Goal: Task Accomplishment & Management: Use online tool/utility

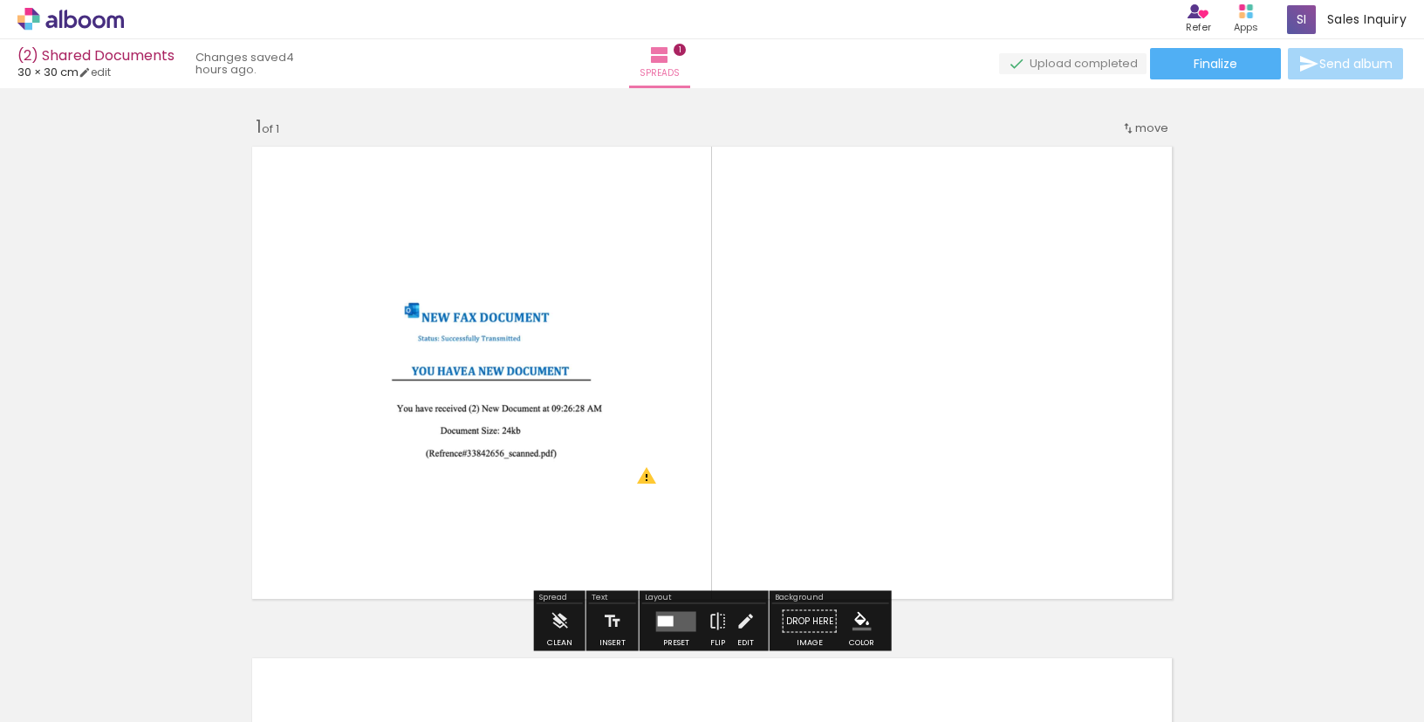
scroll to position [22, 0]
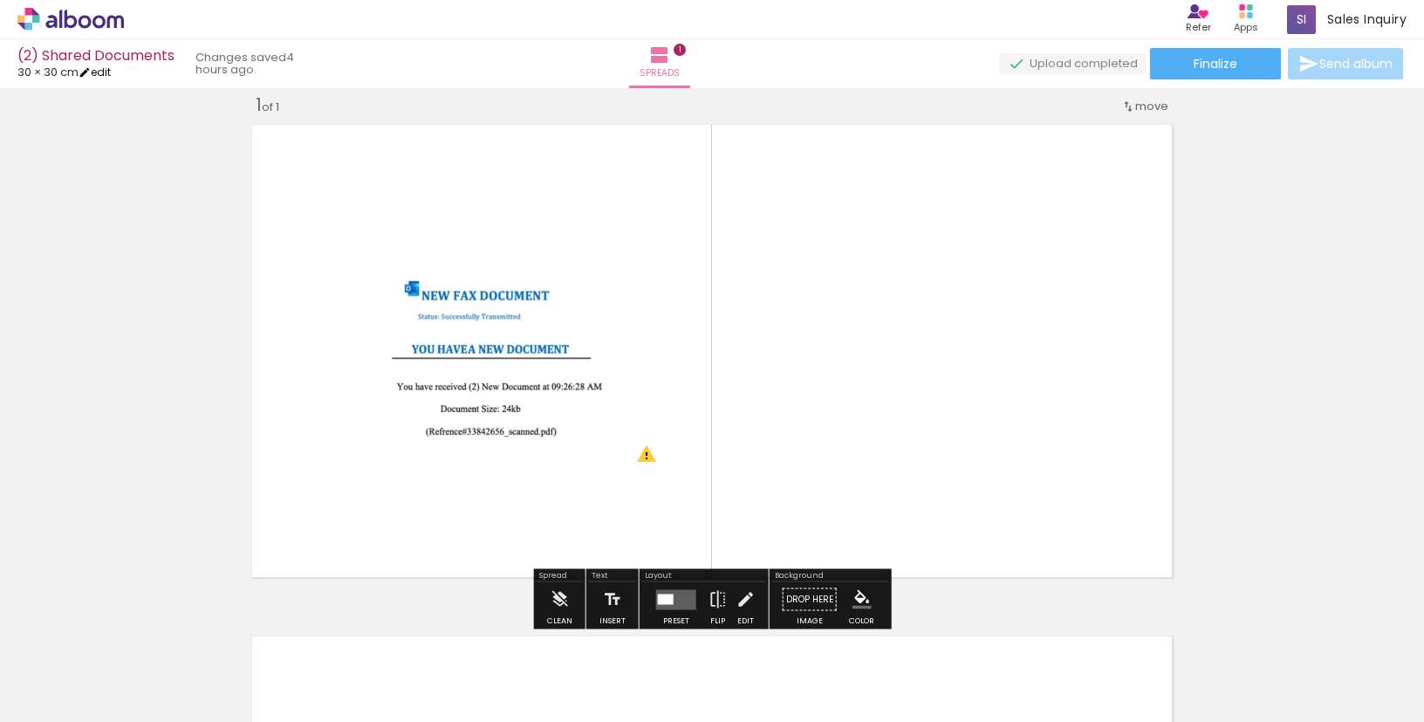
click at [105, 74] on link "edit" at bounding box center [95, 72] width 32 height 15
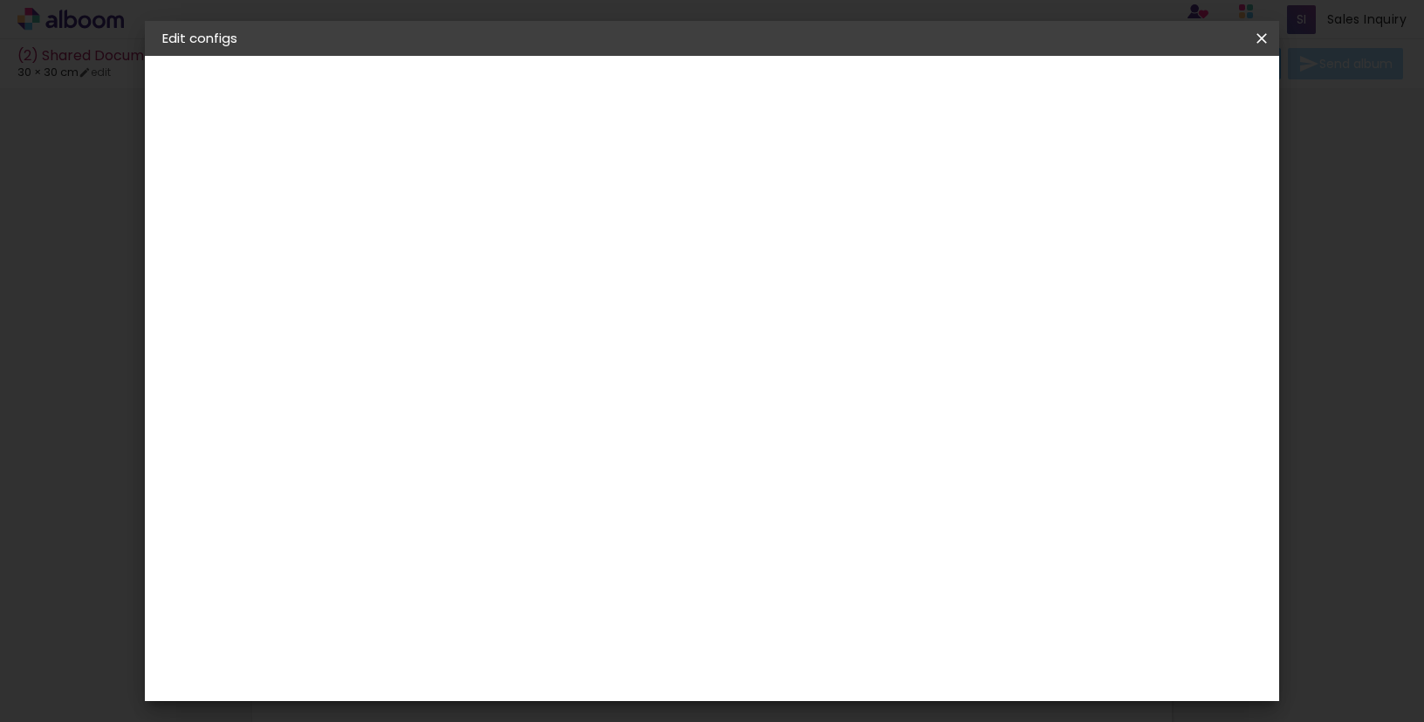
click at [232, 108] on div "1. Infos Filling title... (2) Shared Documents 2. Specs Supplier Choosing suppl…" at bounding box center [258, 82] width 227 height 52
click at [221, 211] on div "Free size" at bounding box center [212, 215] width 26 height 24
click at [535, 352] on album-spec-supplier-section at bounding box center [514, 286] width 232 height 235
click at [496, 318] on paper-input-container at bounding box center [447, 298] width 98 height 39
click at [476, 287] on input "text" at bounding box center [440, 298] width 72 height 22
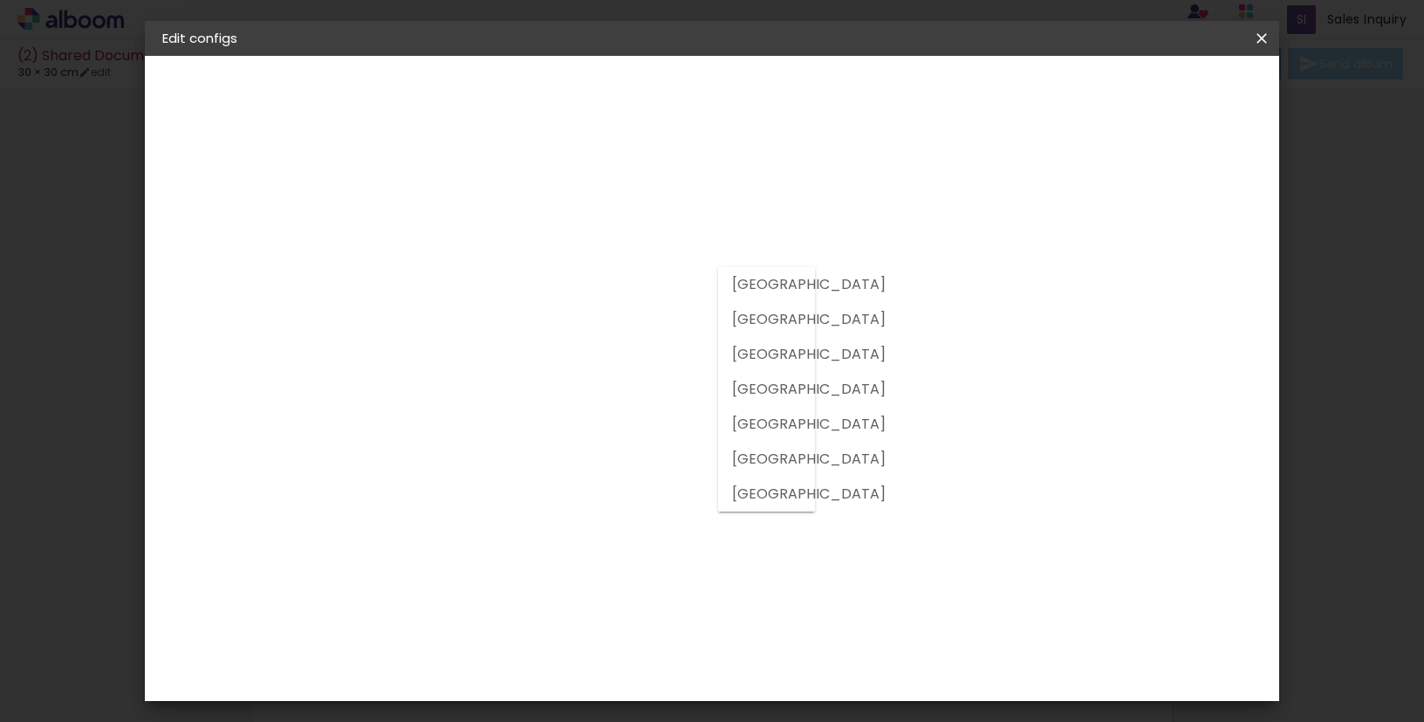
click at [476, 287] on input "text" at bounding box center [440, 298] width 72 height 22
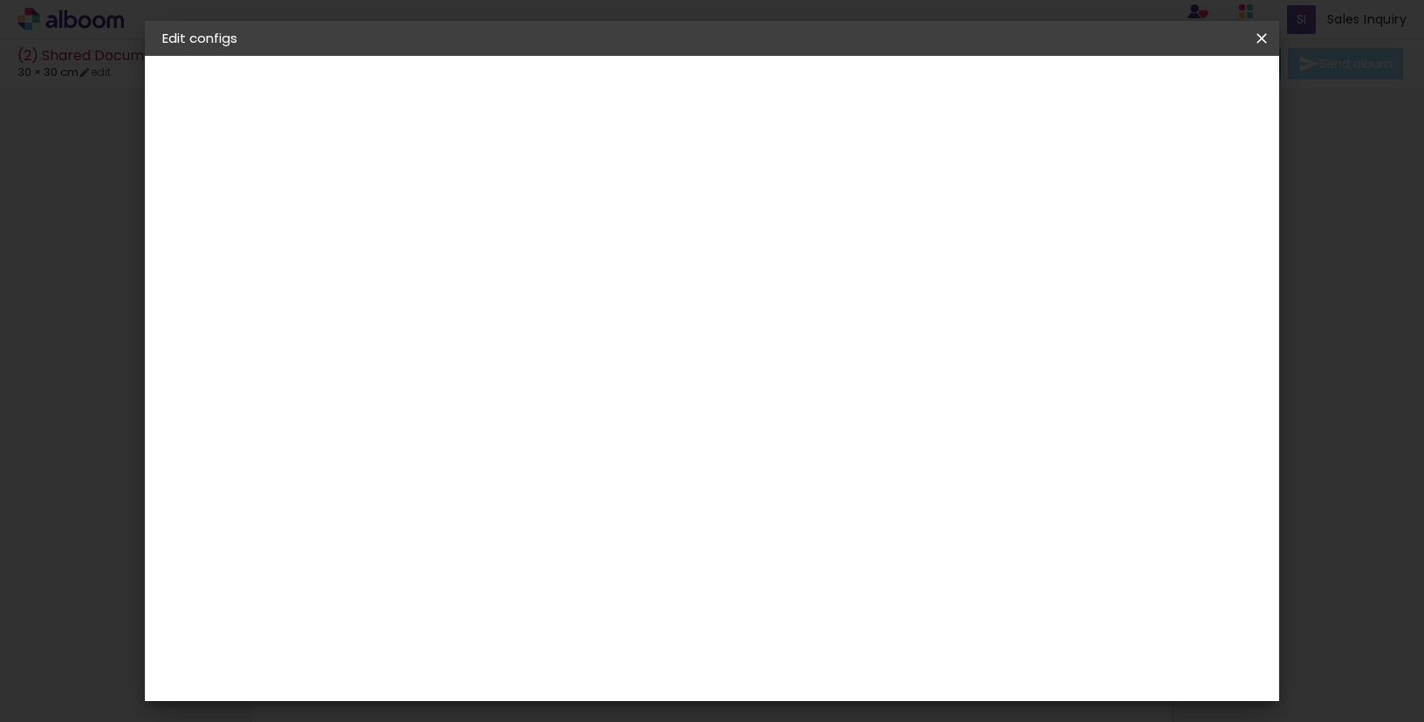
click at [0, 0] on slot "Previous" at bounding box center [0, 0] width 0 height 0
click at [1270, 38] on iron-icon at bounding box center [1261, 38] width 21 height 17
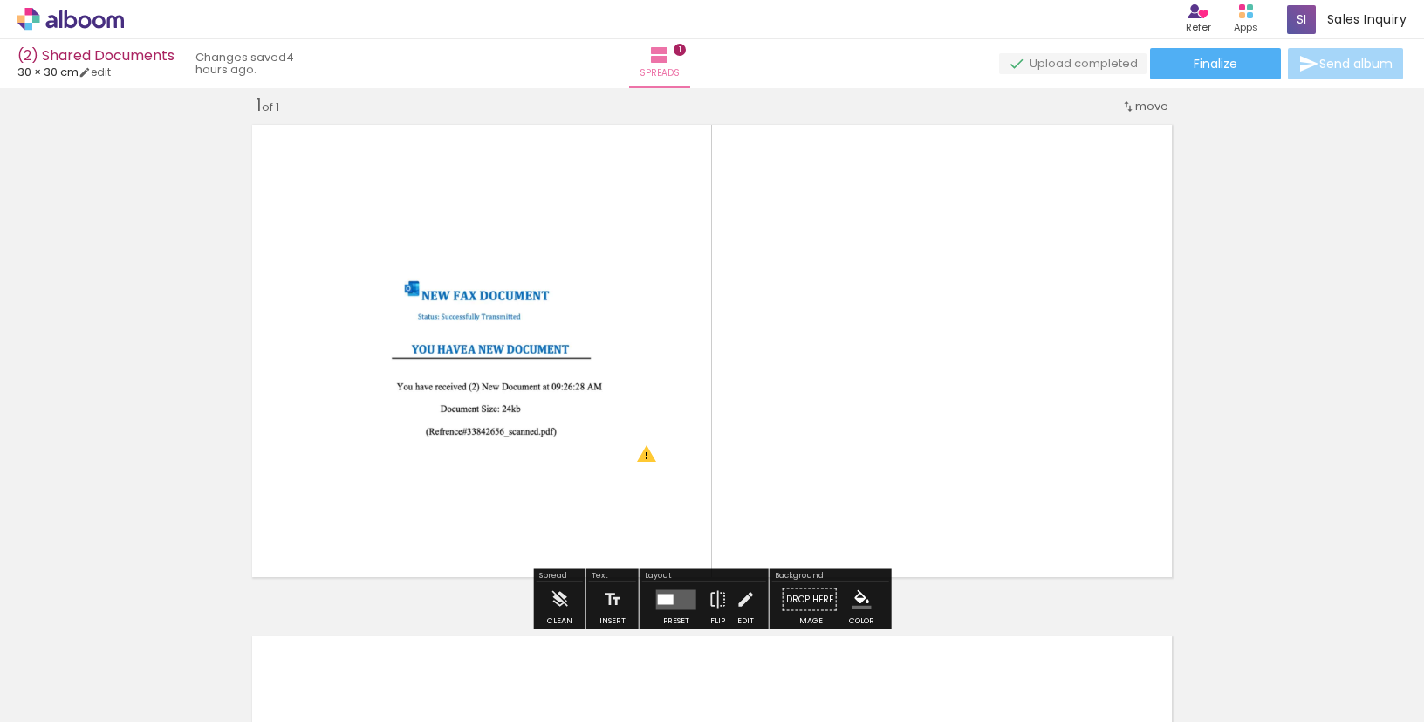
click at [469, 339] on quentale-photo at bounding box center [482, 350] width 368 height 245
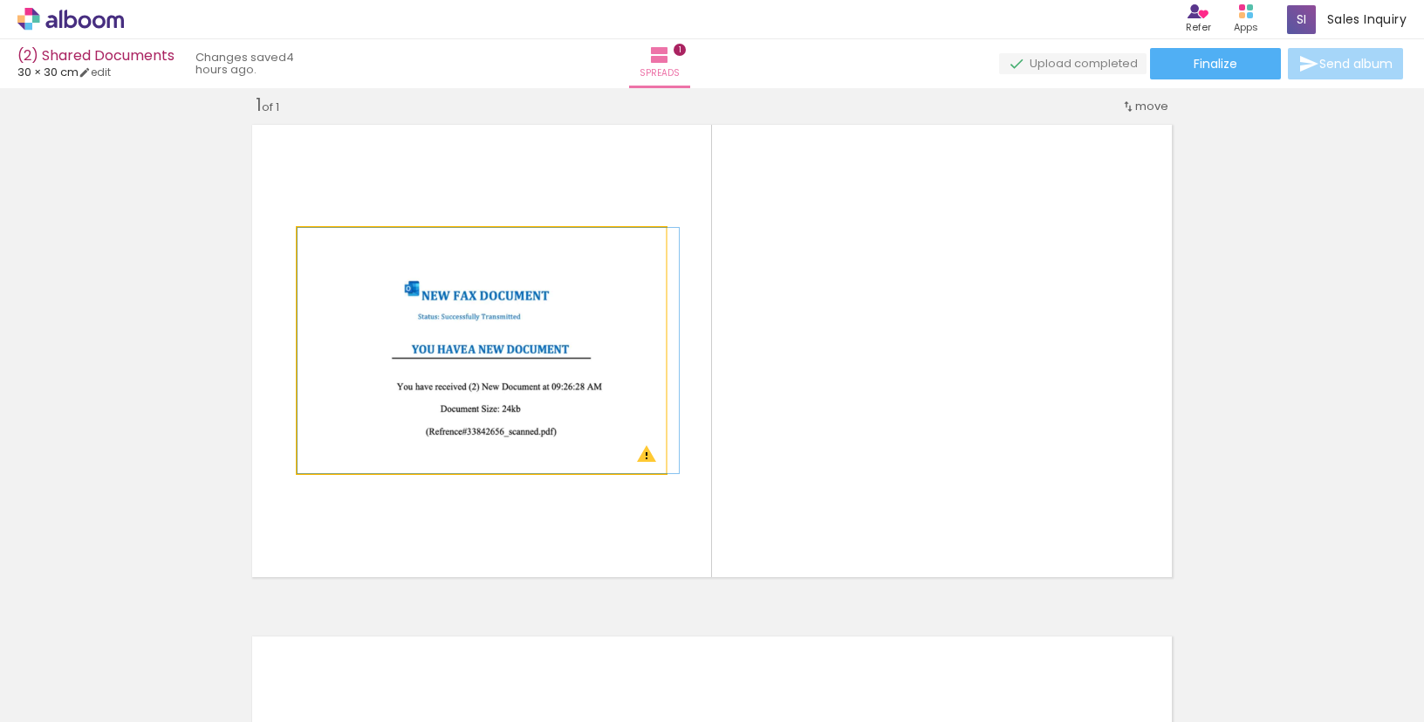
type paper-slider "100"
drag, startPoint x: 343, startPoint y: 253, endPoint x: 323, endPoint y: 257, distance: 20.5
click at [324, 257] on div at bounding box center [363, 246] width 121 height 26
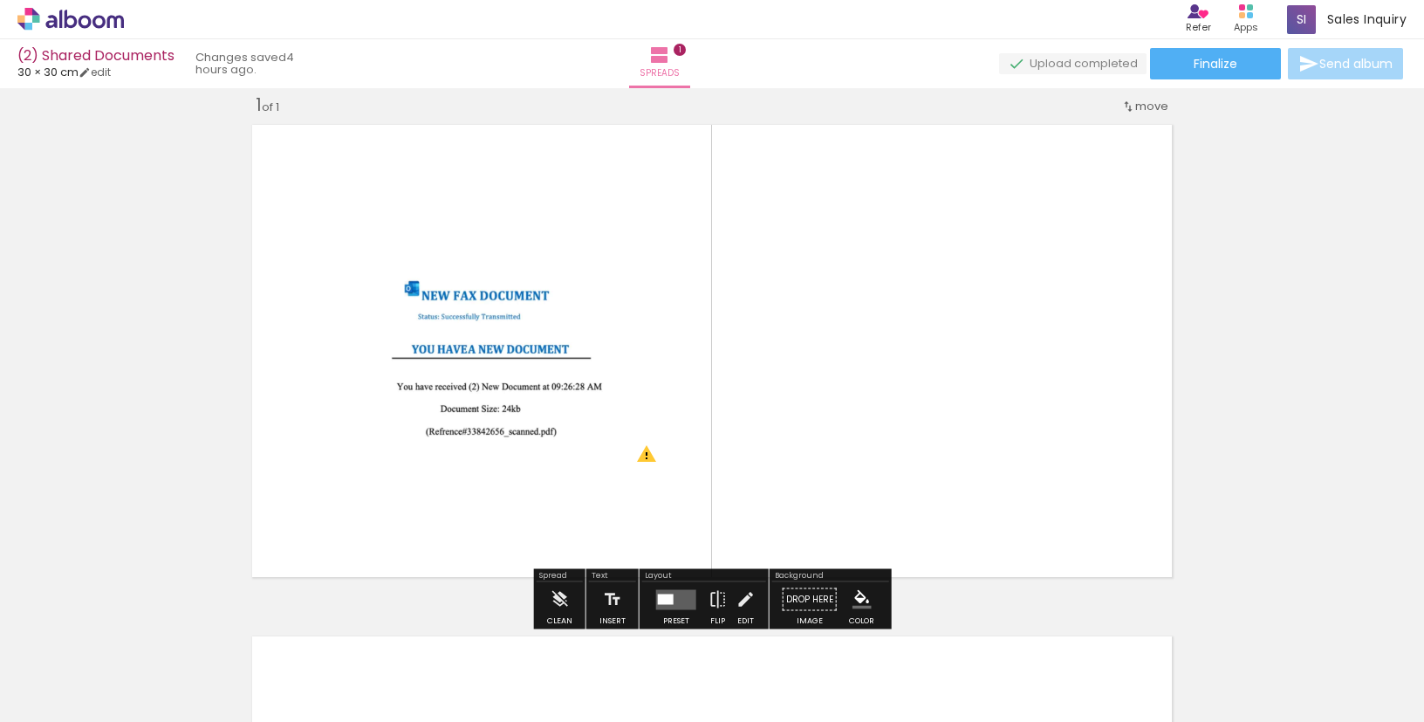
click at [476, 240] on div at bounding box center [475, 245] width 21 height 17
click at [475, 278] on paper-item at bounding box center [475, 275] width 31 height 12
click at [487, 335] on paper-item at bounding box center [475, 336] width 31 height 12
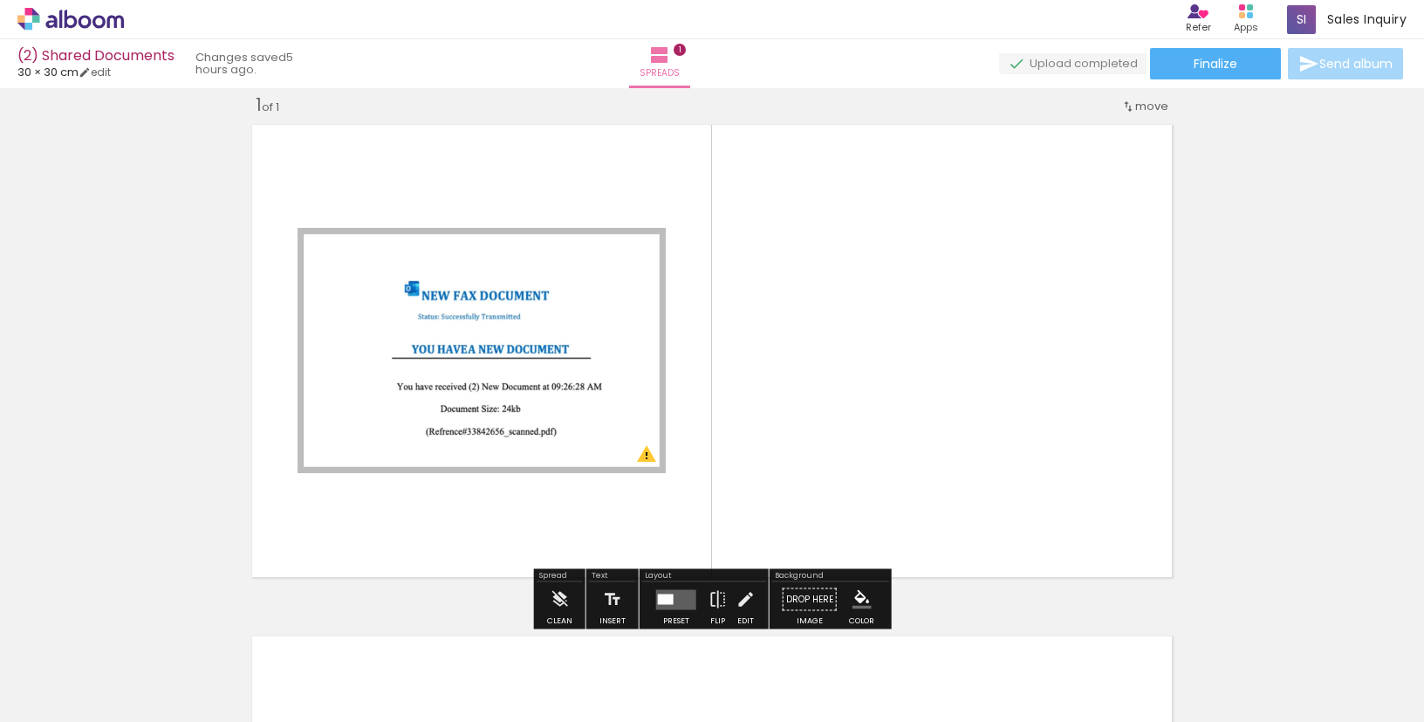
click at [476, 284] on paper-item at bounding box center [475, 287] width 31 height 12
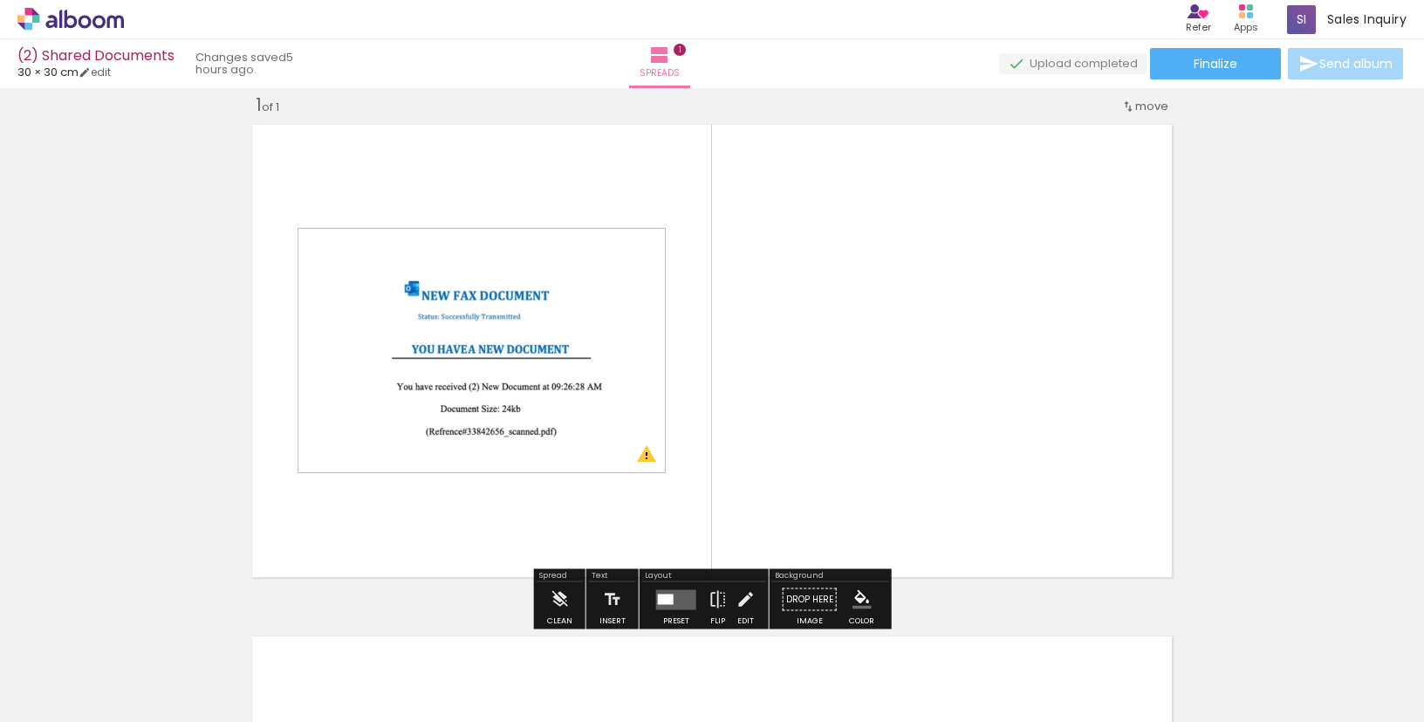
click at [474, 247] on div at bounding box center [475, 245] width 21 height 17
click at [476, 273] on span at bounding box center [475, 274] width 17 height 3
click at [158, 653] on div at bounding box center [159, 663] width 86 height 56
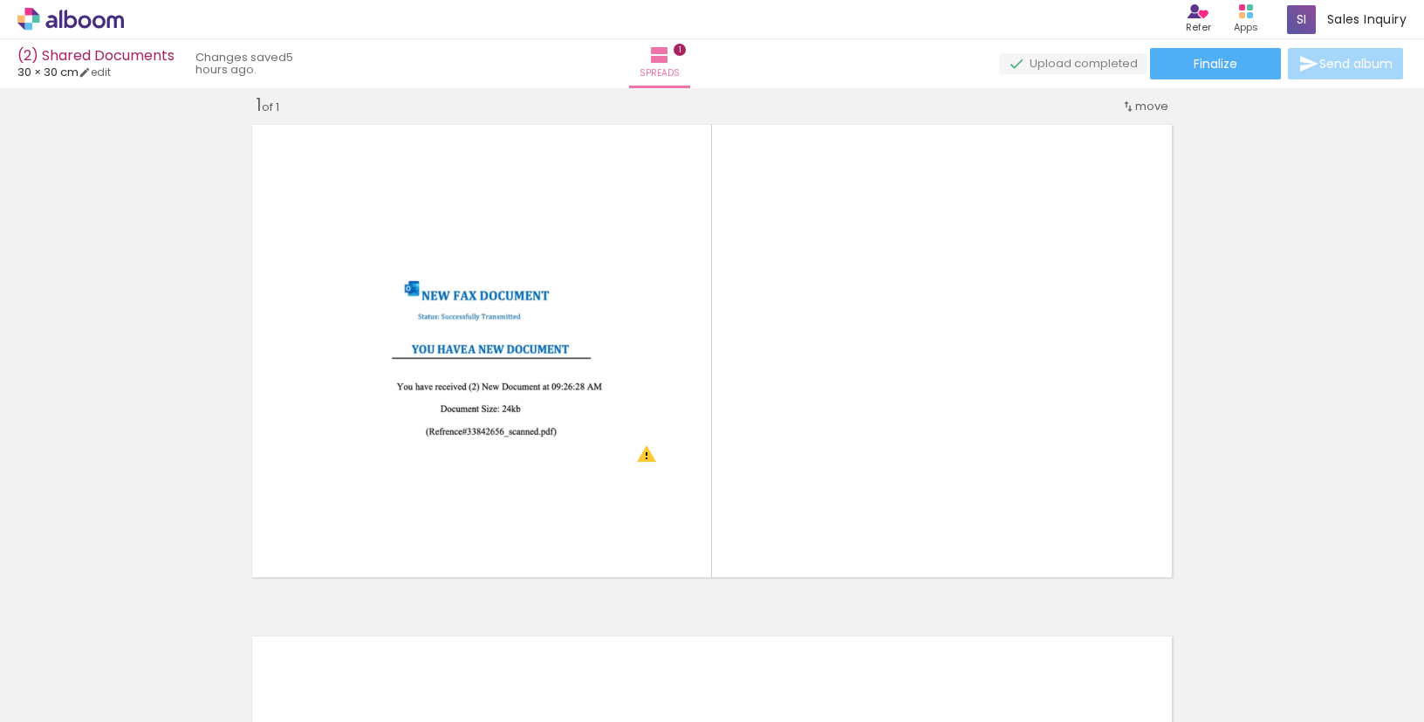
click at [202, 667] on div at bounding box center [159, 663] width 86 height 56
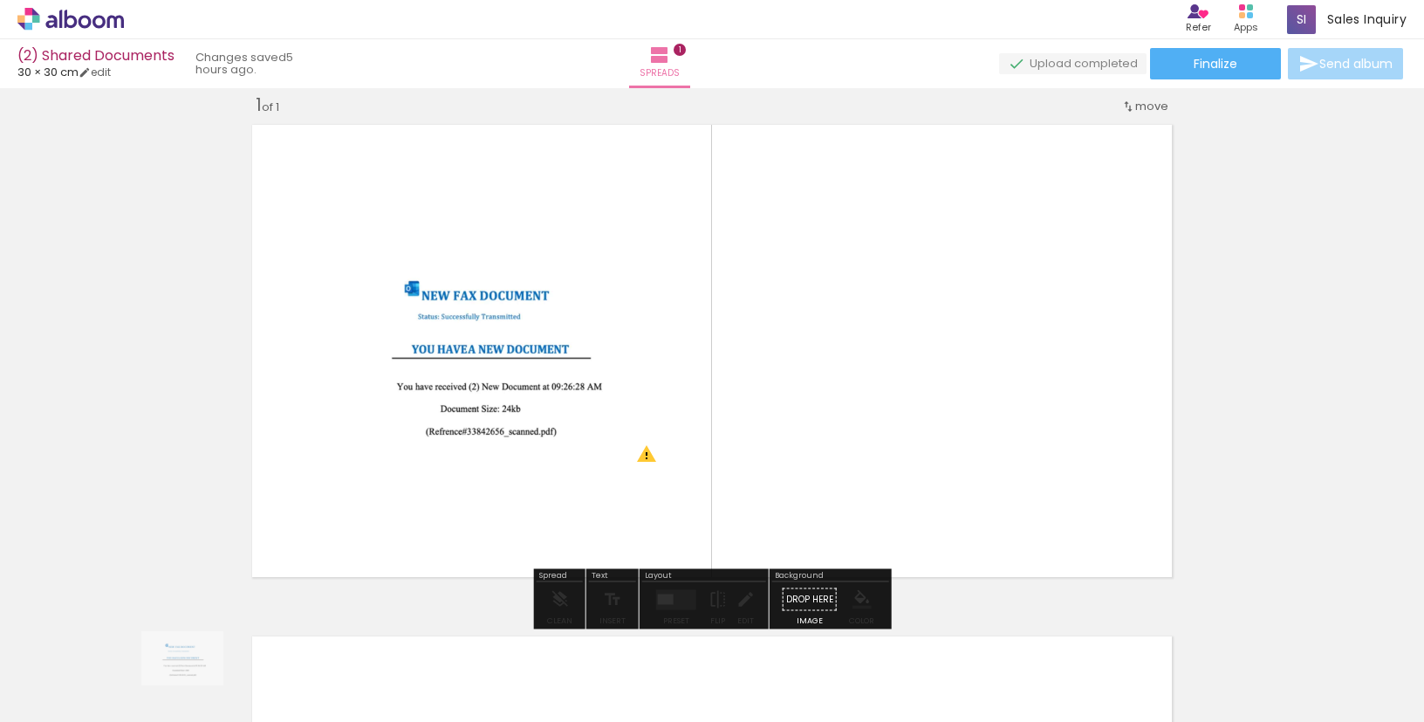
drag, startPoint x: 206, startPoint y: 667, endPoint x: 193, endPoint y: 683, distance: 20.4
click at [193, 683] on div at bounding box center [159, 663] width 86 height 56
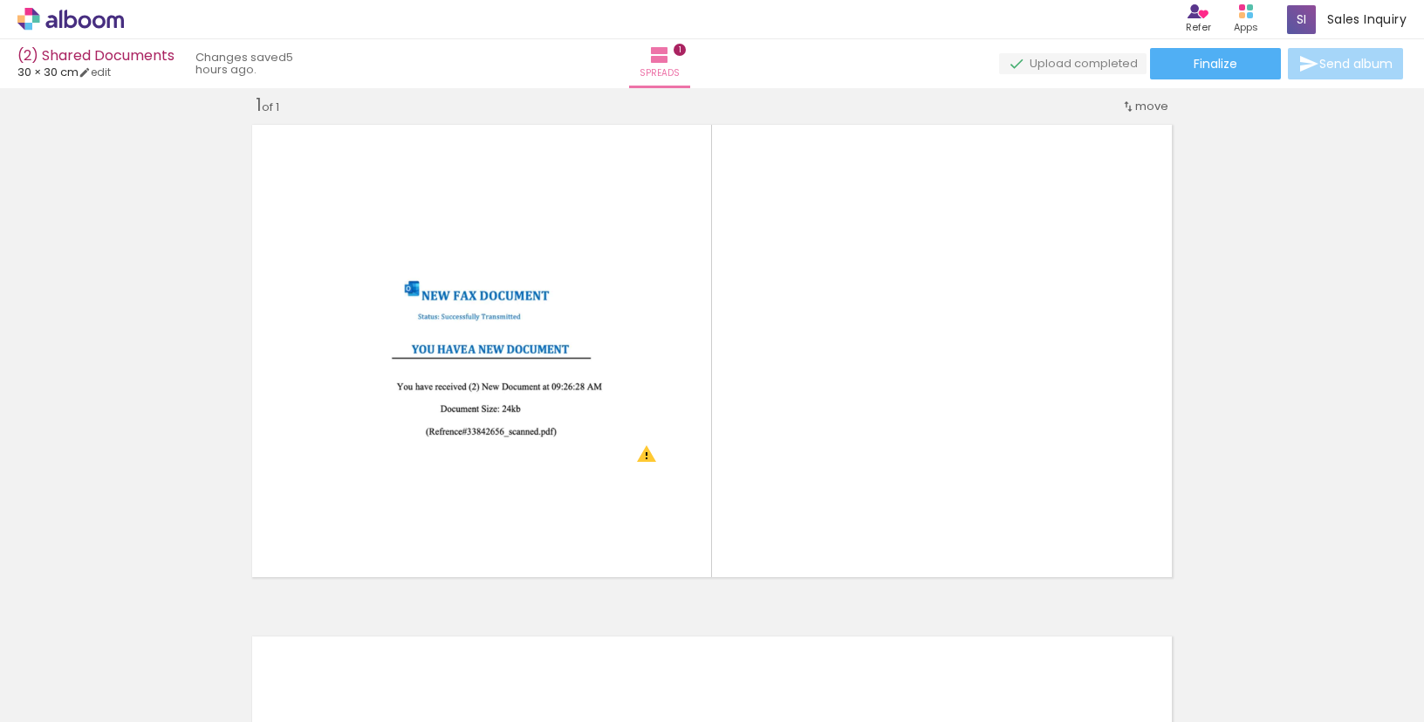
click at [53, 55] on div "(2) Shared Documents" at bounding box center [95, 57] width 157 height 17
click at [25, 65] on span "30 × 30 cm" at bounding box center [47, 72] width 61 height 17
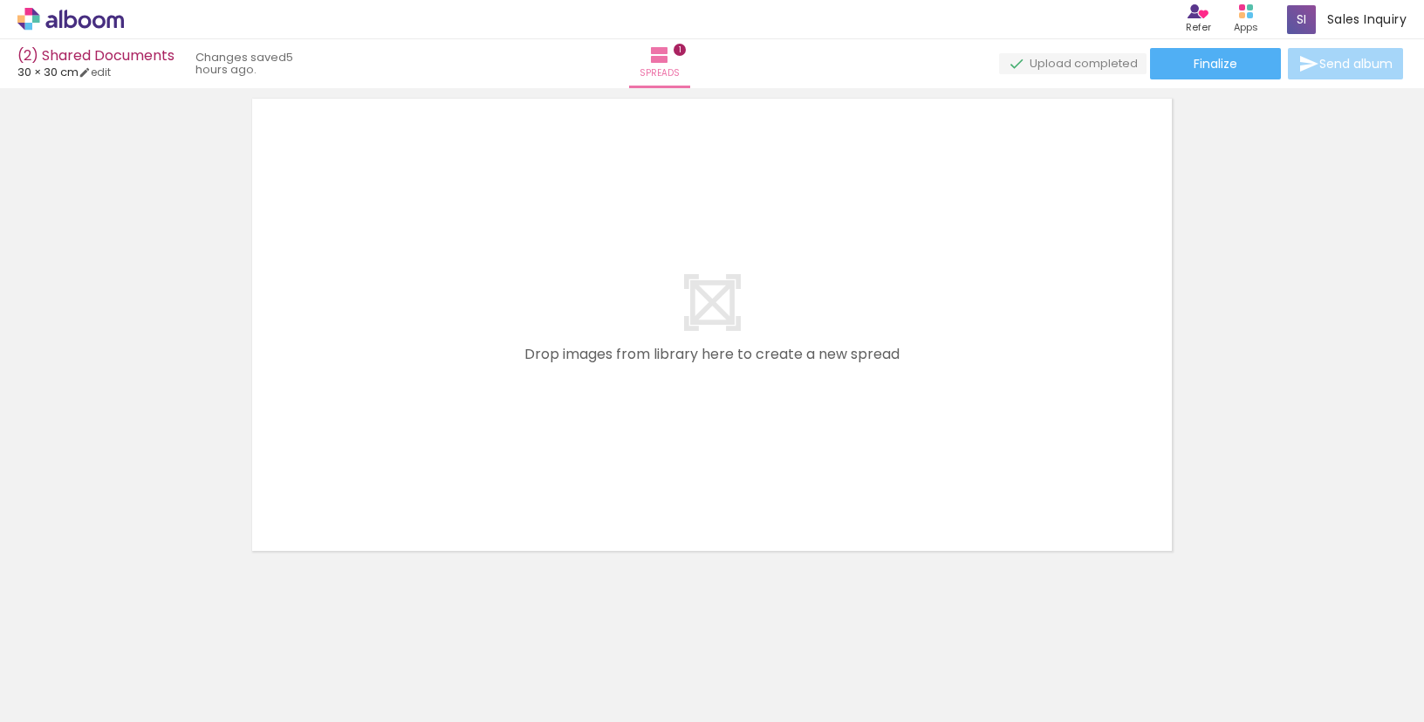
scroll to position [566, 0]
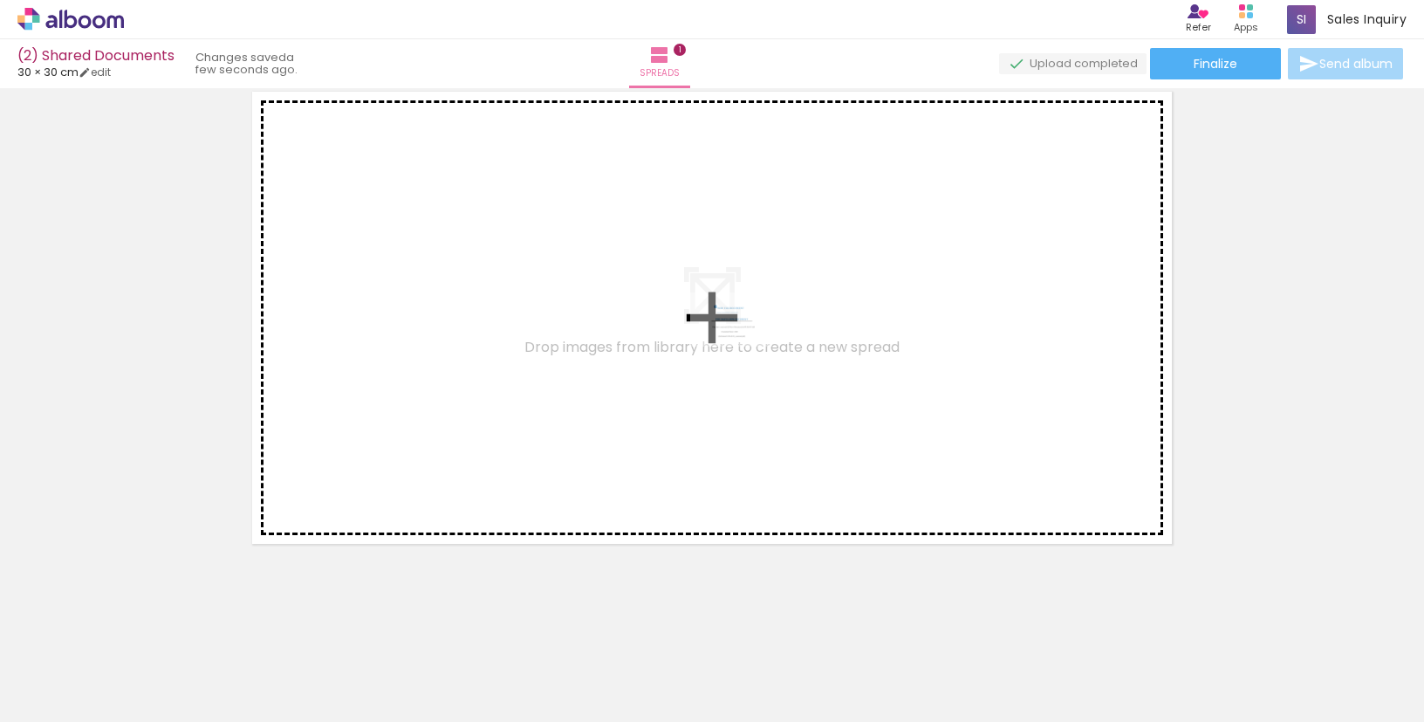
drag, startPoint x: 201, startPoint y: 659, endPoint x: 738, endPoint y: 346, distance: 621.7
click at [740, 346] on quentale-workspace at bounding box center [712, 361] width 1424 height 722
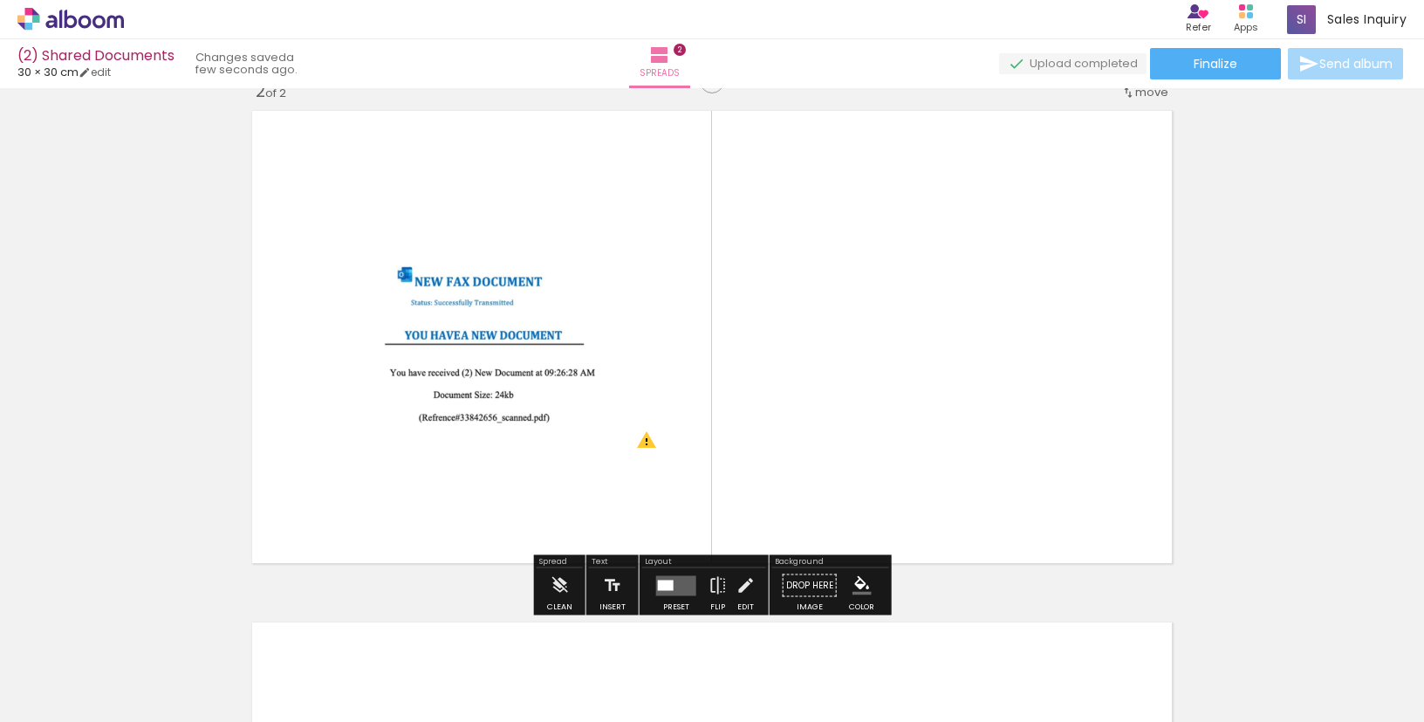
scroll to position [551, 0]
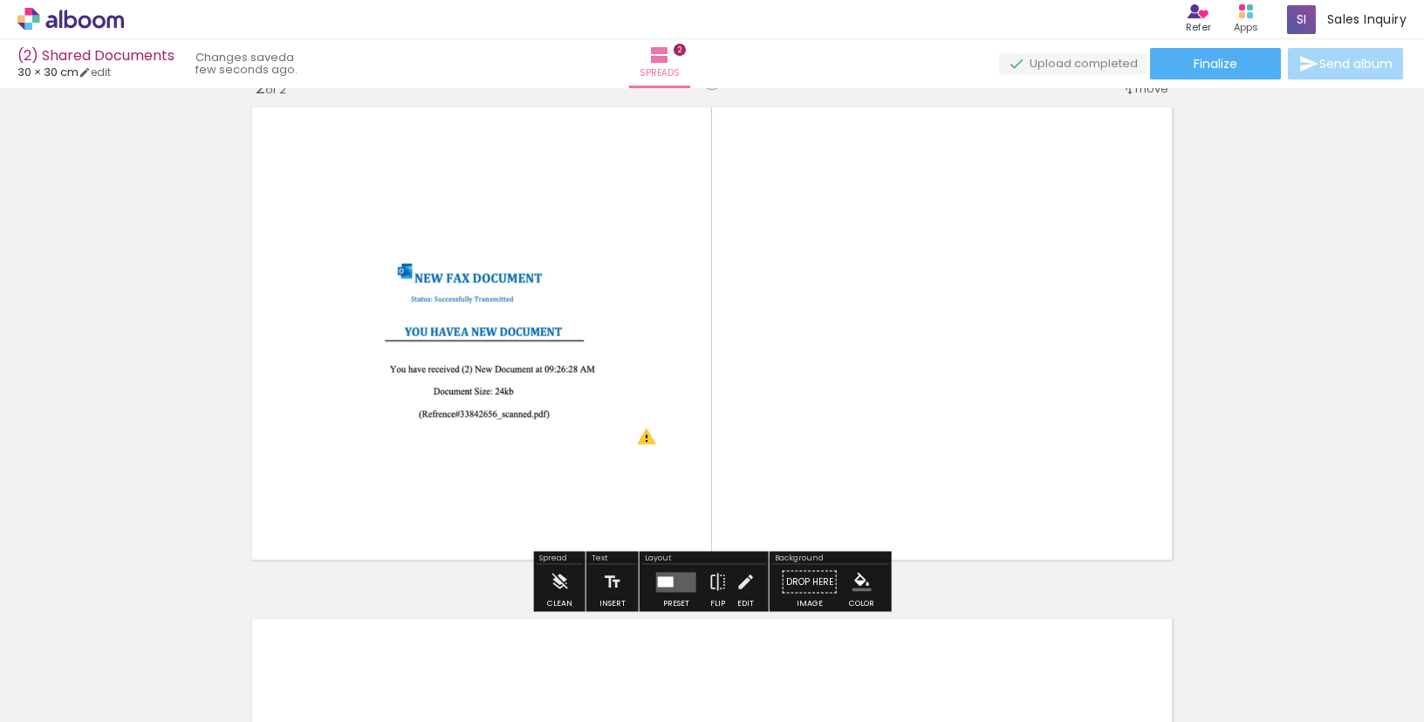
click at [132, 637] on paper-icon-button at bounding box center [121, 628] width 22 height 22
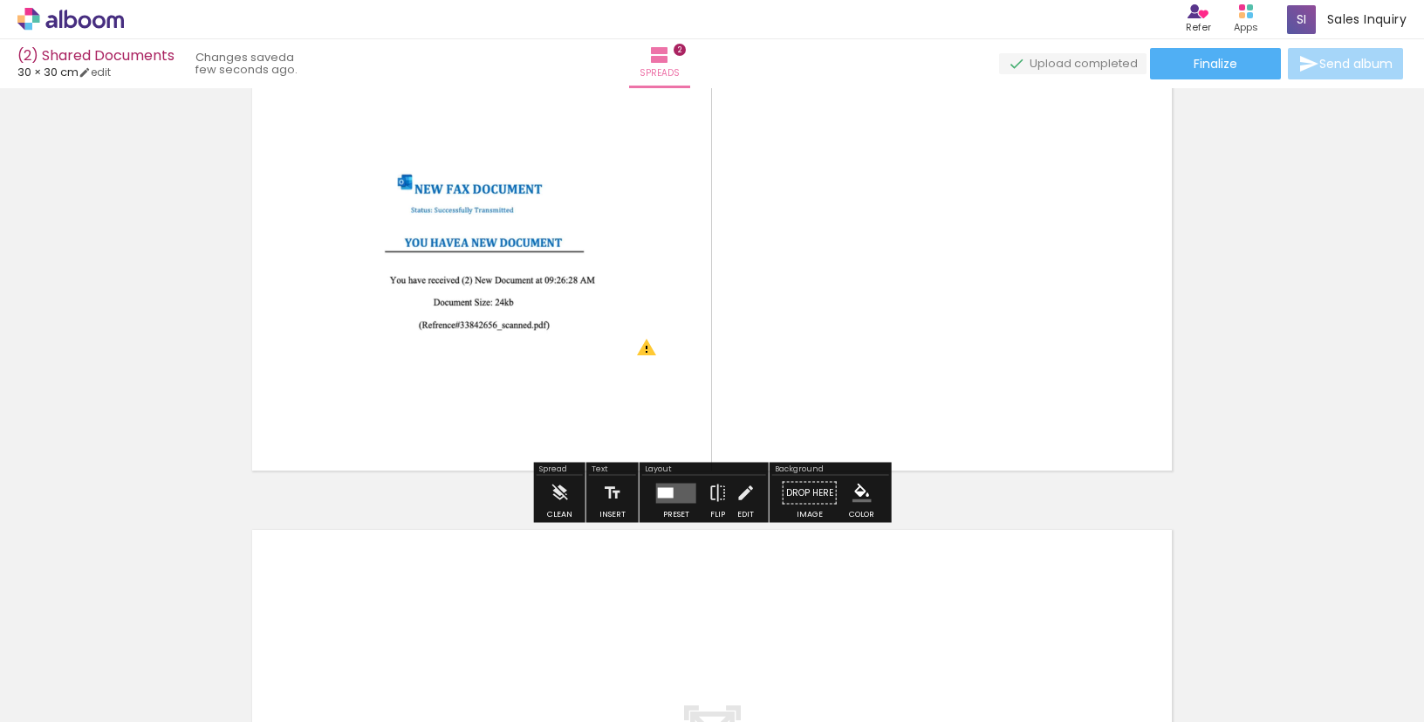
scroll to position [652, 0]
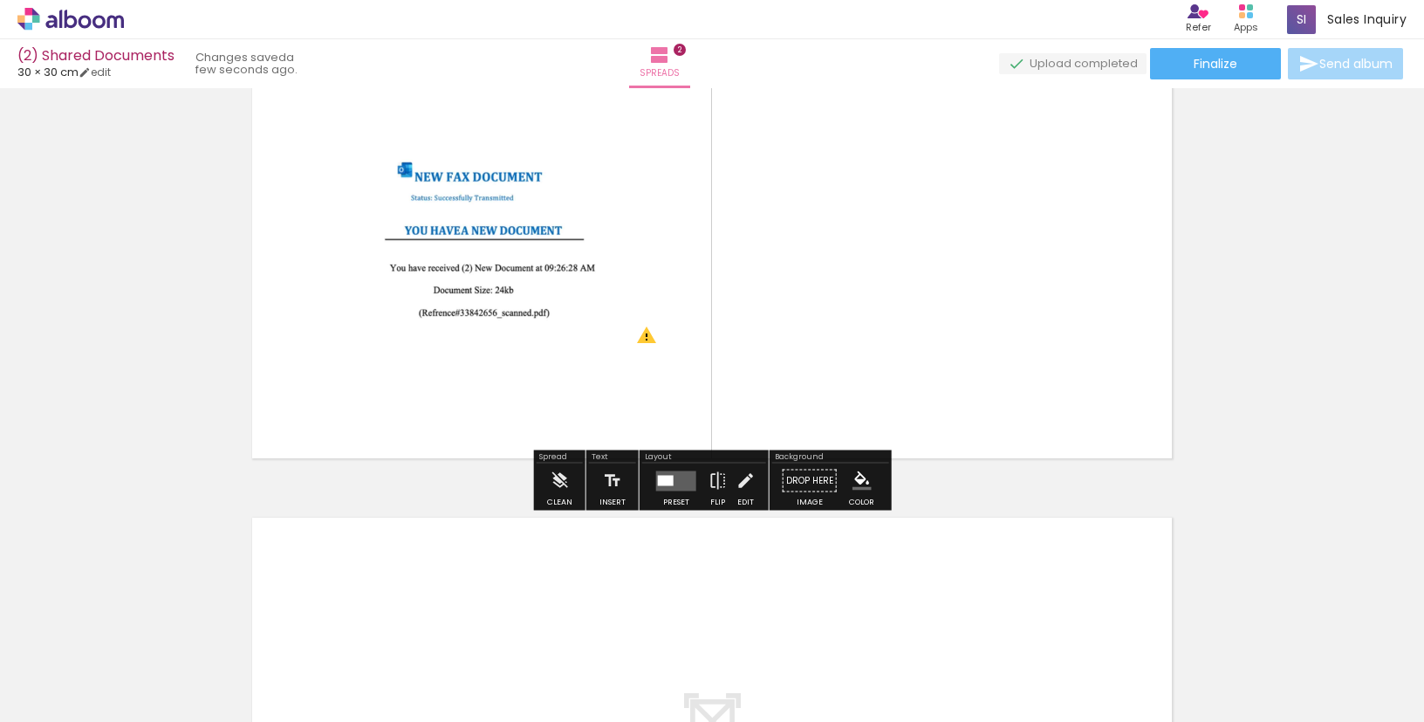
click at [658, 398] on quentale-layouter at bounding box center [711, 232] width 935 height 468
click at [558, 480] on iron-icon at bounding box center [559, 480] width 19 height 35
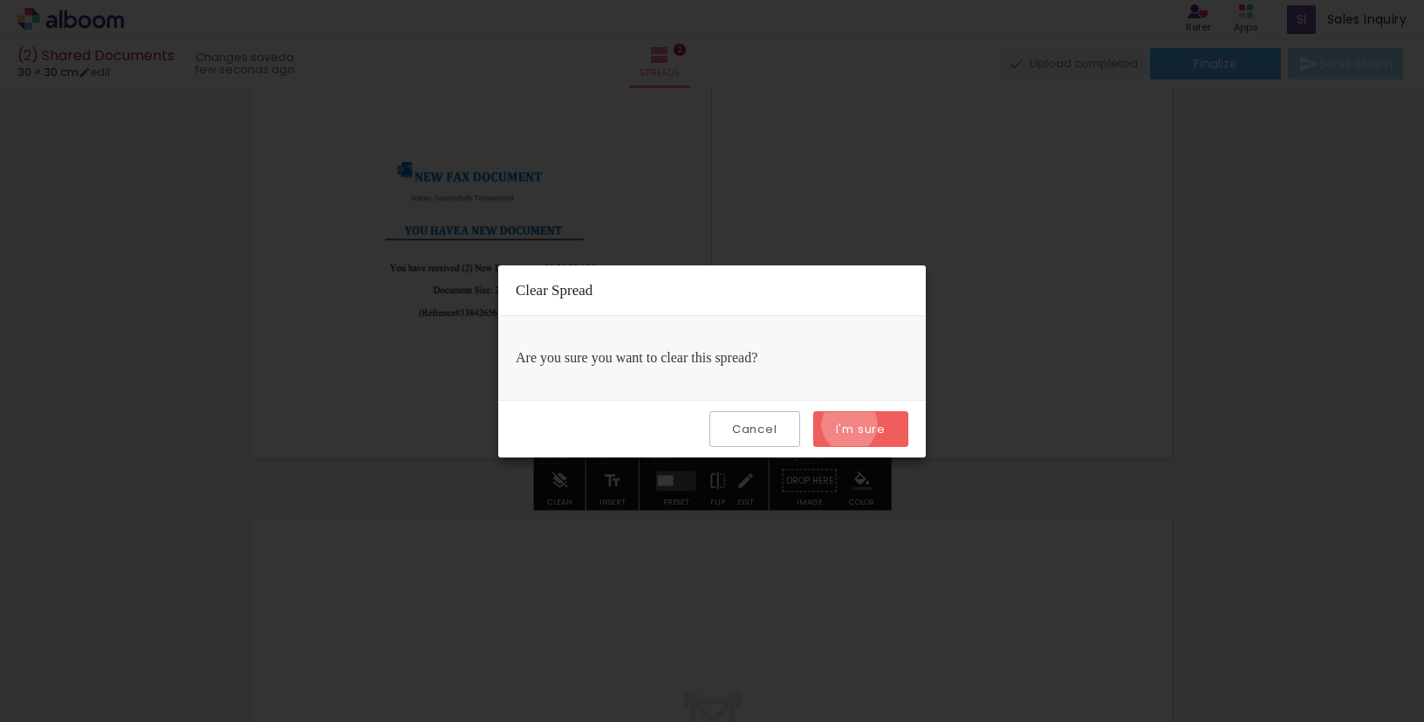
click at [0, 0] on slot "I'm sure" at bounding box center [0, 0] width 0 height 0
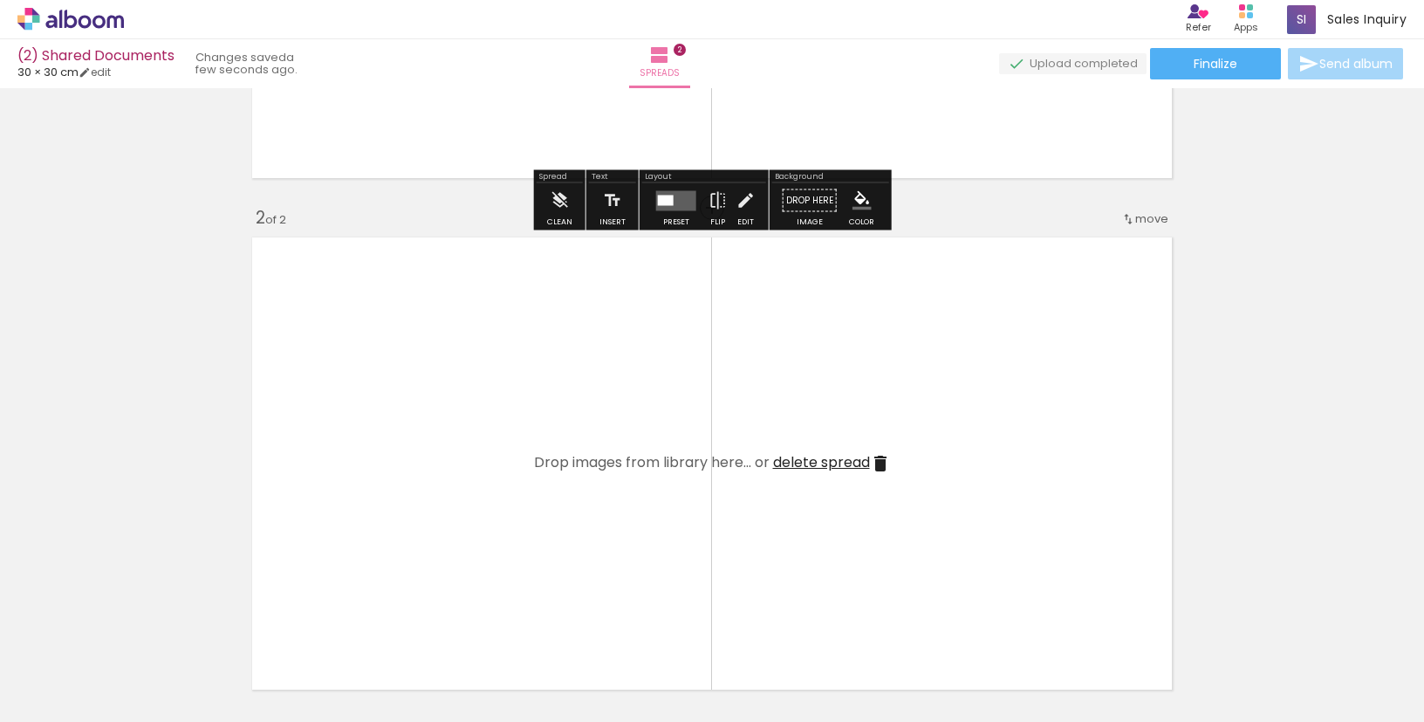
scroll to position [488, 0]
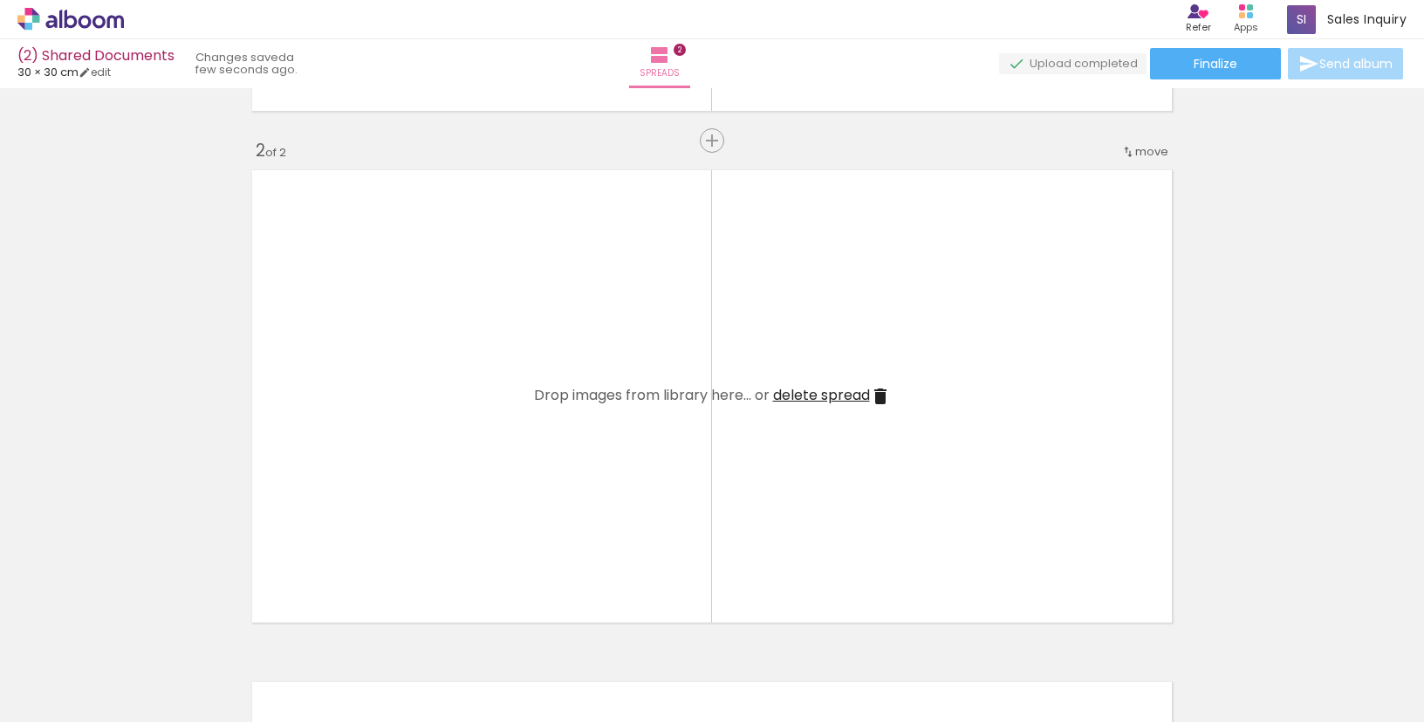
click at [873, 400] on iron-icon at bounding box center [880, 396] width 21 height 21
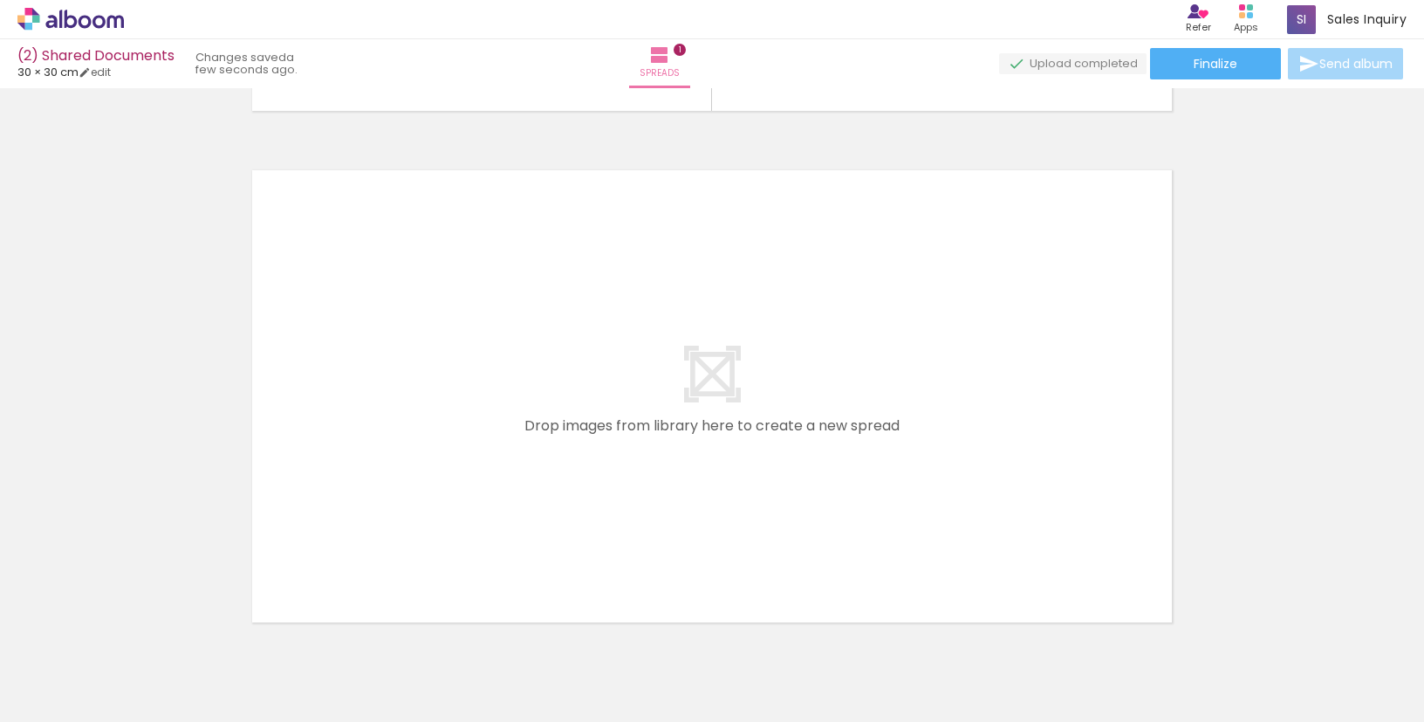
scroll to position [0, 0]
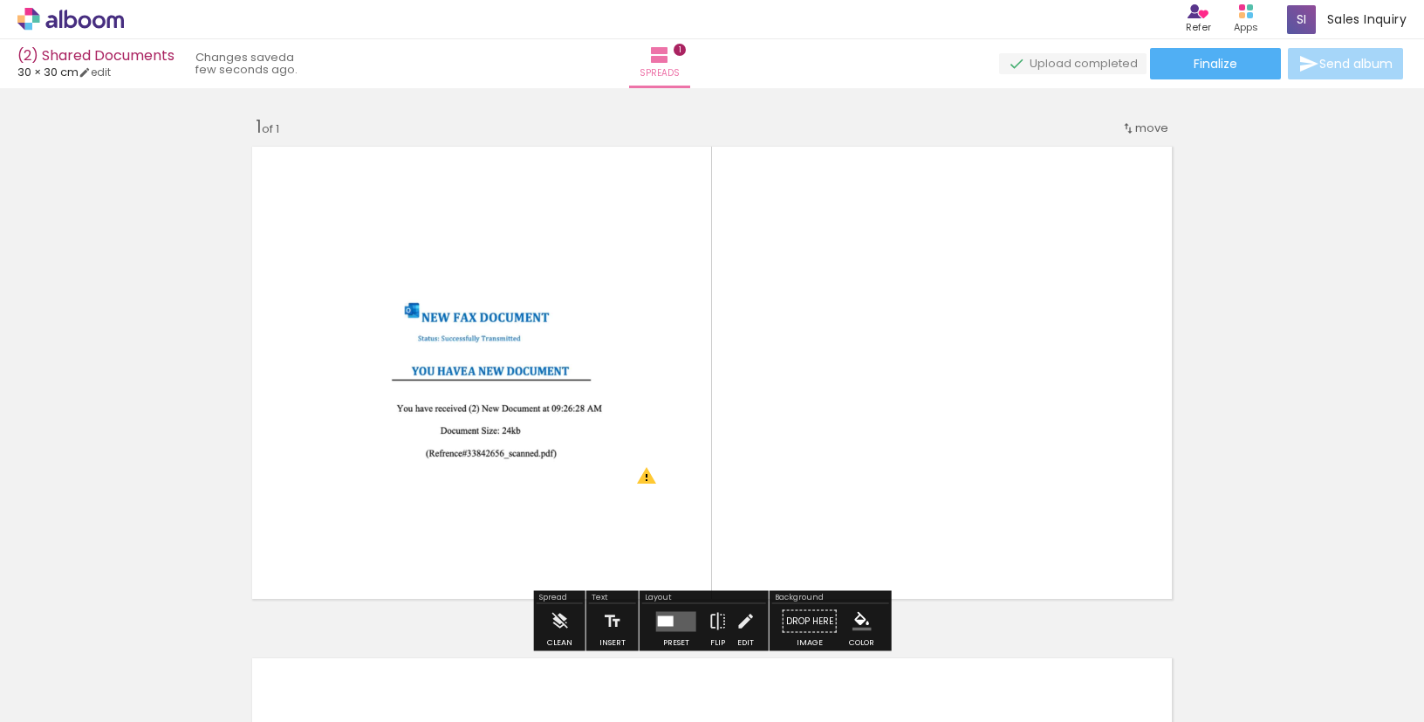
click at [1133, 572] on quentale-layouter at bounding box center [711, 373] width 935 height 468
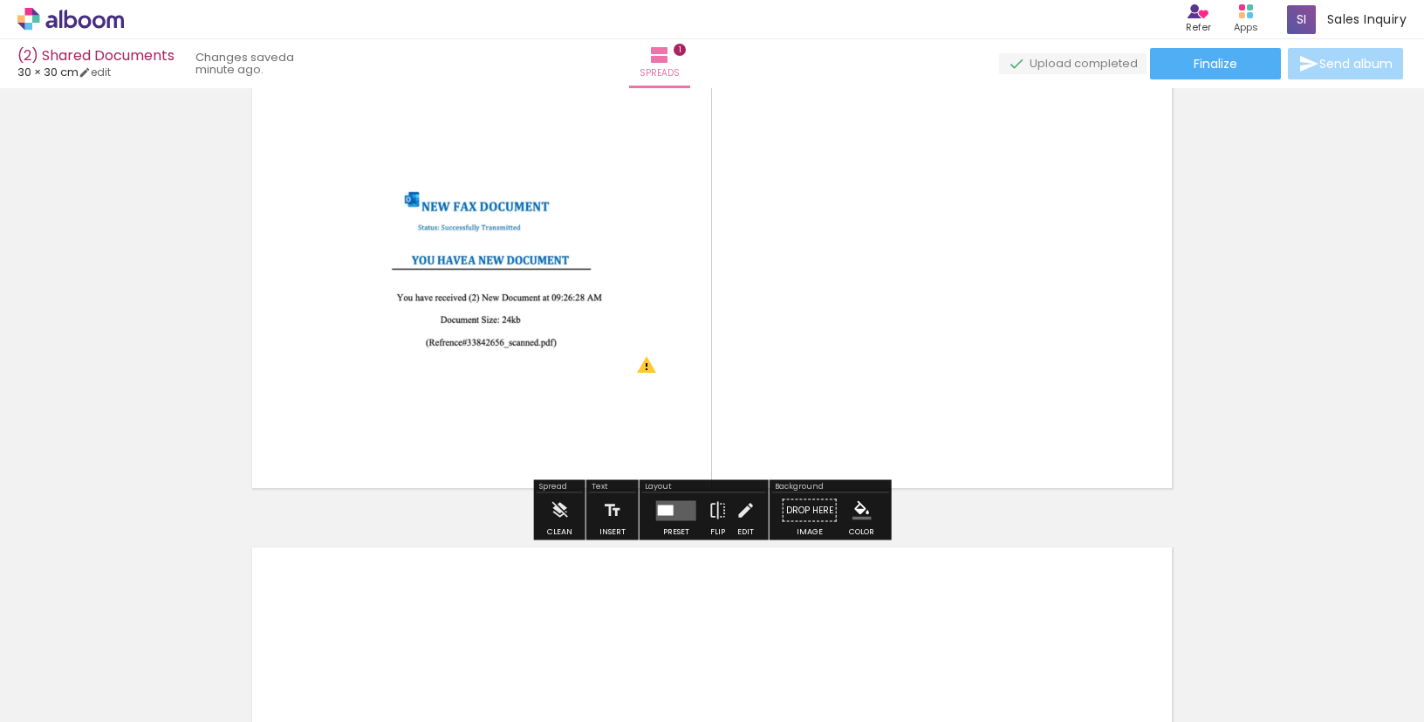
scroll to position [119, 0]
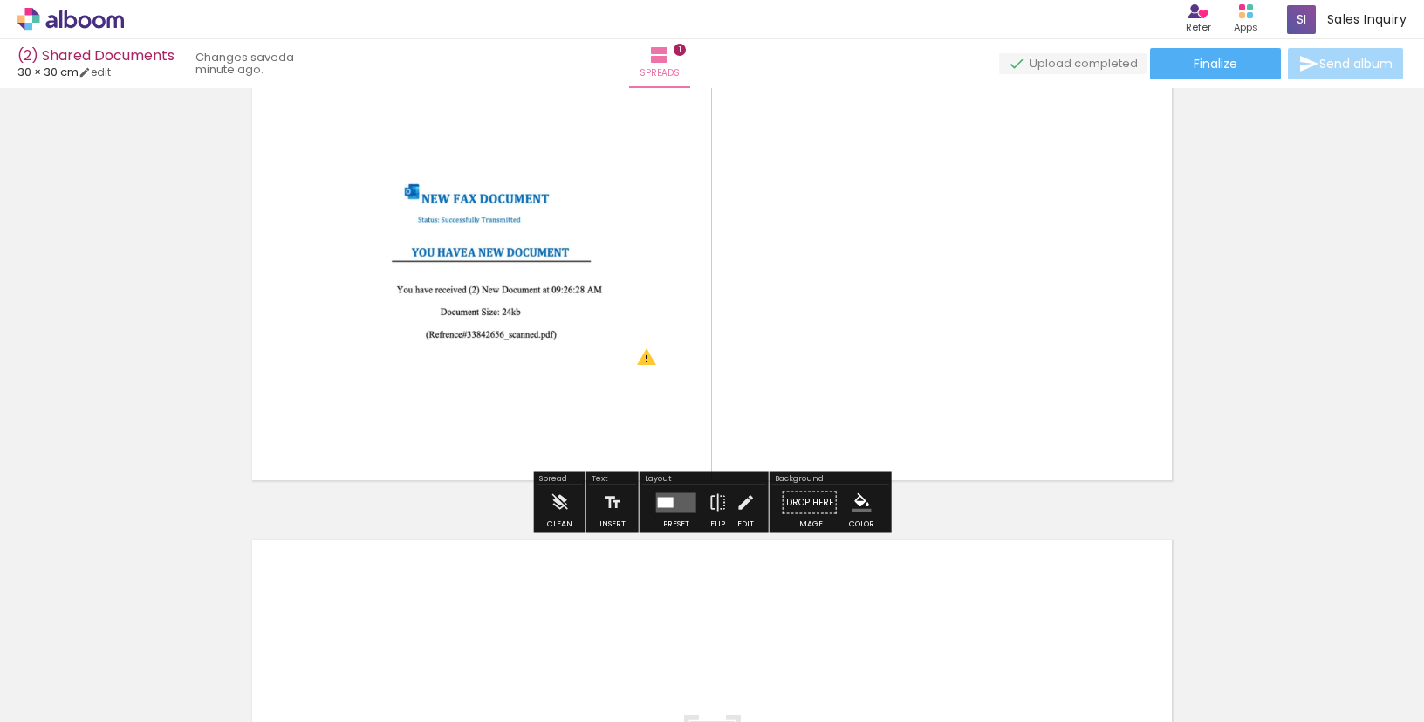
click at [806, 498] on paper-button "Drop here Image" at bounding box center [809, 507] width 63 height 44
click at [612, 509] on iron-icon at bounding box center [612, 502] width 19 height 35
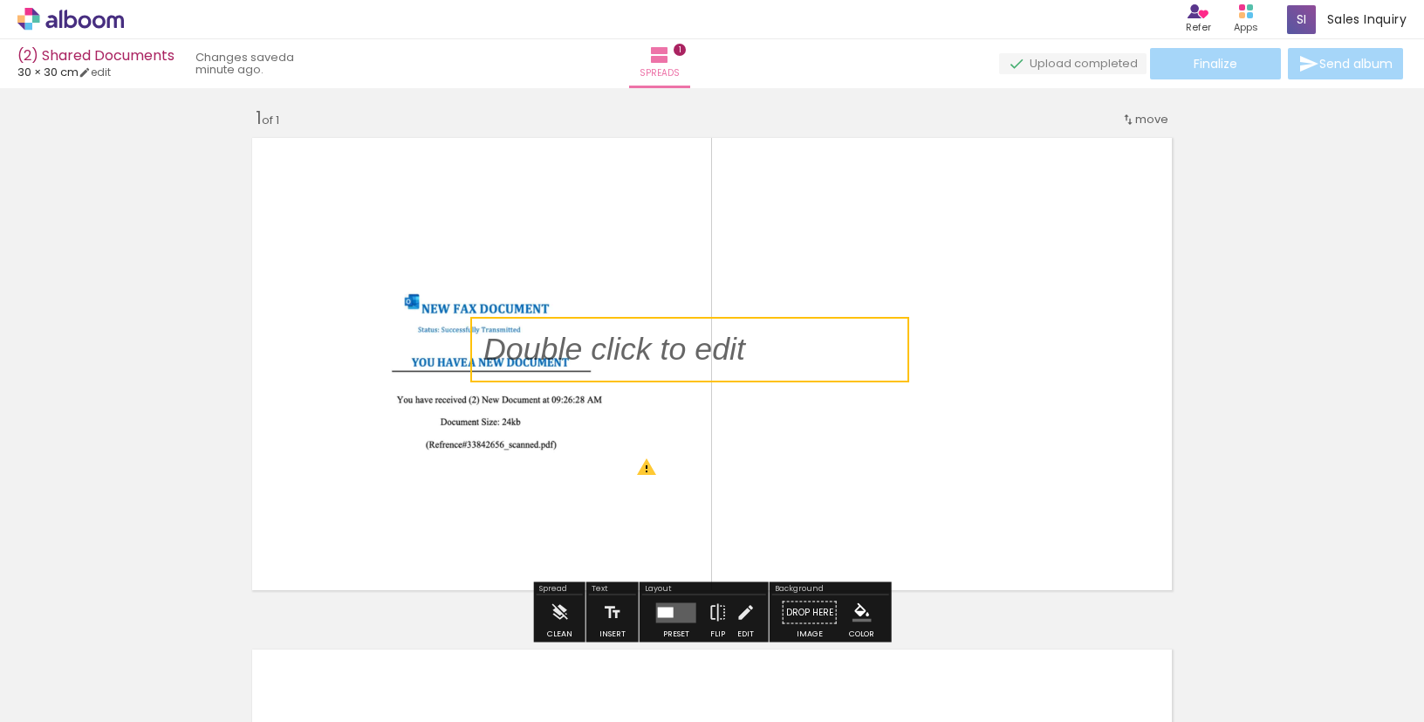
scroll to position [4, 0]
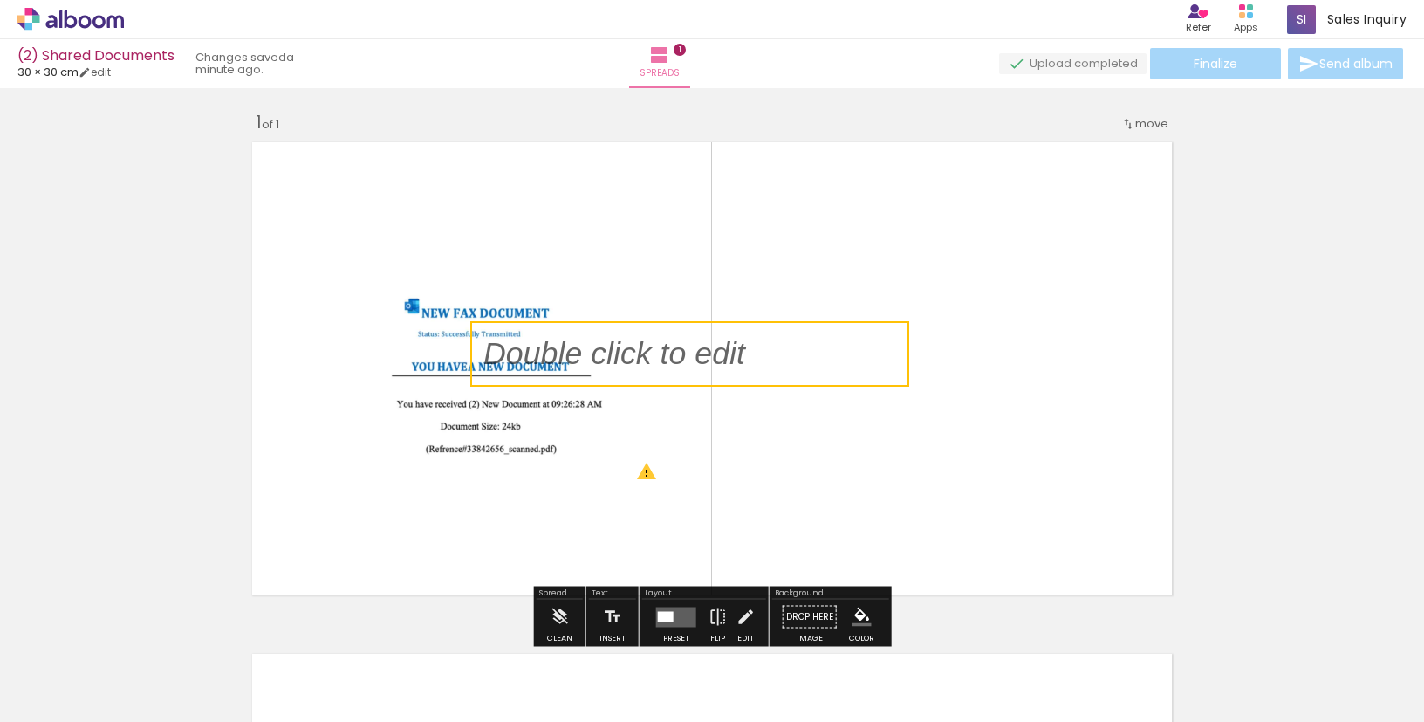
click at [589, 357] on quentale-selection at bounding box center [689, 353] width 439 height 65
type input "Sans Serif"
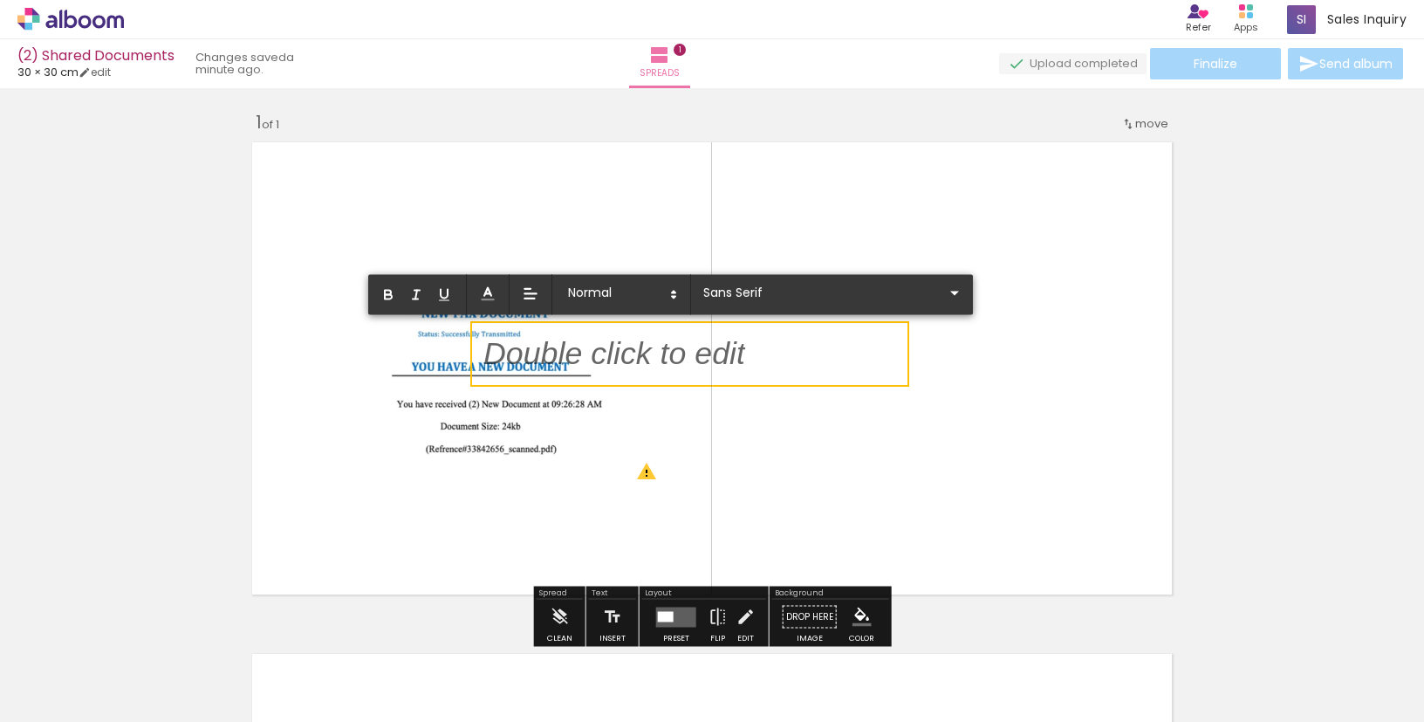
click at [589, 357] on p at bounding box center [614, 364] width 262 height 44
click at [628, 347] on p at bounding box center [614, 364] width 262 height 44
click at [583, 330] on quentale-selection at bounding box center [689, 353] width 439 height 65
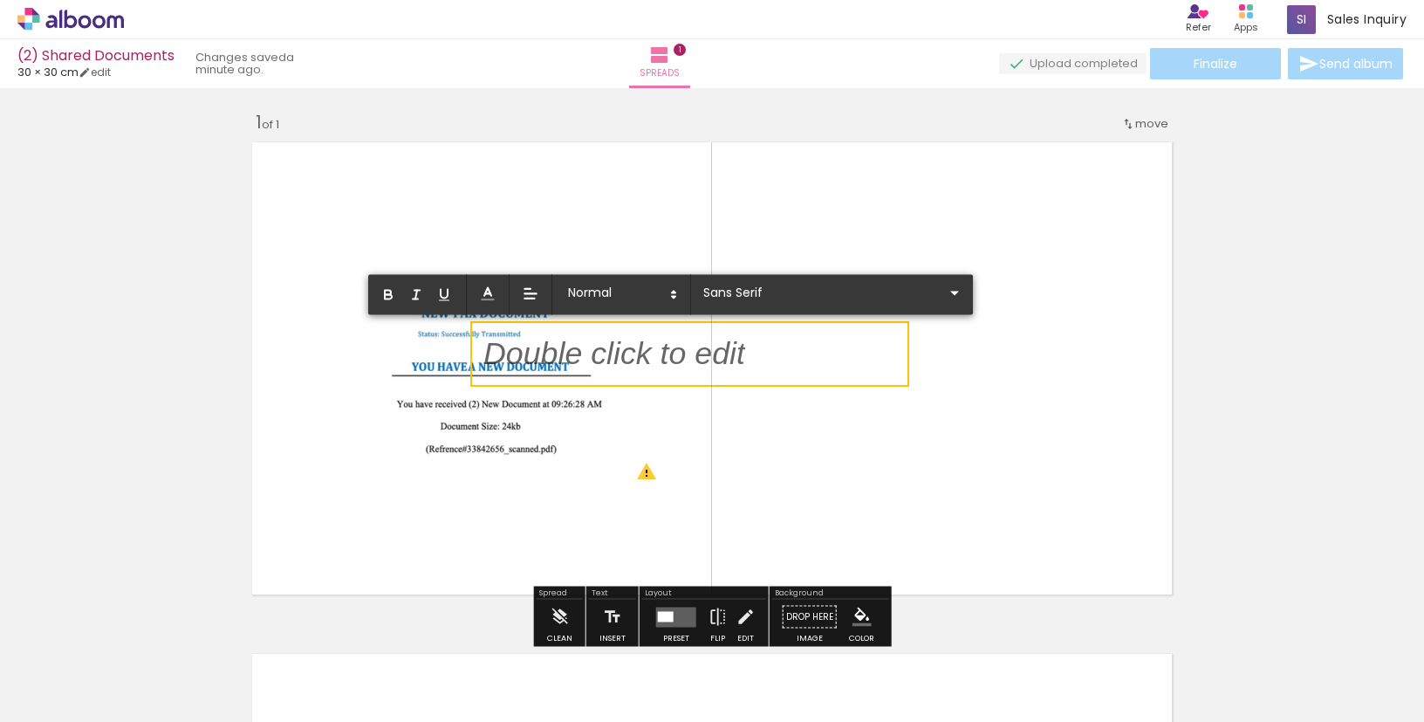
click at [583, 351] on p at bounding box center [614, 364] width 262 height 44
click at [572, 359] on p at bounding box center [614, 364] width 262 height 44
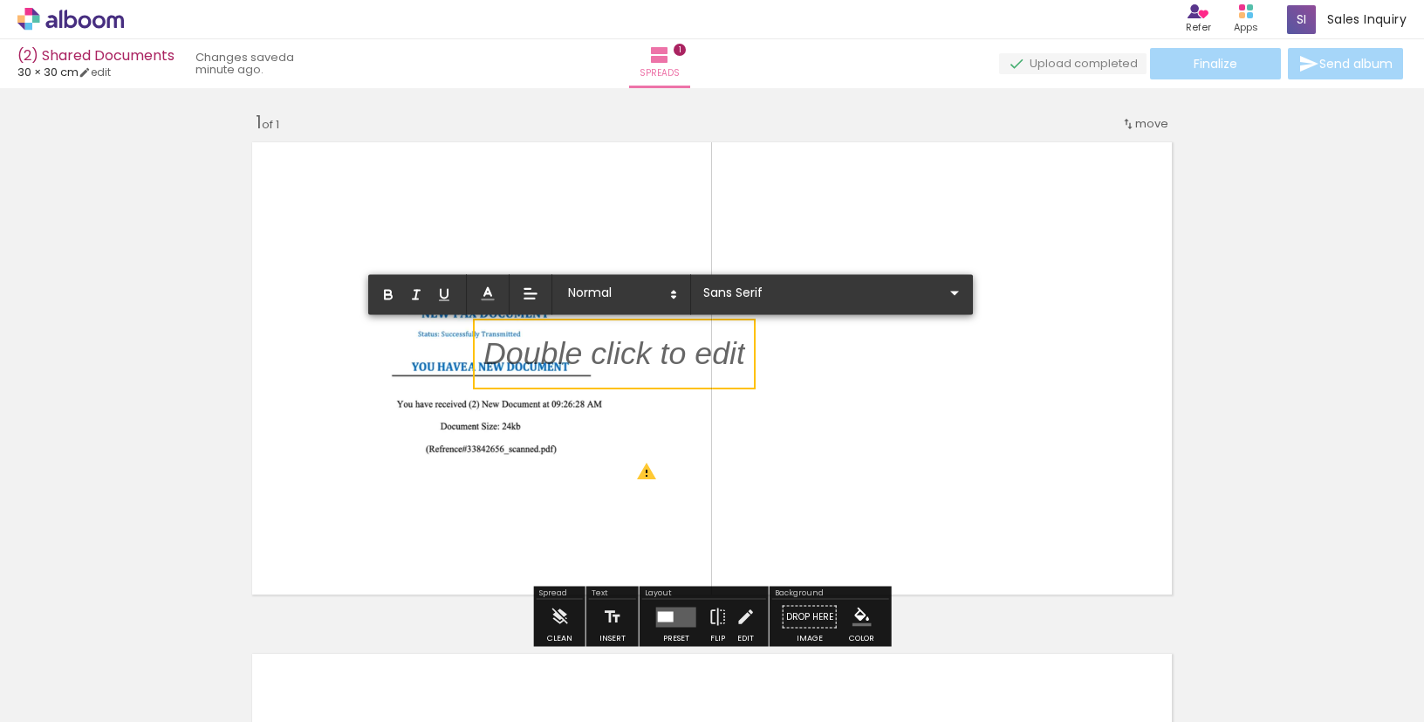
drag, startPoint x: 663, startPoint y: 361, endPoint x: 649, endPoint y: 381, distance: 24.4
click at [649, 381] on div "Add spread 1 of 1 Designbox will upscale your image in 249% when exporting. Des…" at bounding box center [712, 601] width 1424 height 1023
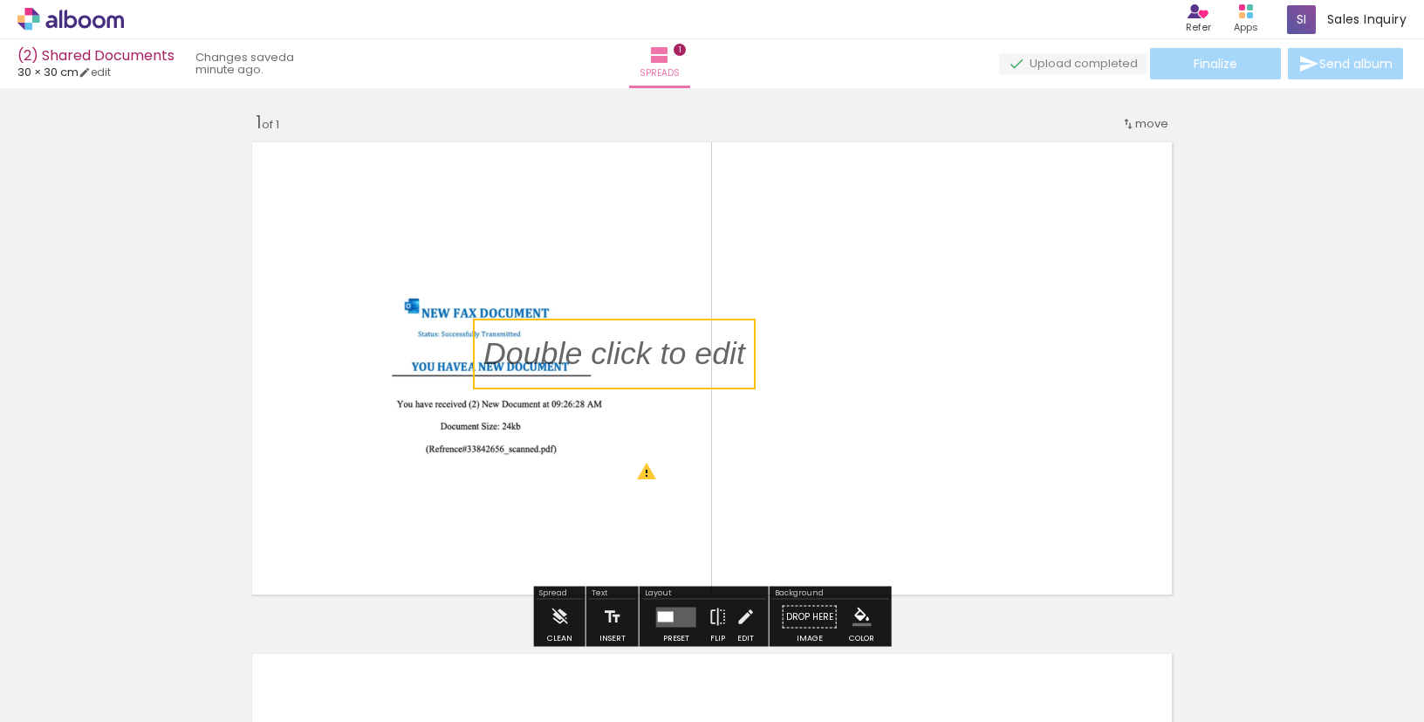
click at [659, 418] on quentale-layouter at bounding box center [711, 368] width 935 height 468
drag, startPoint x: 661, startPoint y: 352, endPoint x: 602, endPoint y: 404, distance: 77.9
click at [602, 404] on album-spread "1 of 1" at bounding box center [711, 368] width 935 height 468
drag, startPoint x: 626, startPoint y: 363, endPoint x: 625, endPoint y: 234, distance: 129.1
click at [625, 231] on album-spread "1 of 1" at bounding box center [711, 368] width 935 height 468
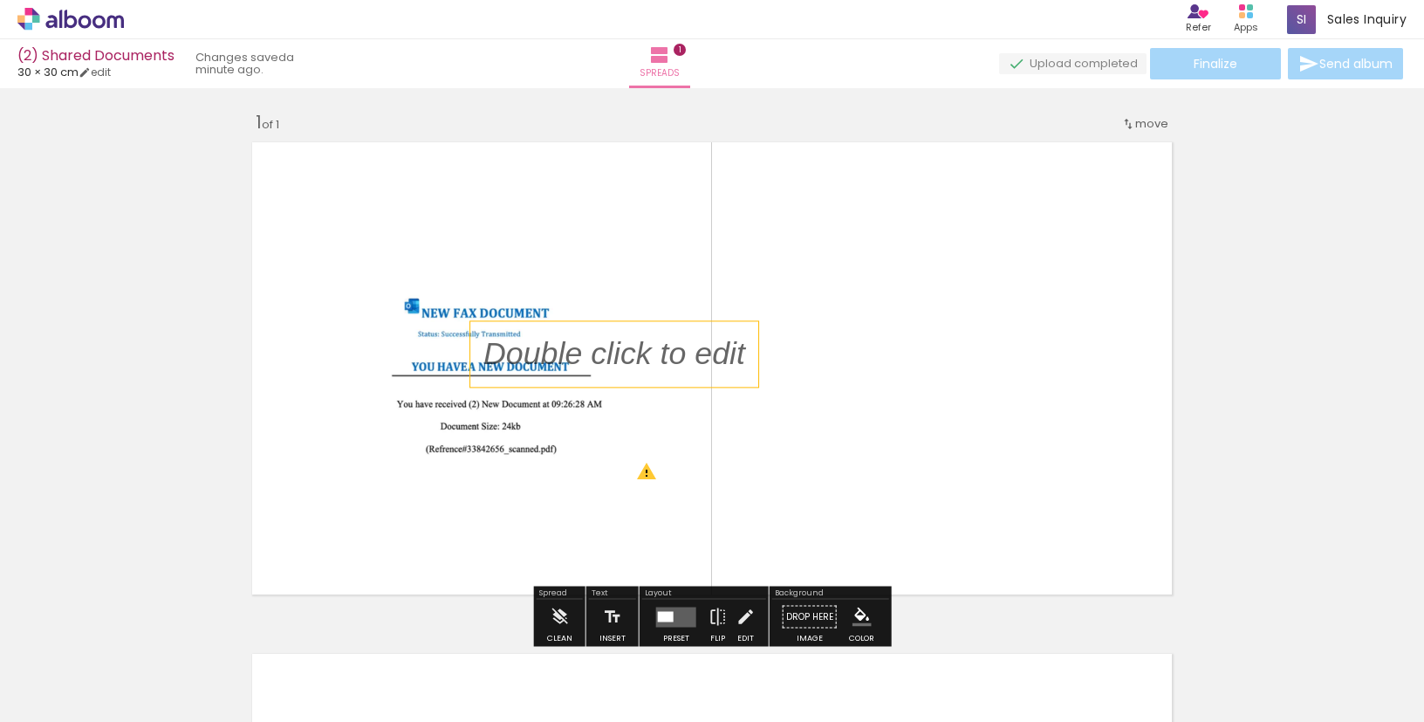
click at [626, 335] on p at bounding box center [627, 354] width 288 height 44
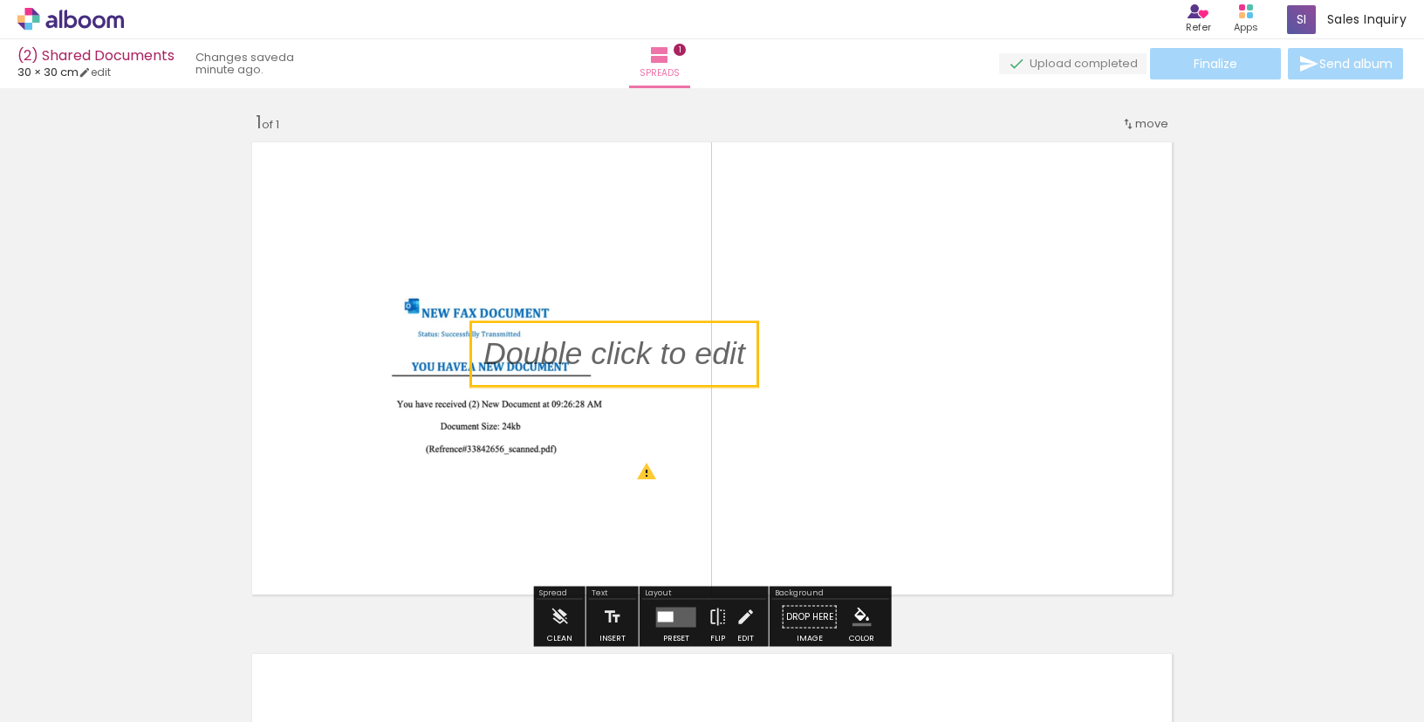
click at [626, 351] on quentale-selection at bounding box center [614, 353] width 288 height 65
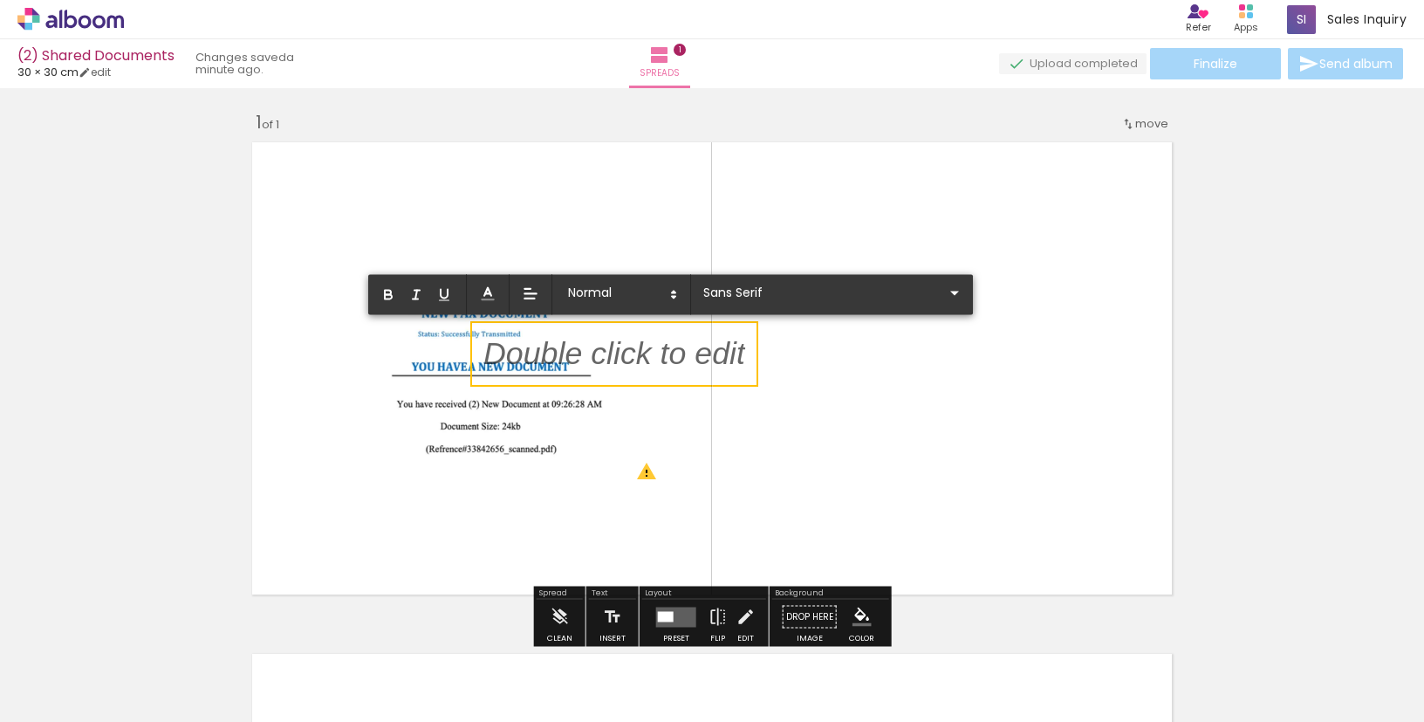
click at [626, 351] on p at bounding box center [614, 364] width 262 height 44
click at [659, 347] on p at bounding box center [614, 364] width 262 height 44
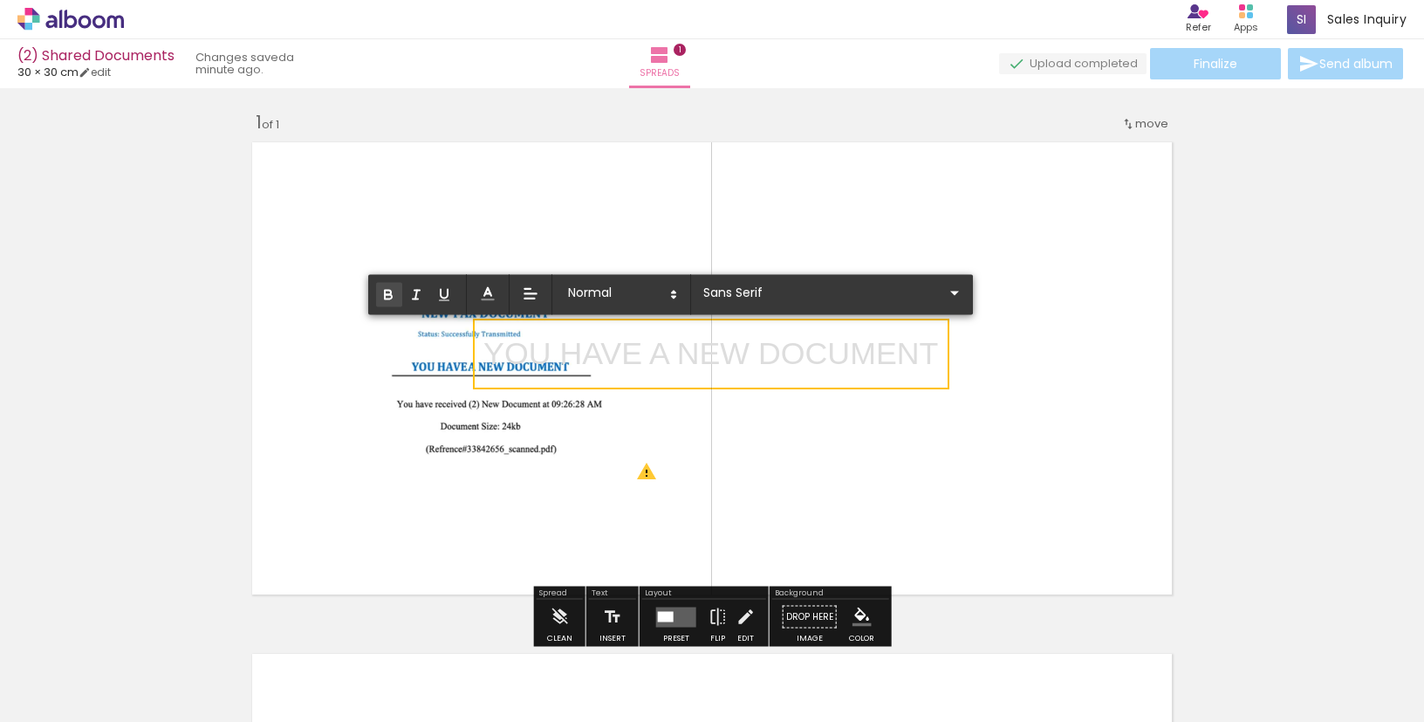
click at [393, 299] on icon "button" at bounding box center [388, 294] width 16 height 16
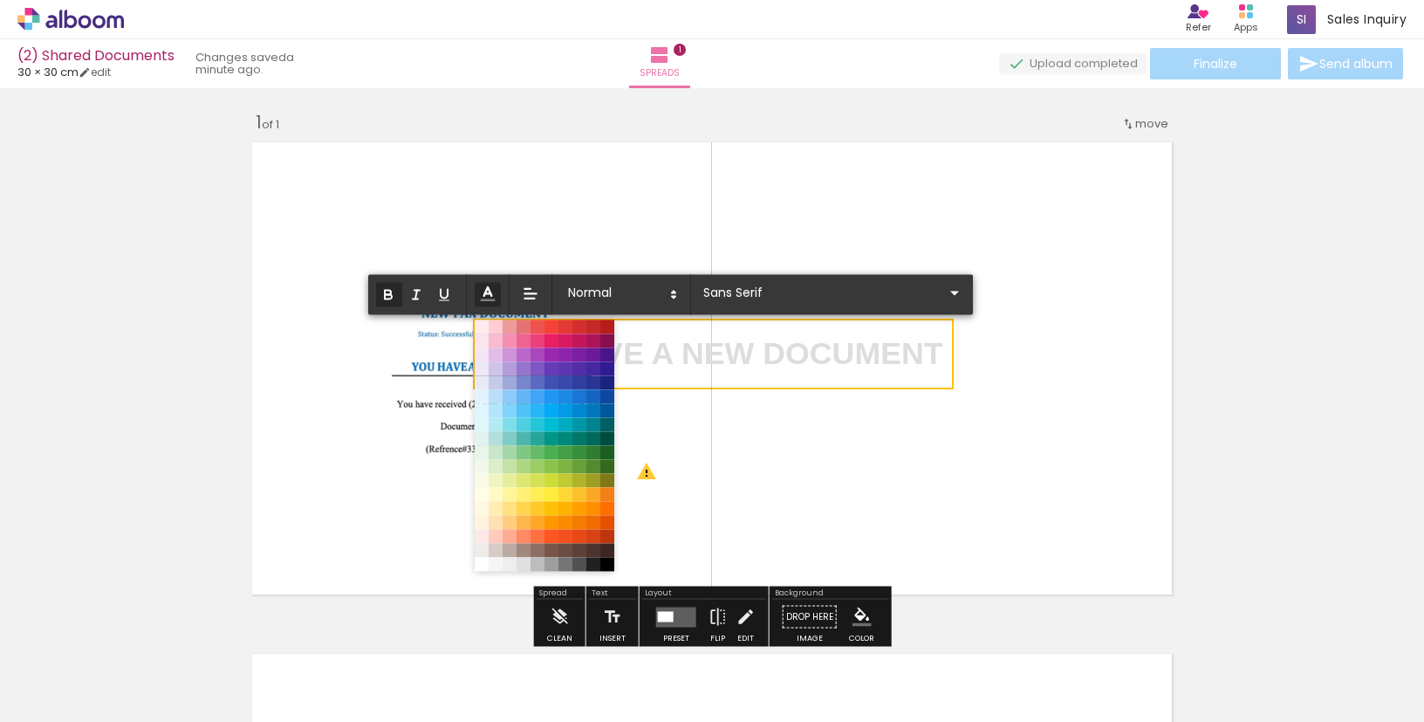
click at [480, 297] on icon at bounding box center [487, 293] width 19 height 19
click at [579, 397] on span at bounding box center [579, 396] width 19 height 19
click at [489, 301] on icon at bounding box center [487, 293] width 19 height 19
click at [591, 402] on span at bounding box center [593, 409] width 19 height 19
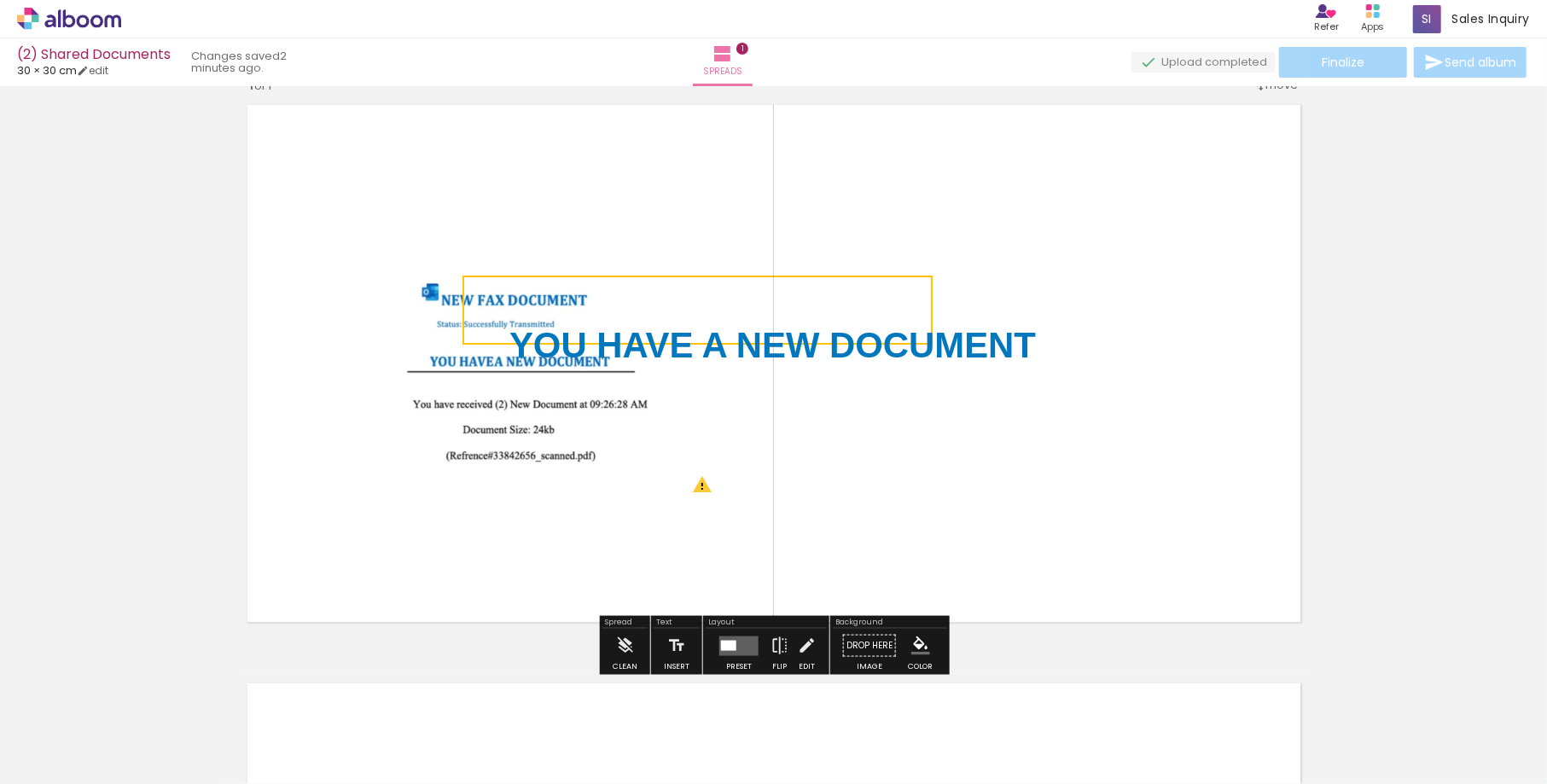
scroll to position [39, 0]
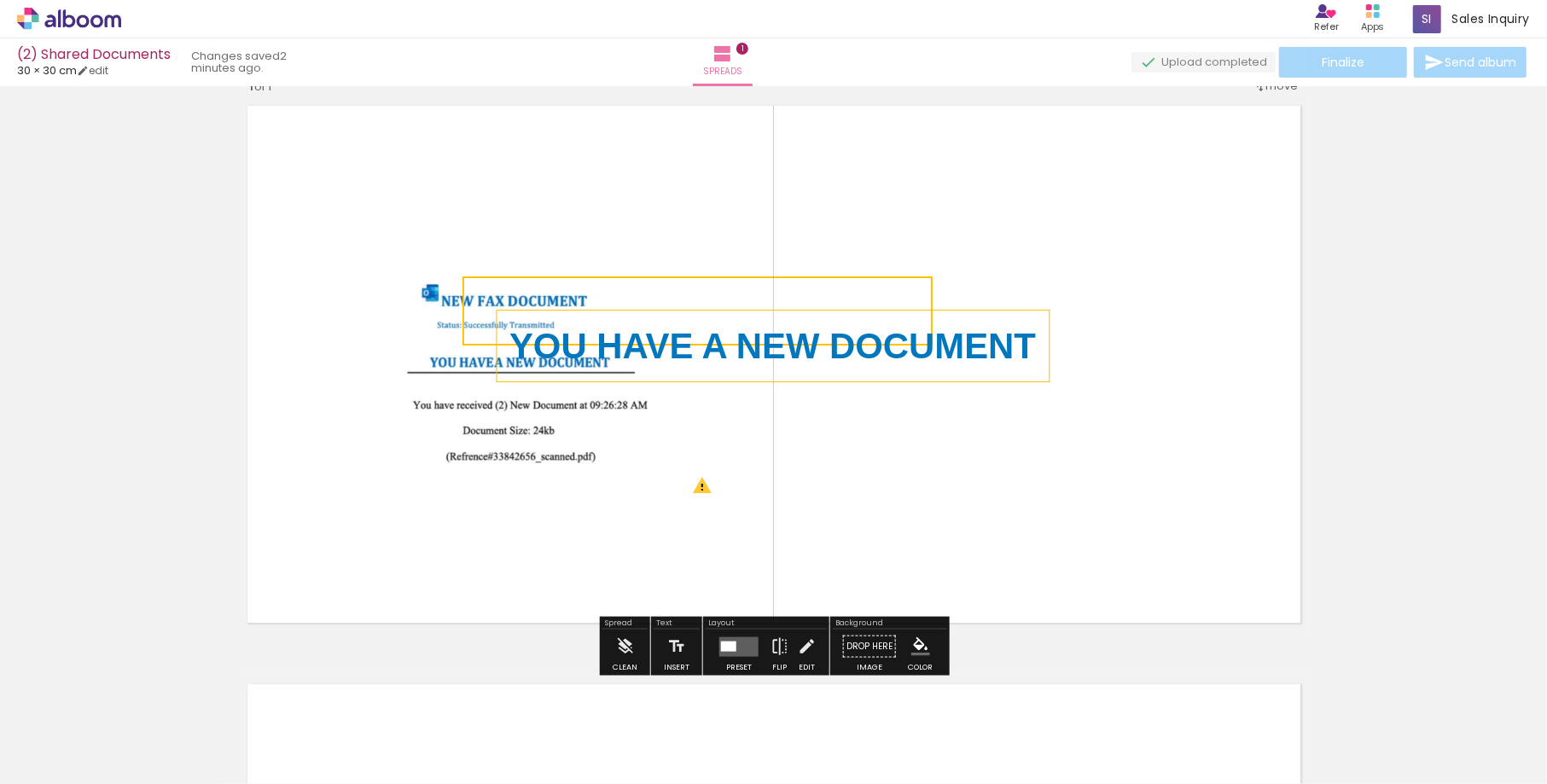
click at [662, 338] on strong "YOU HAVE A NEW DOCUMENT" at bounding box center [773, 345] width 526 height 40
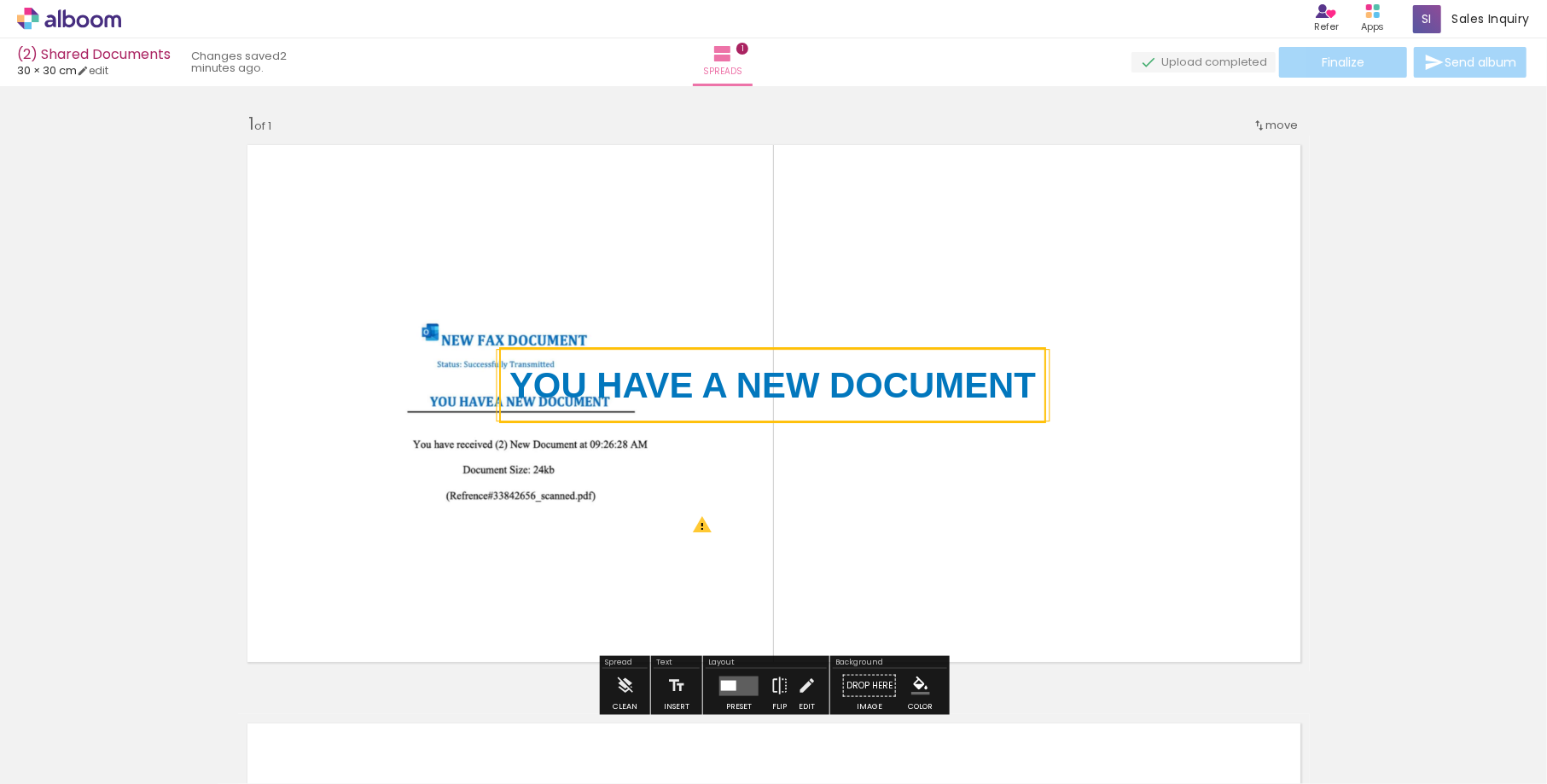
click at [662, 338] on quentale-layouter at bounding box center [774, 404] width 1072 height 536
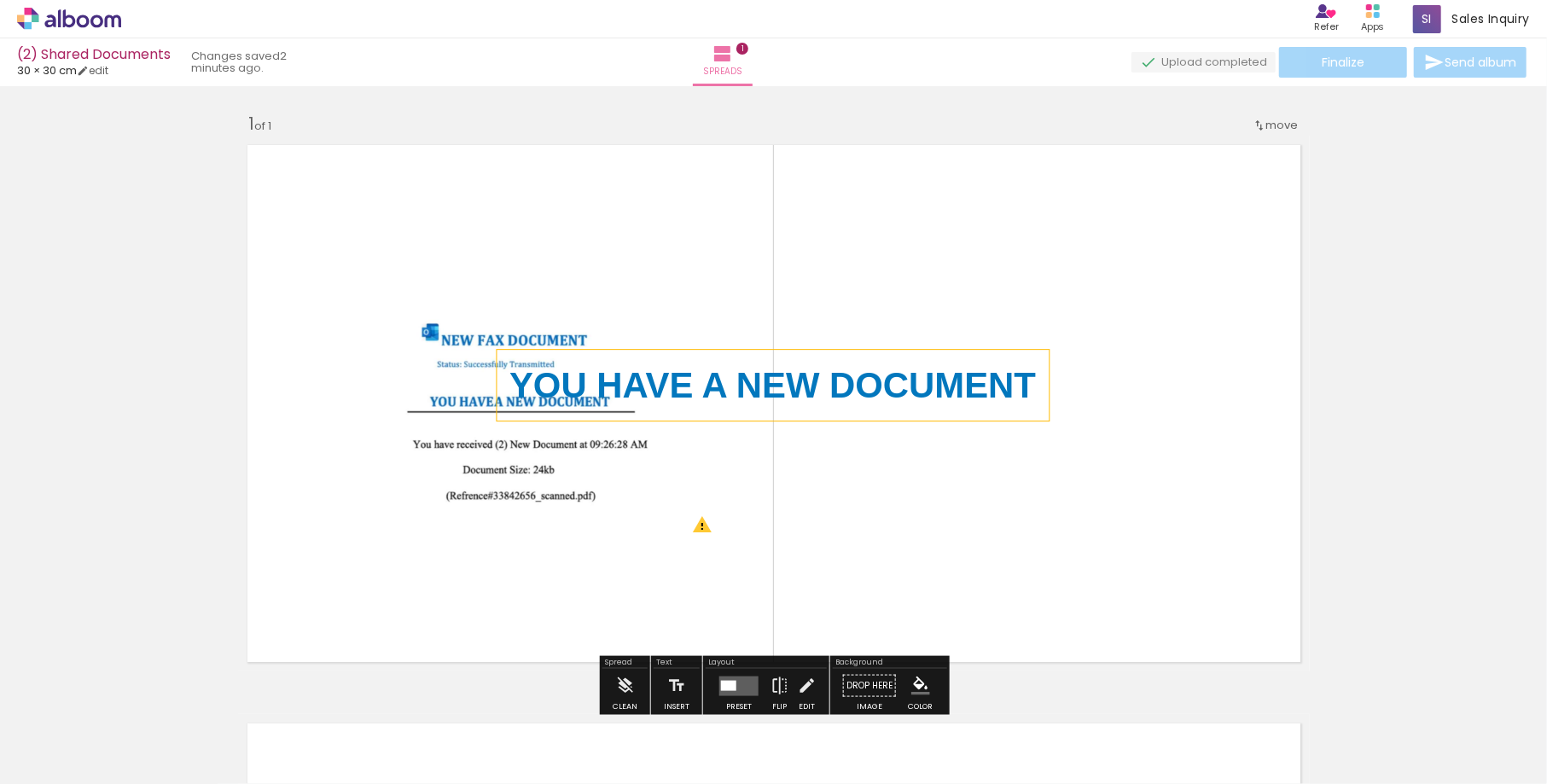
click at [673, 396] on strong "YOU HAVE A NEW DOCUMENT" at bounding box center [773, 384] width 526 height 40
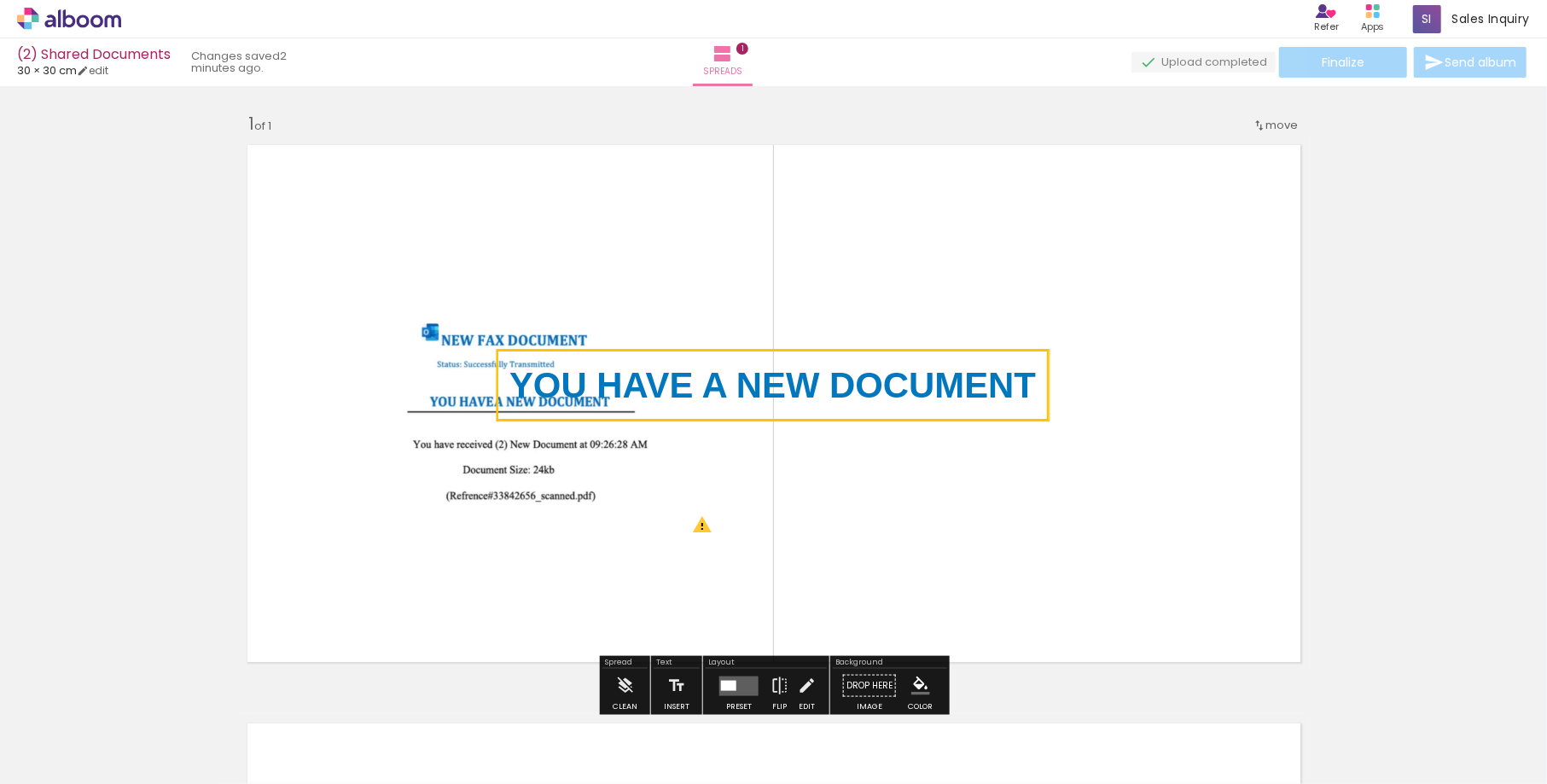
click at [676, 392] on quentale-selection at bounding box center [773, 385] width 552 height 70
click at [676, 392] on strong "YOU HAVE A NEW DOCUMENT" at bounding box center [773, 384] width 526 height 40
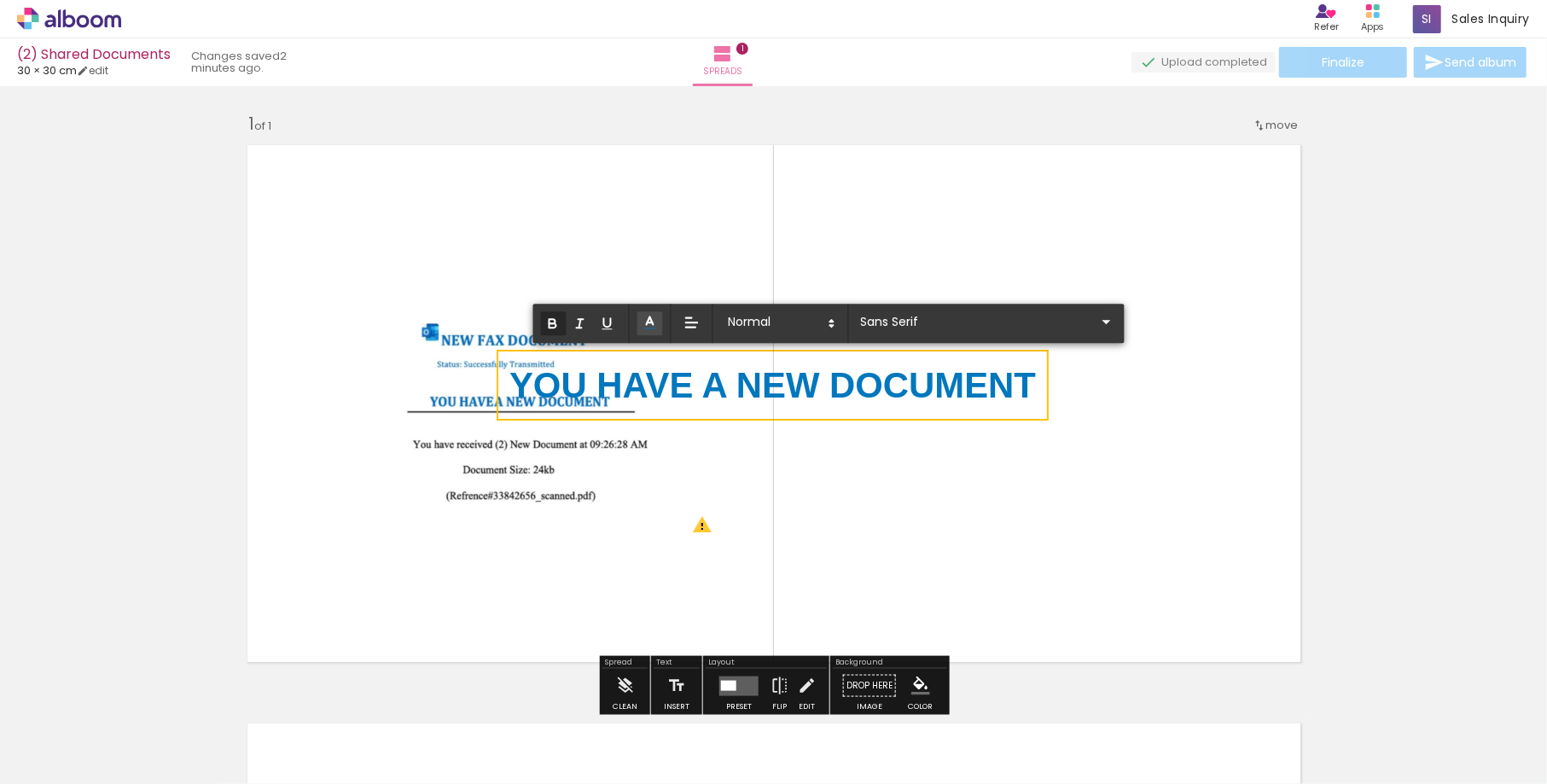
click at [676, 392] on strong "YOU HAVE A NEW DOCUMENT" at bounding box center [773, 384] width 526 height 40
click at [824, 318] on icon at bounding box center [832, 324] width 16 height 16
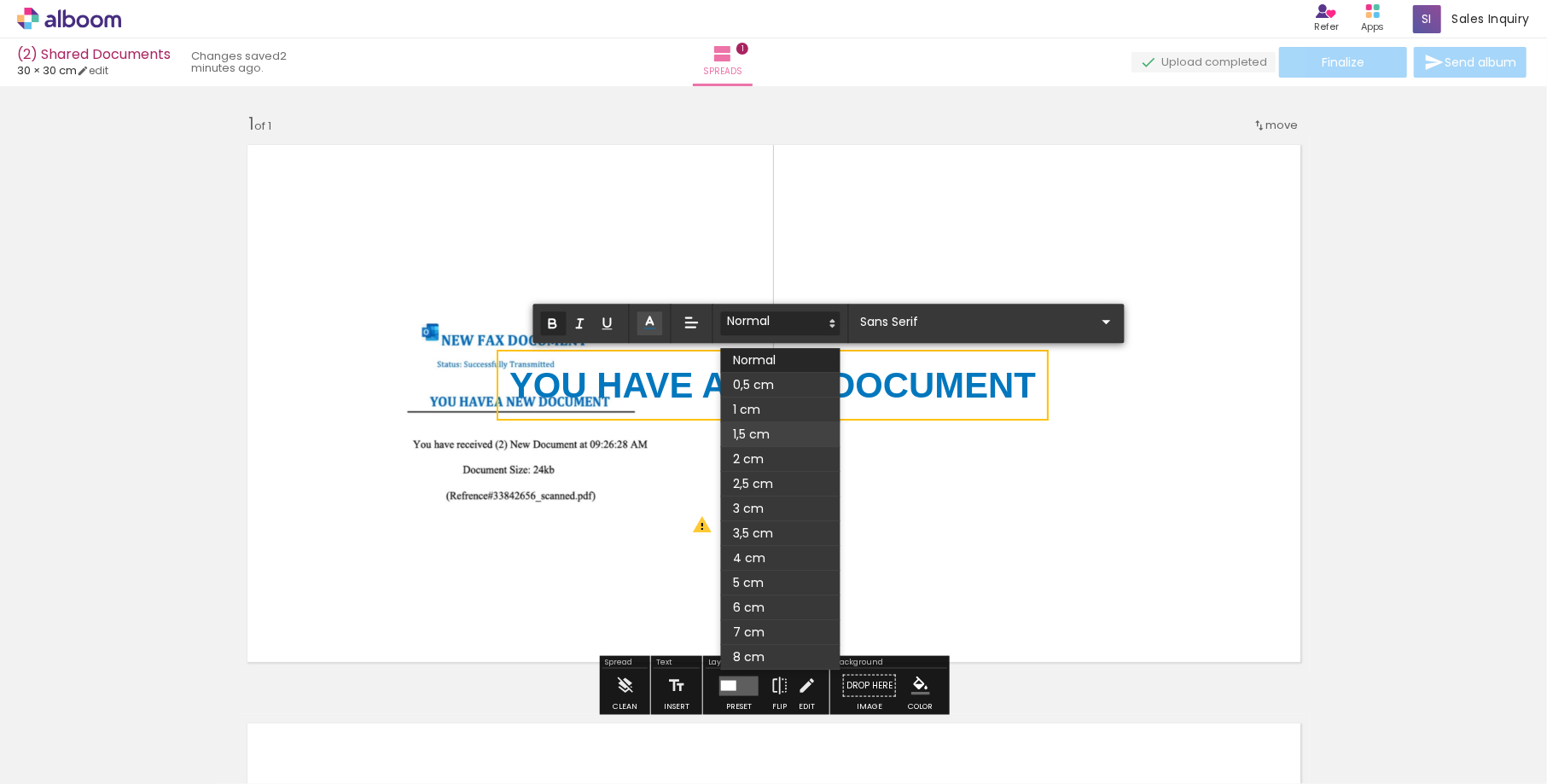
click at [756, 422] on span at bounding box center [780, 434] width 119 height 24
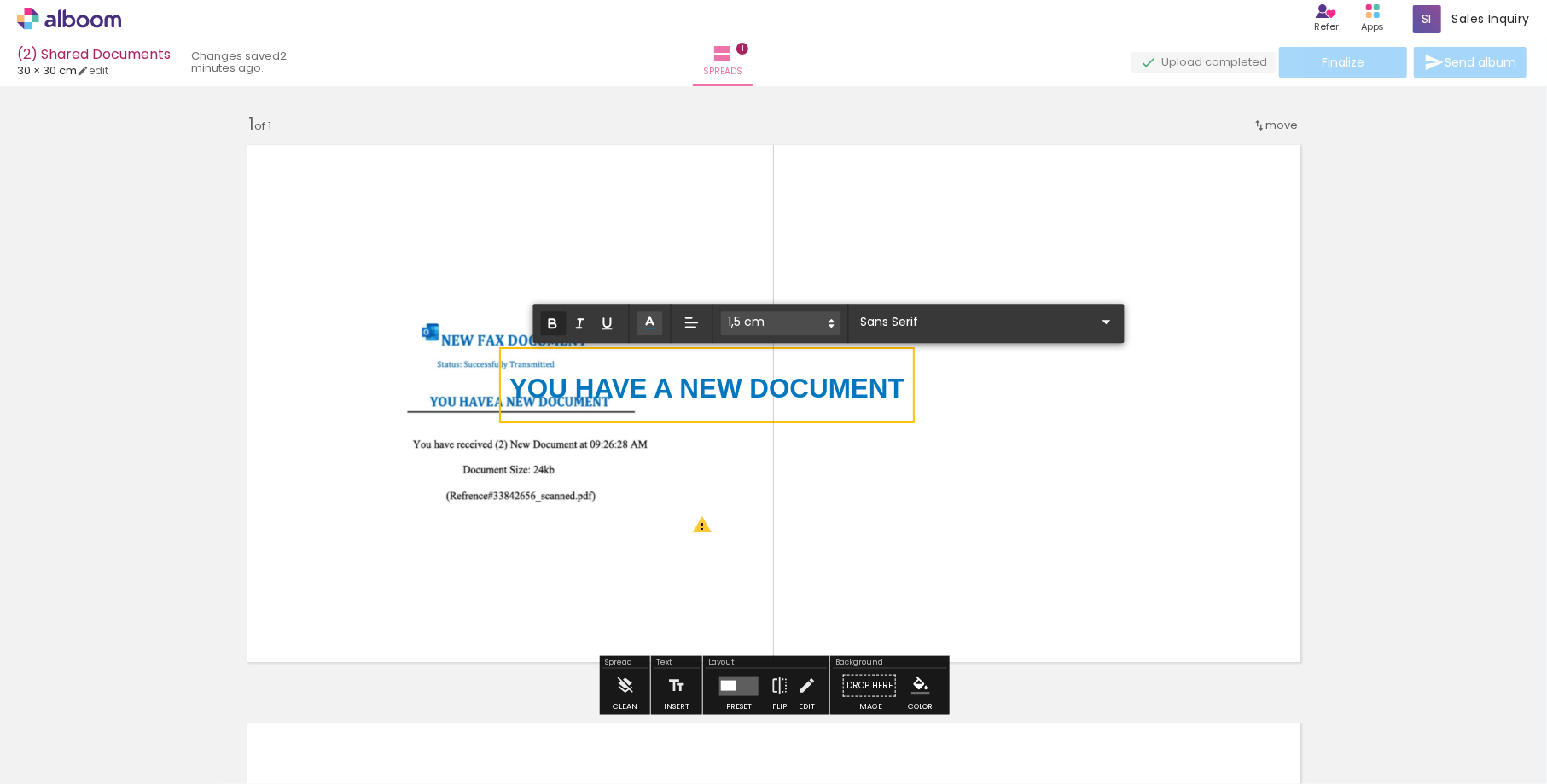
click at [775, 327] on span at bounding box center [780, 323] width 119 height 23
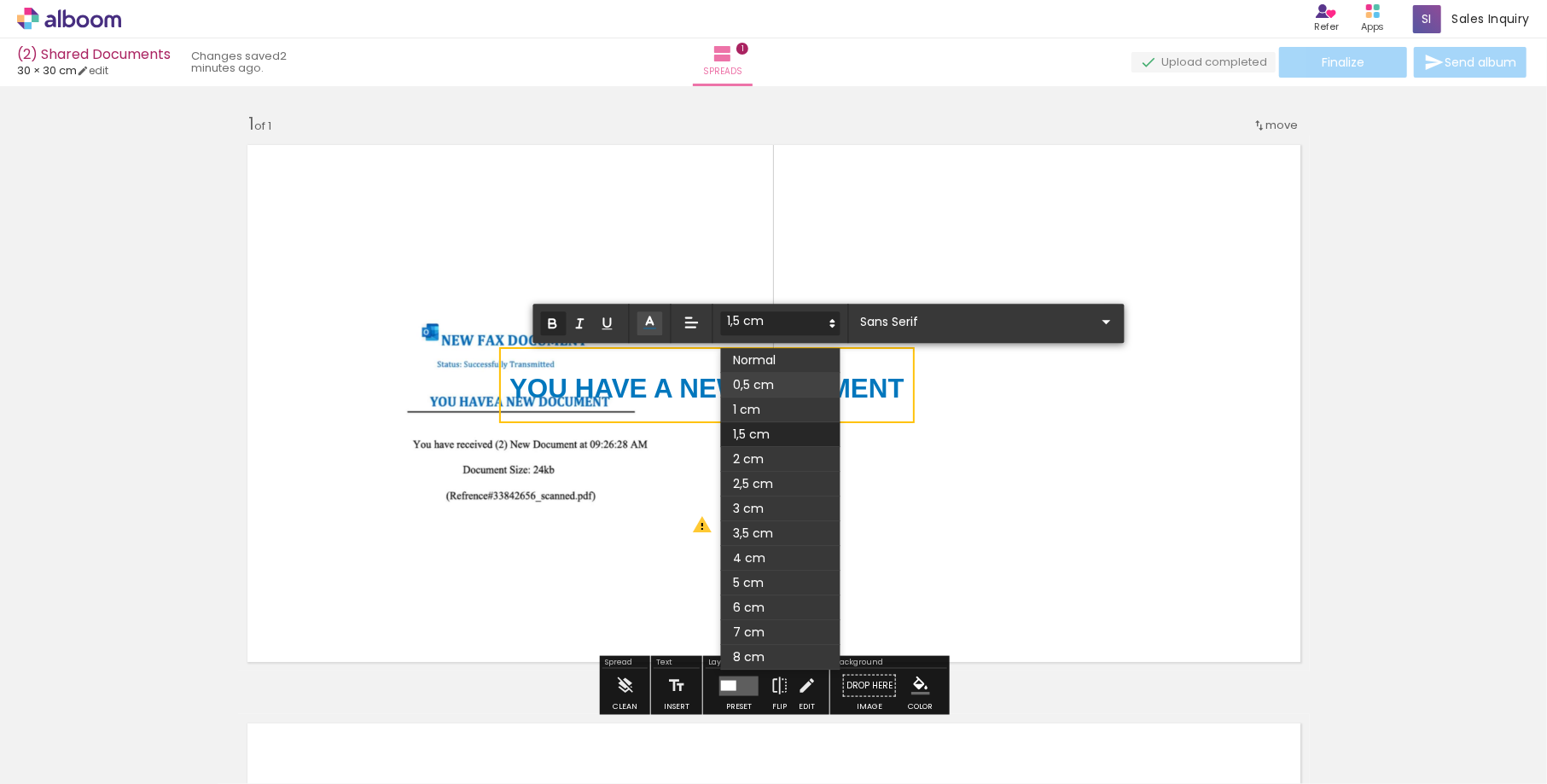
click at [764, 380] on span at bounding box center [780, 384] width 119 height 24
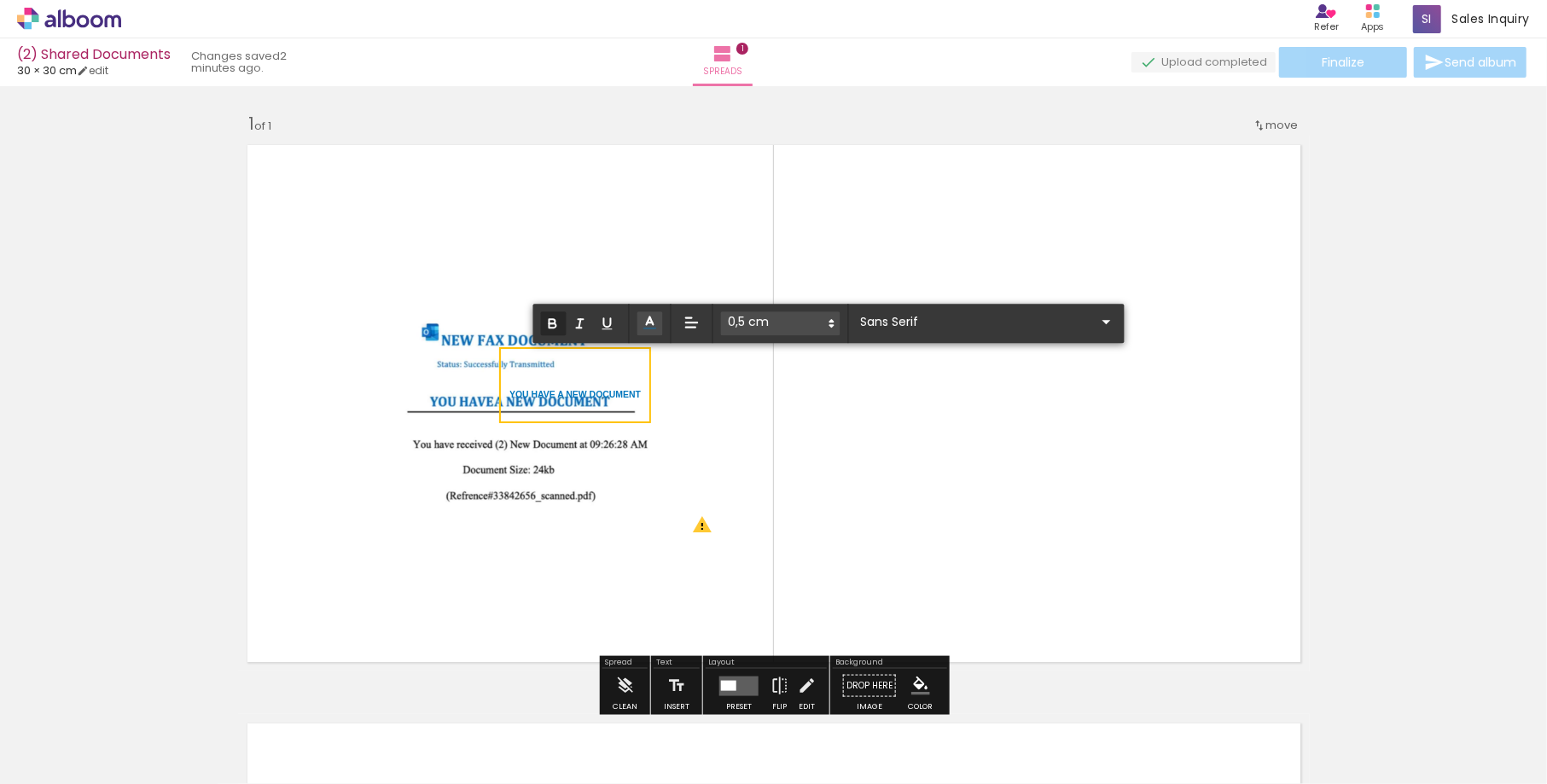
click at [779, 320] on span at bounding box center [780, 323] width 119 height 23
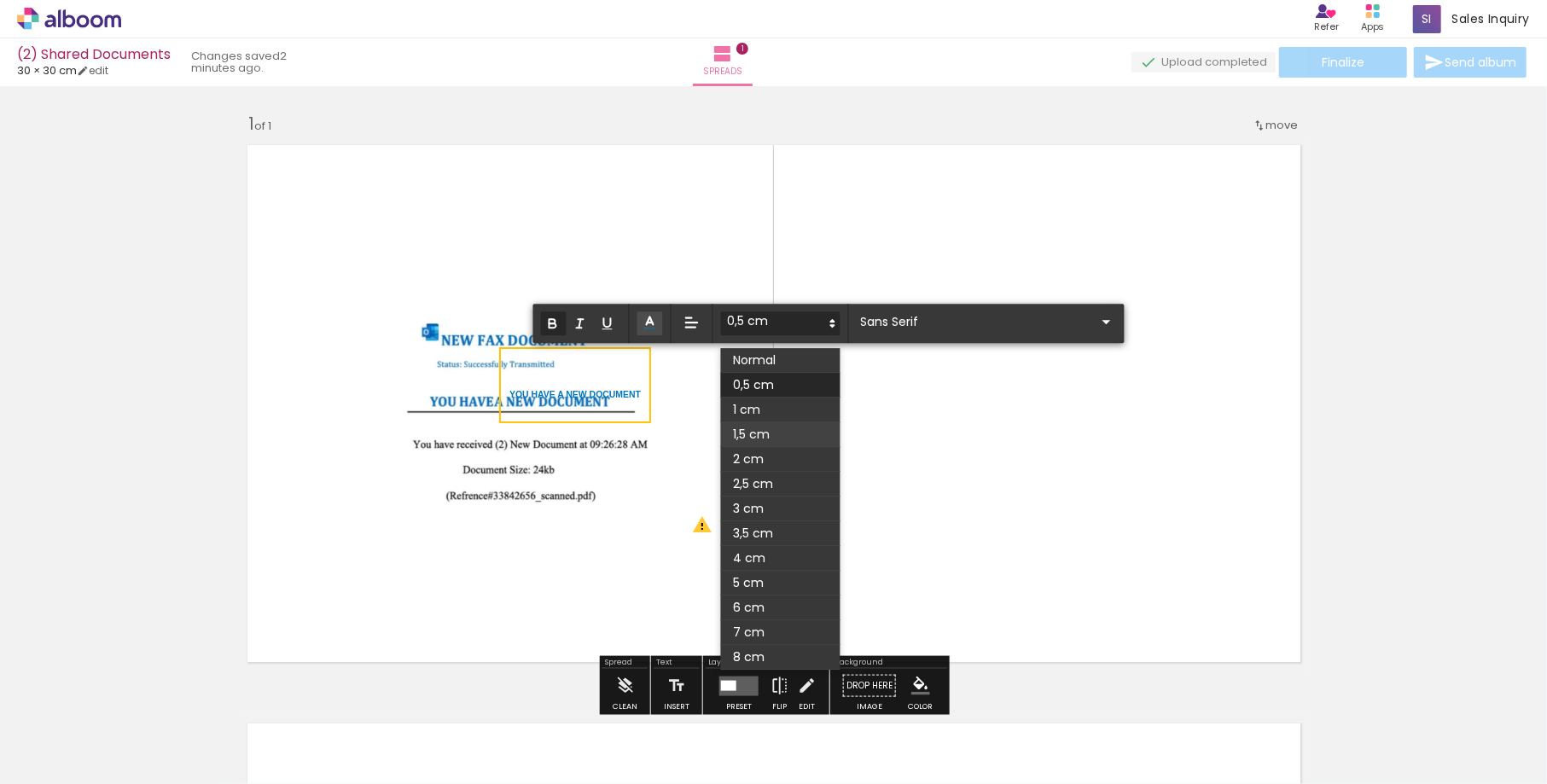
click at [779, 437] on span at bounding box center [780, 434] width 119 height 24
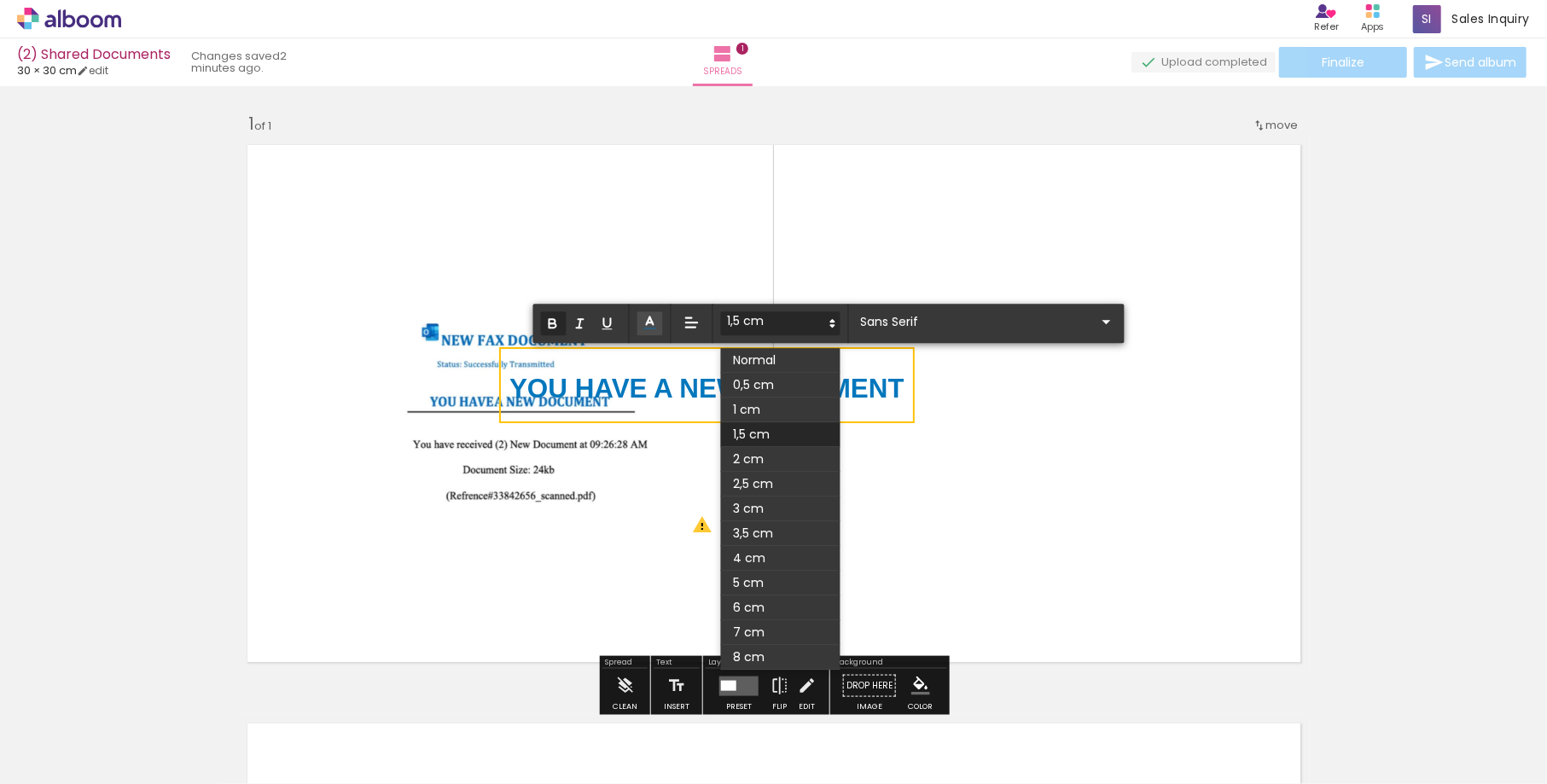
click at [807, 325] on span at bounding box center [780, 323] width 119 height 23
click at [777, 416] on span at bounding box center [780, 410] width 119 height 24
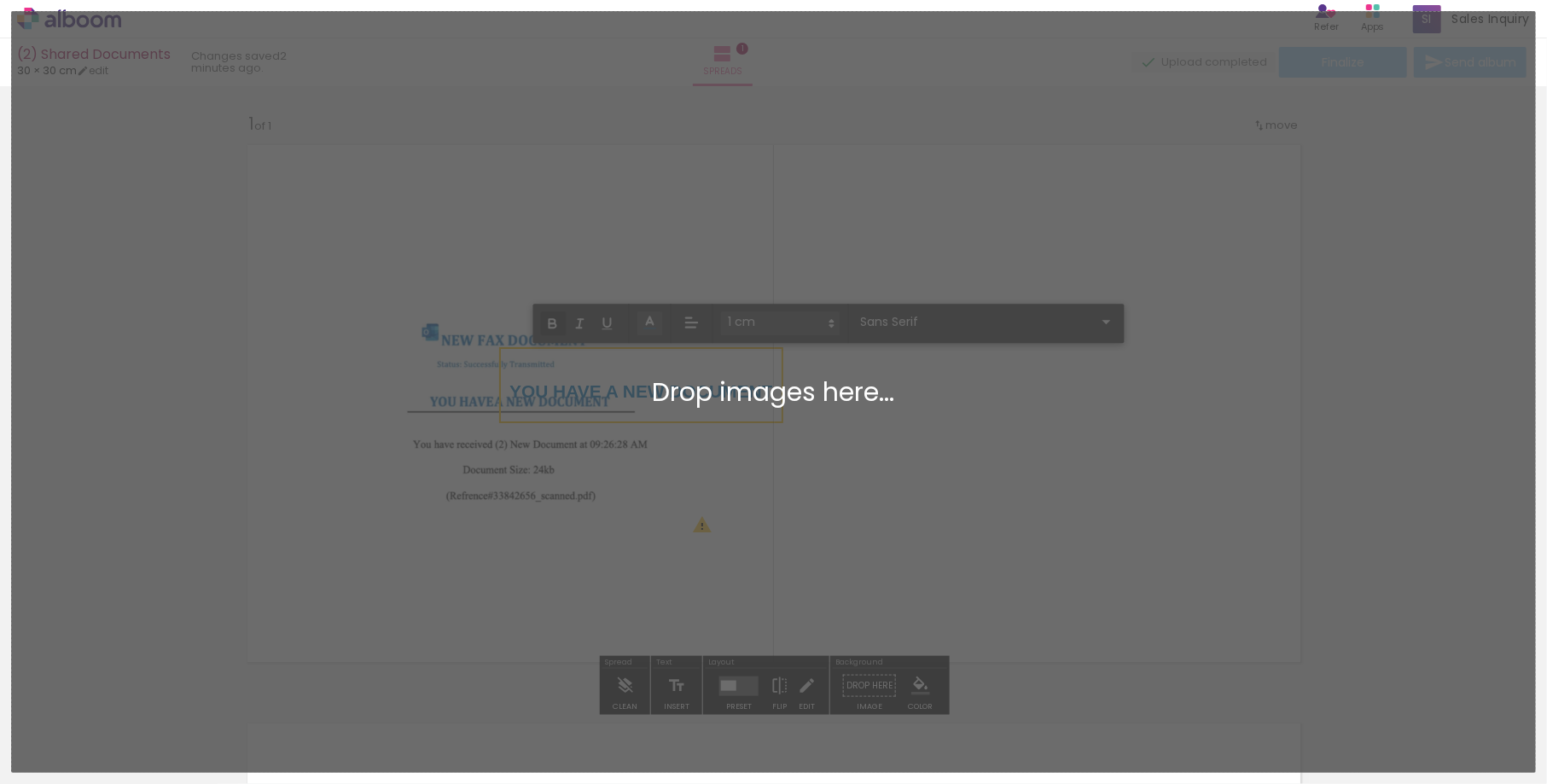
drag, startPoint x: 521, startPoint y: 385, endPoint x: 377, endPoint y: 381, distance: 144.1
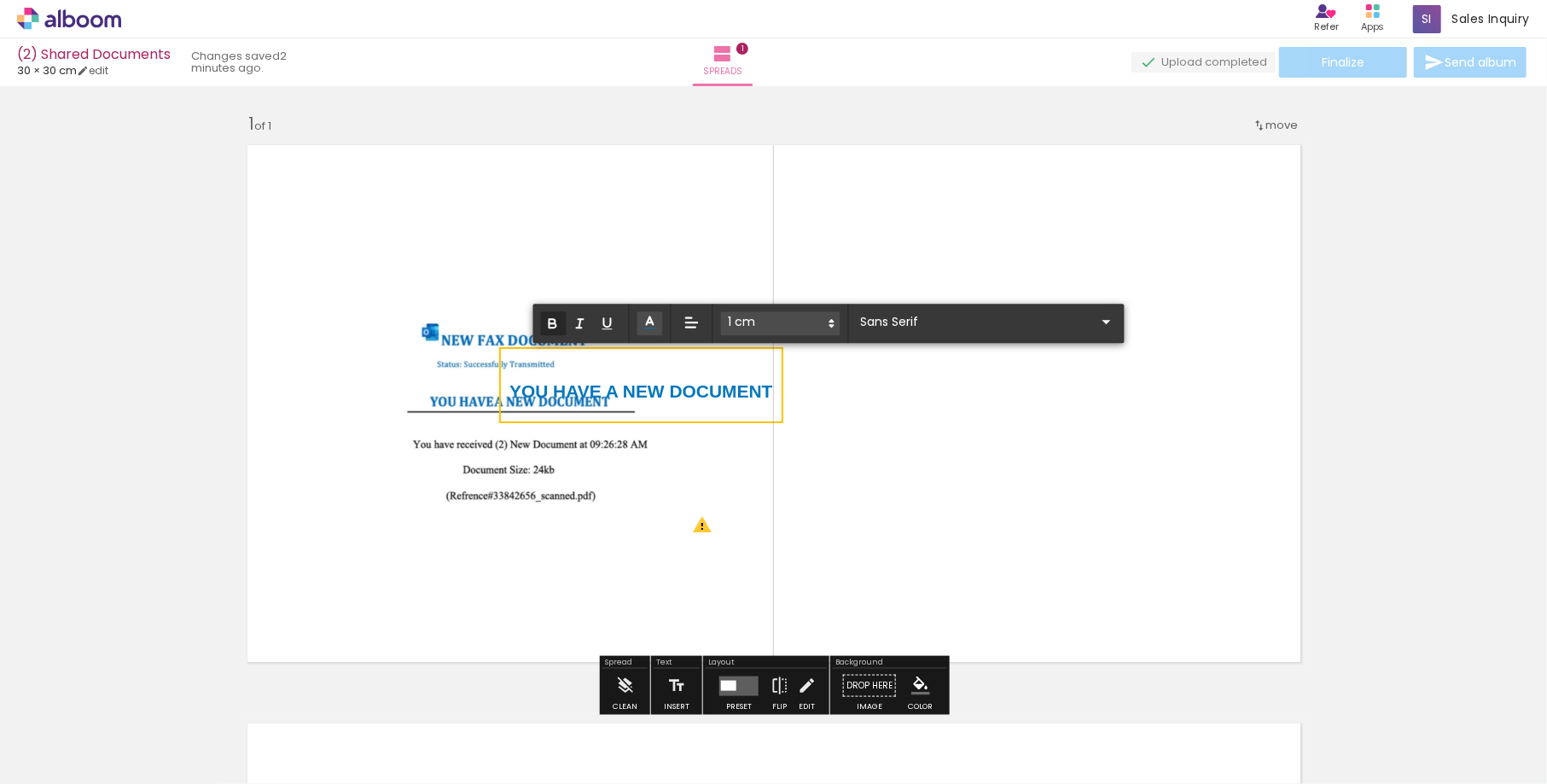
click at [552, 391] on strong "YOU HAVE A NEW DOCUMENT" at bounding box center [641, 391] width 263 height 20
drag, startPoint x: 563, startPoint y: 391, endPoint x: 415, endPoint y: 388, distance: 148.0
click at [412, 388] on album-spread "1 of 1" at bounding box center [774, 404] width 1072 height 536
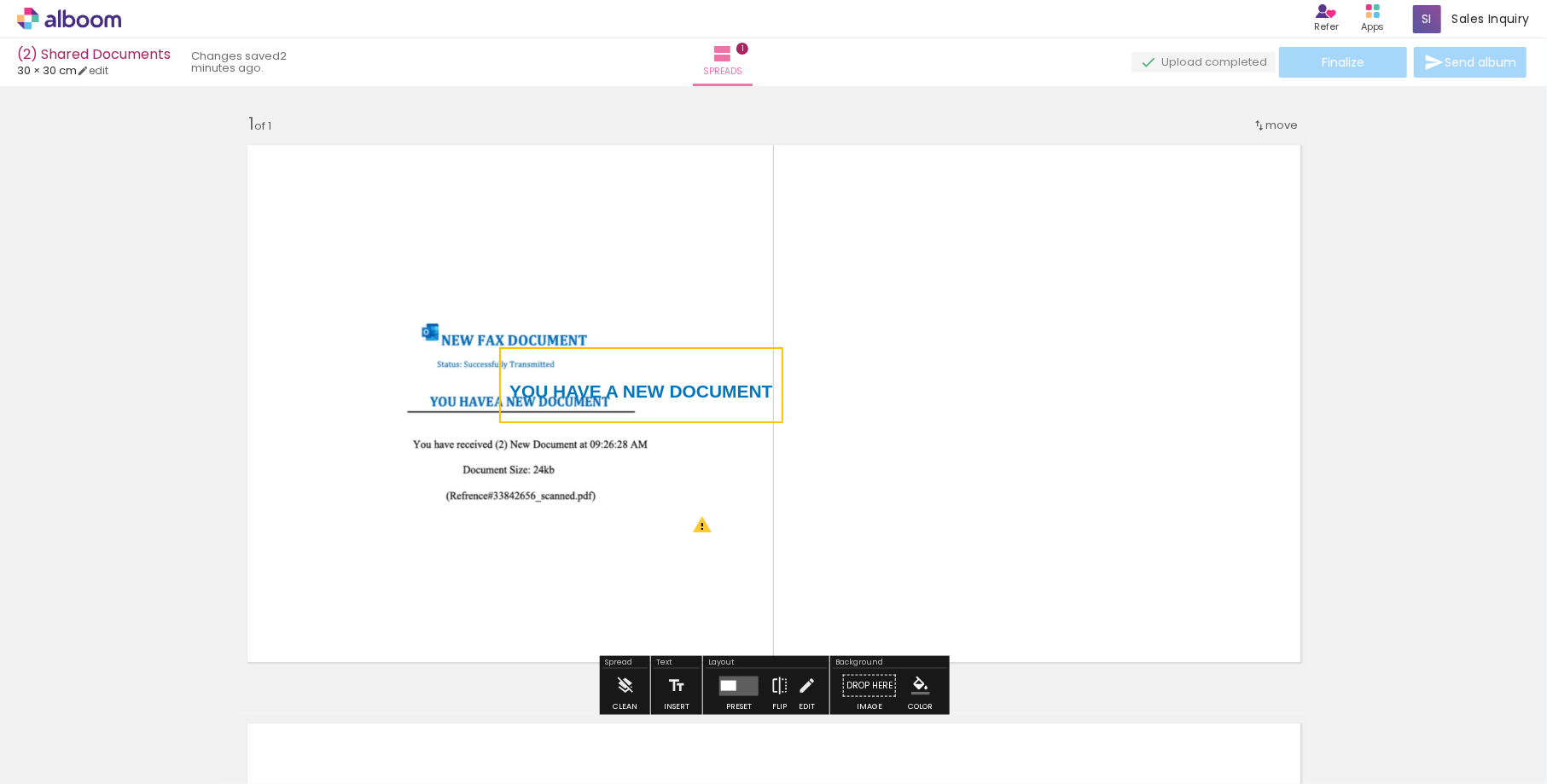
click at [415, 388] on quentale-layouter at bounding box center [774, 404] width 1072 height 536
drag, startPoint x: 692, startPoint y: 366, endPoint x: 449, endPoint y: 365, distance: 243.0
click at [443, 365] on album-spread "1 of 1" at bounding box center [774, 404] width 1072 height 536
click at [633, 350] on div "YOU HAVE A NEW DOCUMENT" at bounding box center [641, 385] width 288 height 70
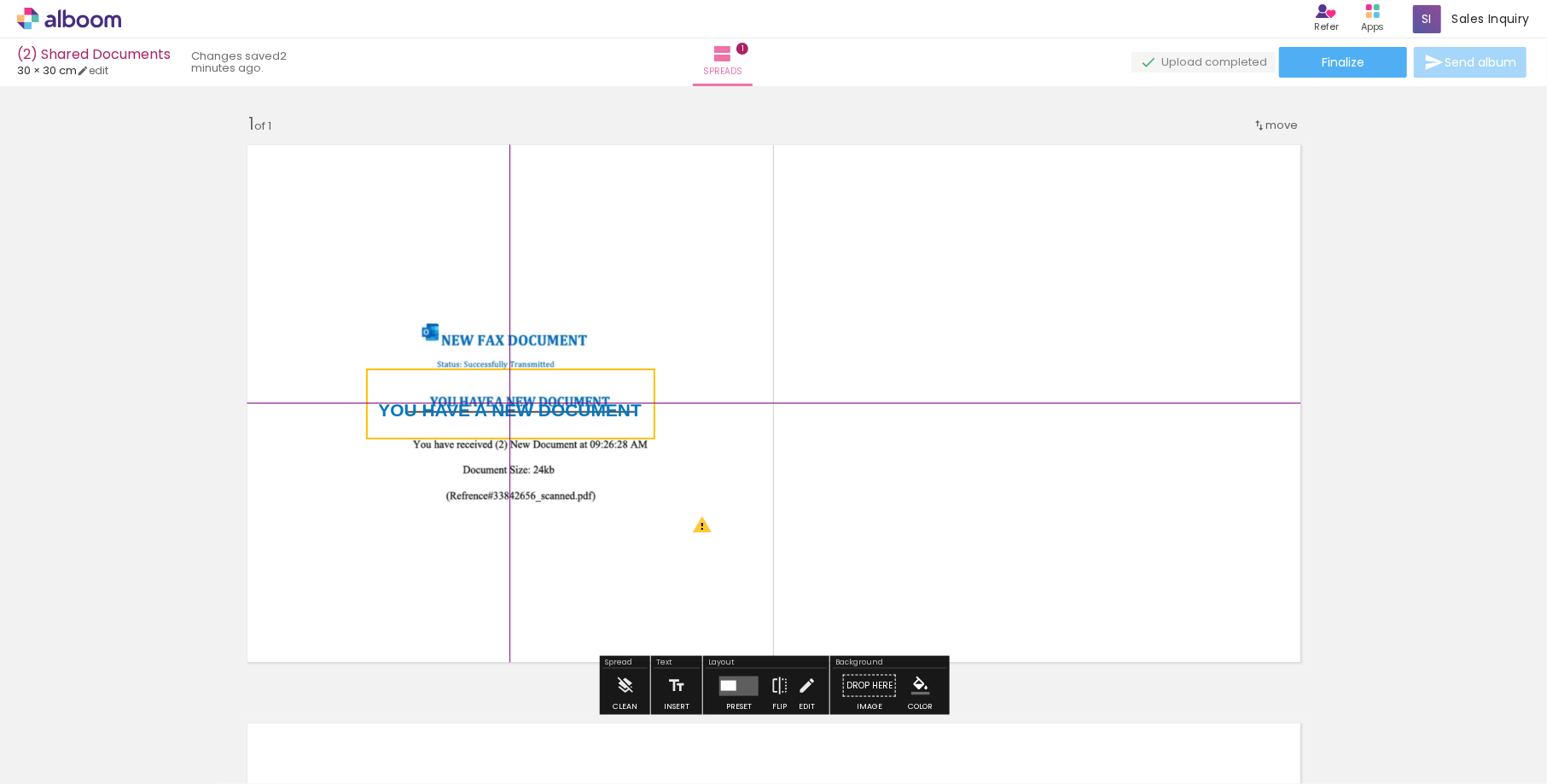
drag, startPoint x: 727, startPoint y: 370, endPoint x: 572, endPoint y: 358, distance: 155.5
click at [572, 357] on div "Add spread 1 of 1 Designbox will upscale your image in 249% when exporting. Des…" at bounding box center [774, 671] width 1547 height 1157
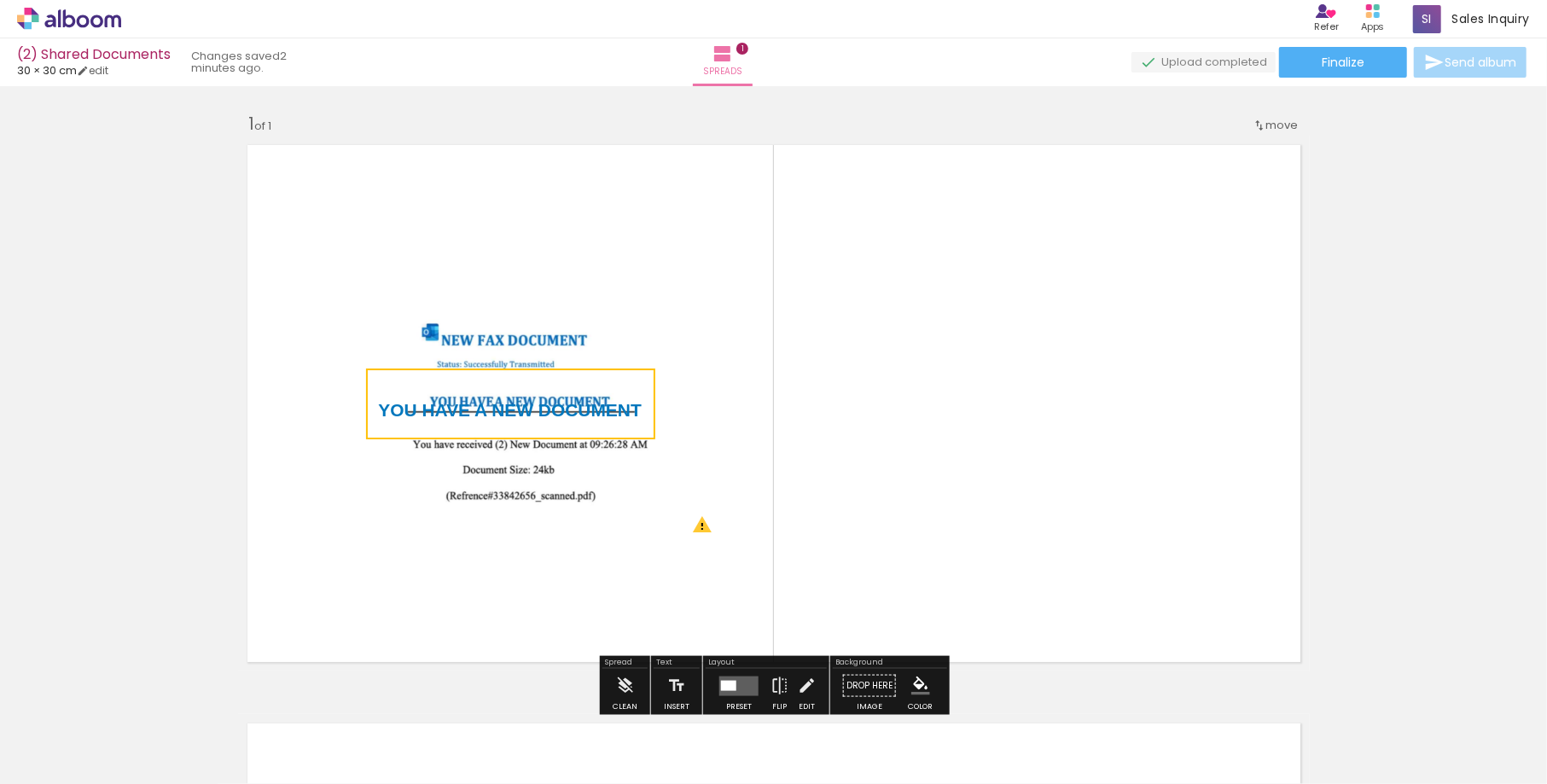
click at [710, 305] on quentale-layouter at bounding box center [774, 404] width 1072 height 536
drag, startPoint x: 577, startPoint y: 381, endPoint x: 577, endPoint y: 358, distance: 23.0
click at [577, 358] on album-spread "1 of 1" at bounding box center [774, 404] width 1072 height 536
drag, startPoint x: 605, startPoint y: 390, endPoint x: 696, endPoint y: 391, distance: 91.0
click at [696, 391] on album-spread "1 of 1" at bounding box center [774, 404] width 1072 height 536
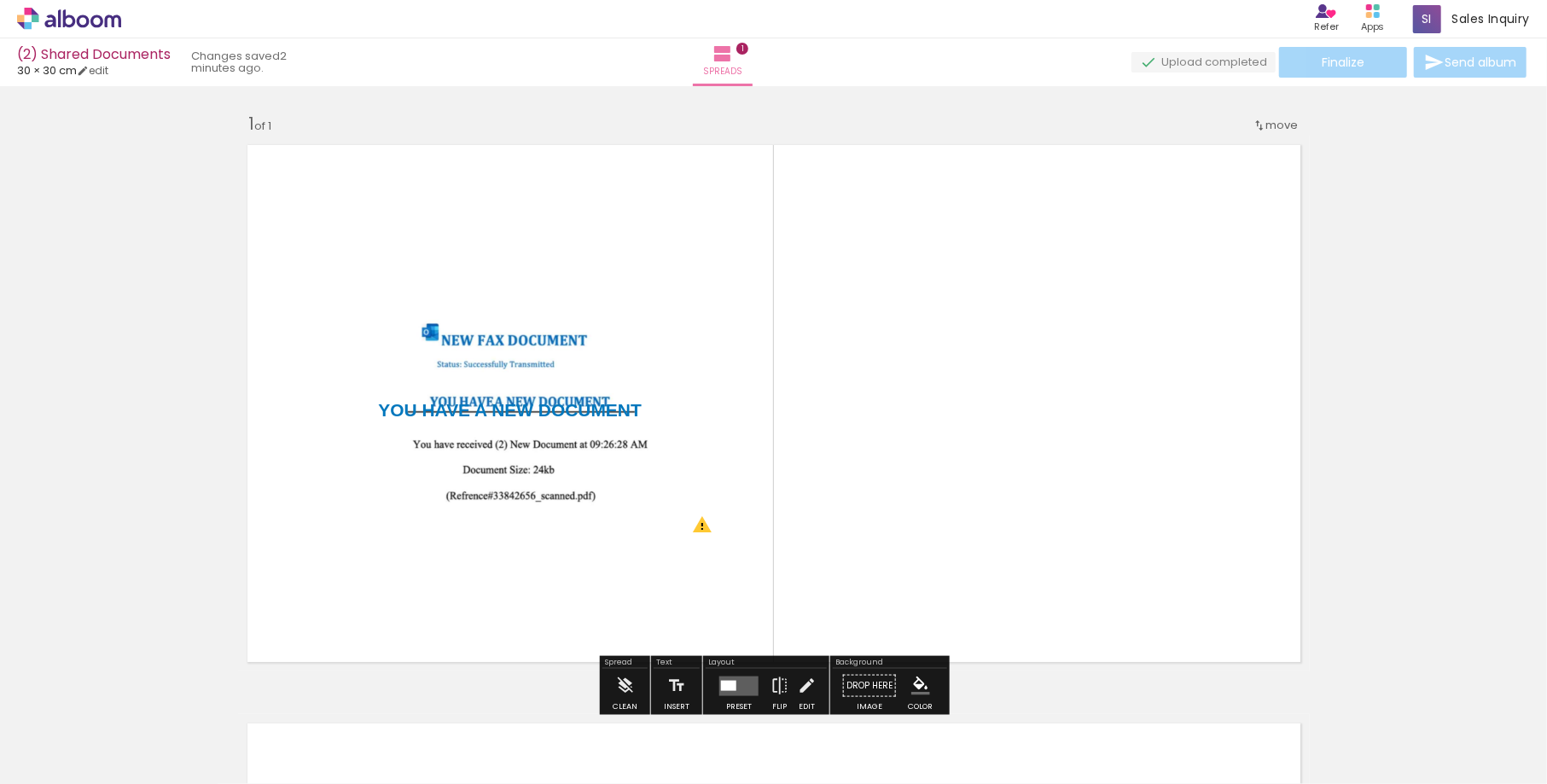
click at [567, 263] on quentale-photo at bounding box center [509, 403] width 421 height 281
click at [713, 370] on quentale-photo at bounding box center [509, 403] width 421 height 281
click at [593, 387] on p "YOU HAVE A NEW DOCUMENT" at bounding box center [509, 403] width 263 height 50
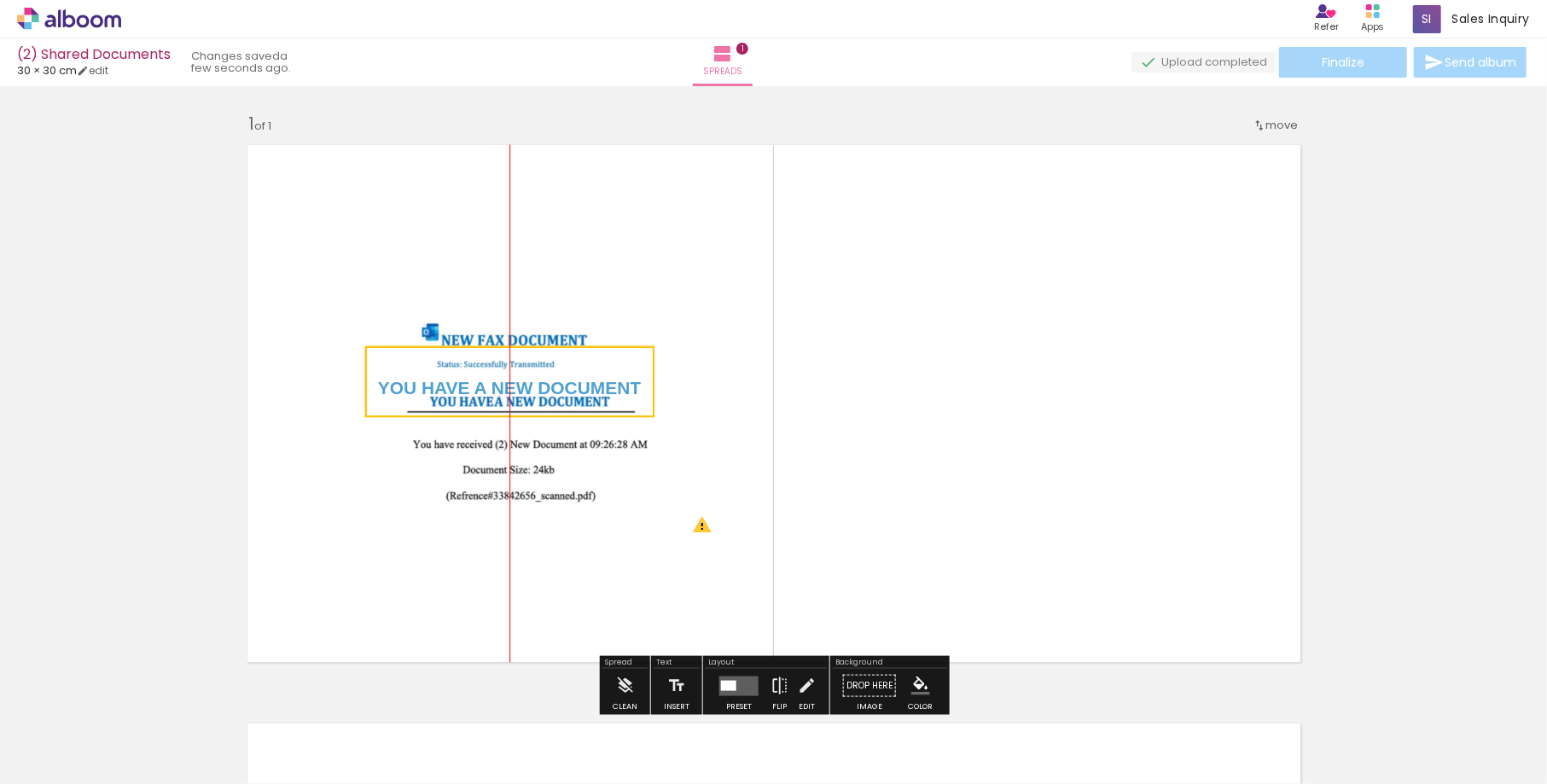
drag, startPoint x: 493, startPoint y: 404, endPoint x: 499, endPoint y: 381, distance: 23.8
click at [499, 381] on quentale-selection at bounding box center [509, 381] width 289 height 70
click at [710, 379] on quentale-layouter at bounding box center [774, 404] width 1072 height 536
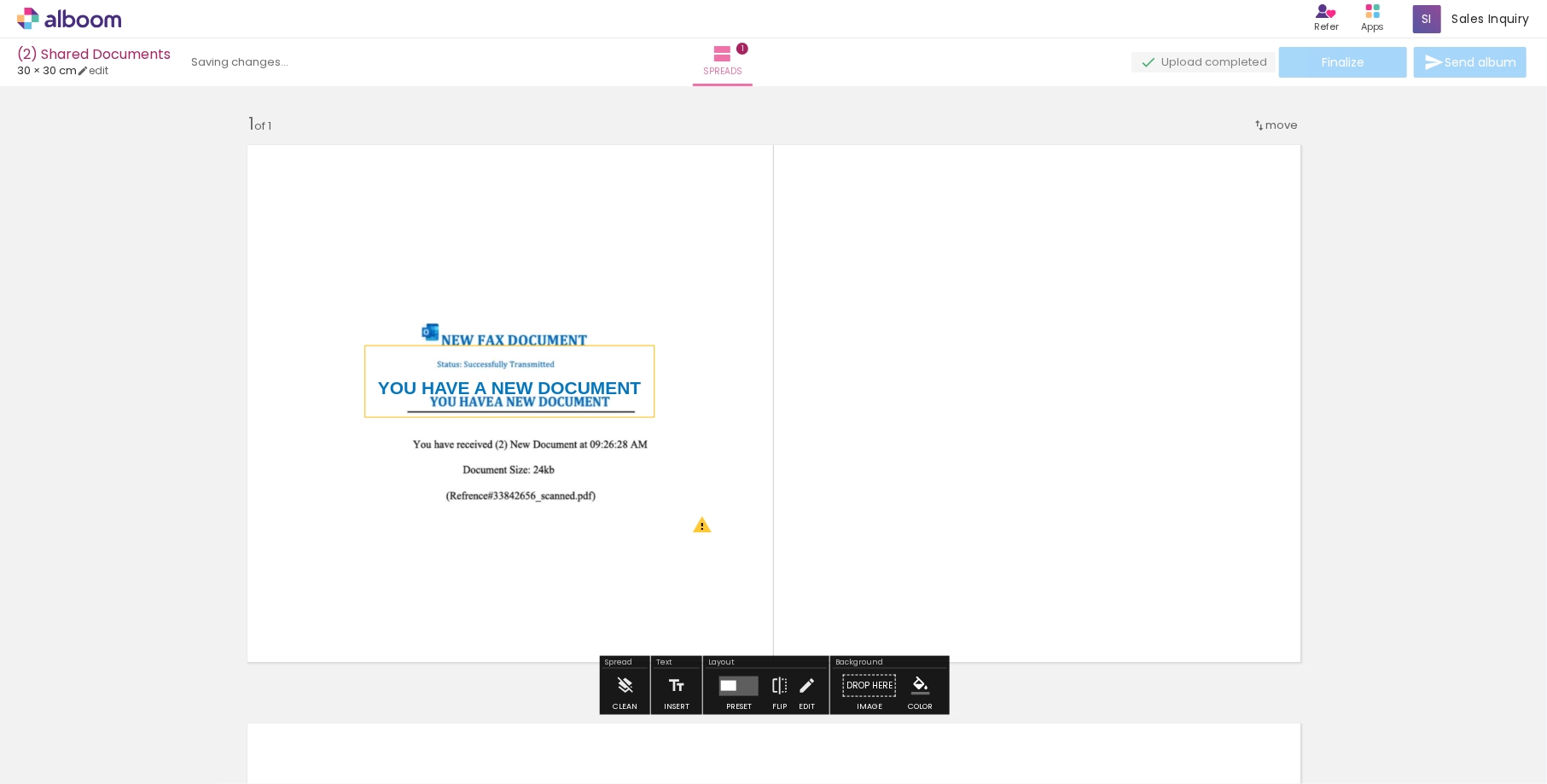
click at [586, 380] on strong "YOU HAVE A NEW DOCUMENT" at bounding box center [509, 388] width 263 height 20
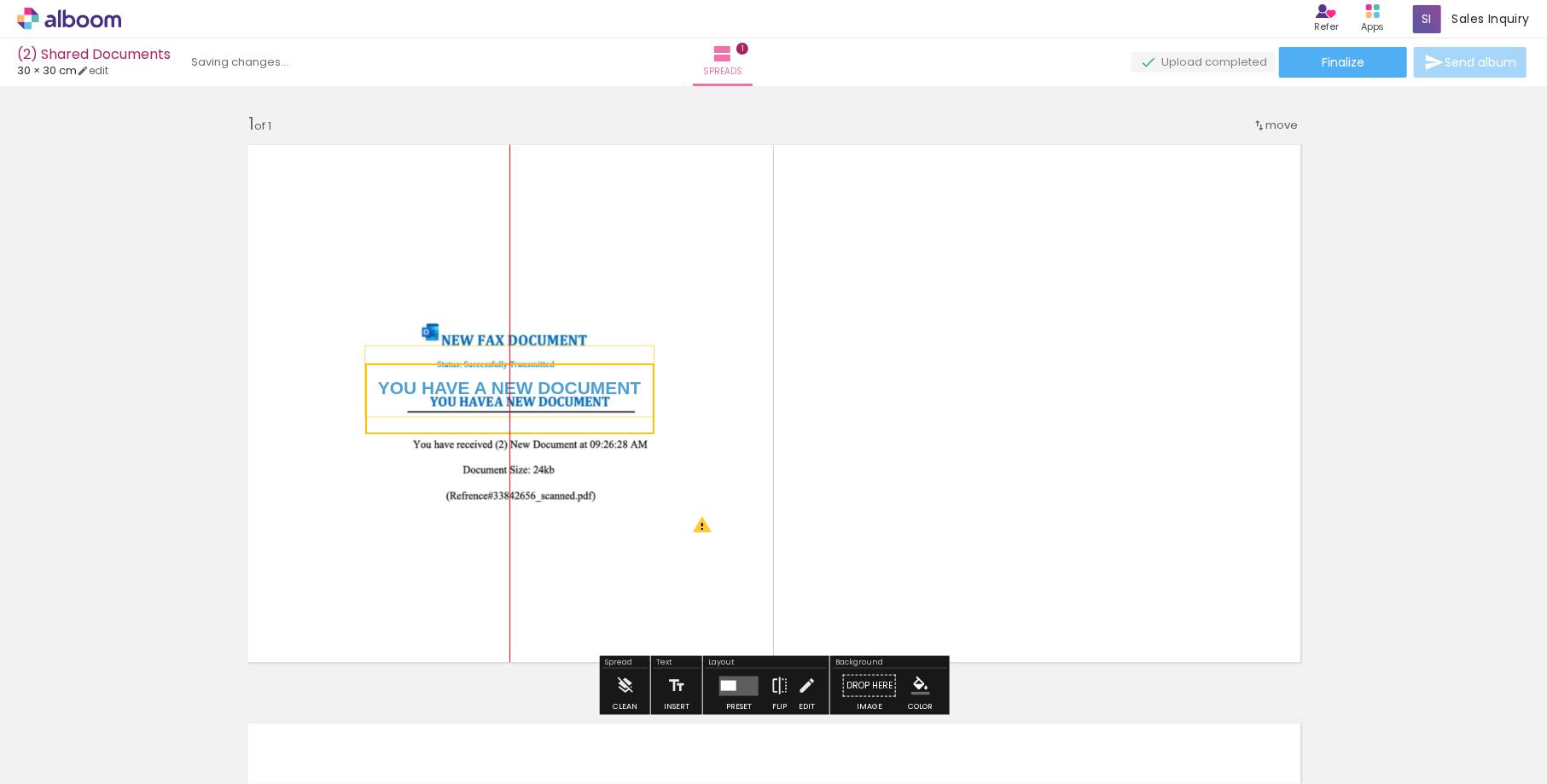
drag, startPoint x: 586, startPoint y: 380, endPoint x: 587, endPoint y: 398, distance: 18.0
click at [587, 398] on quentale-selection at bounding box center [509, 399] width 289 height 70
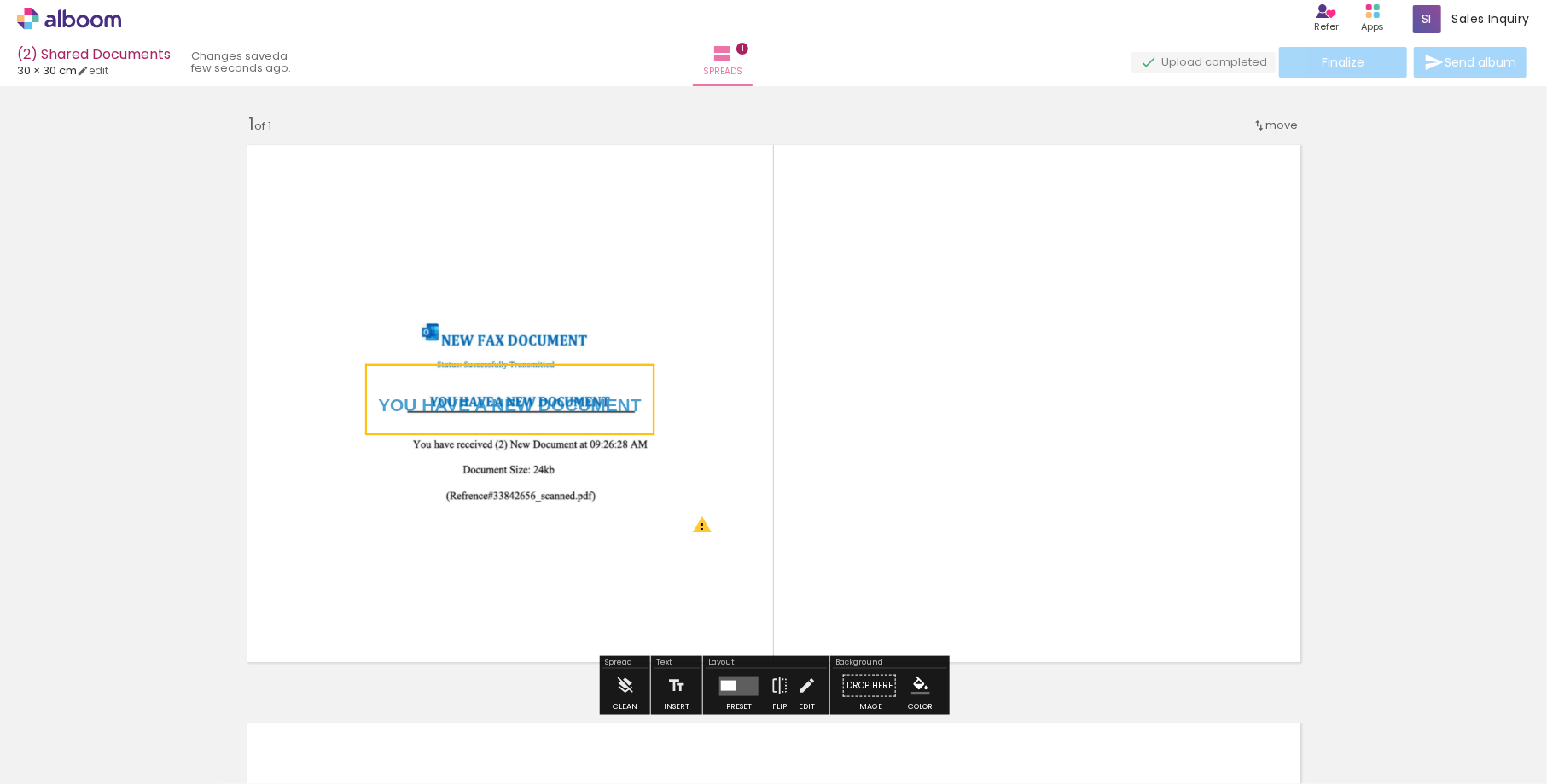
click at [612, 405] on quentale-selection at bounding box center [509, 400] width 289 height 70
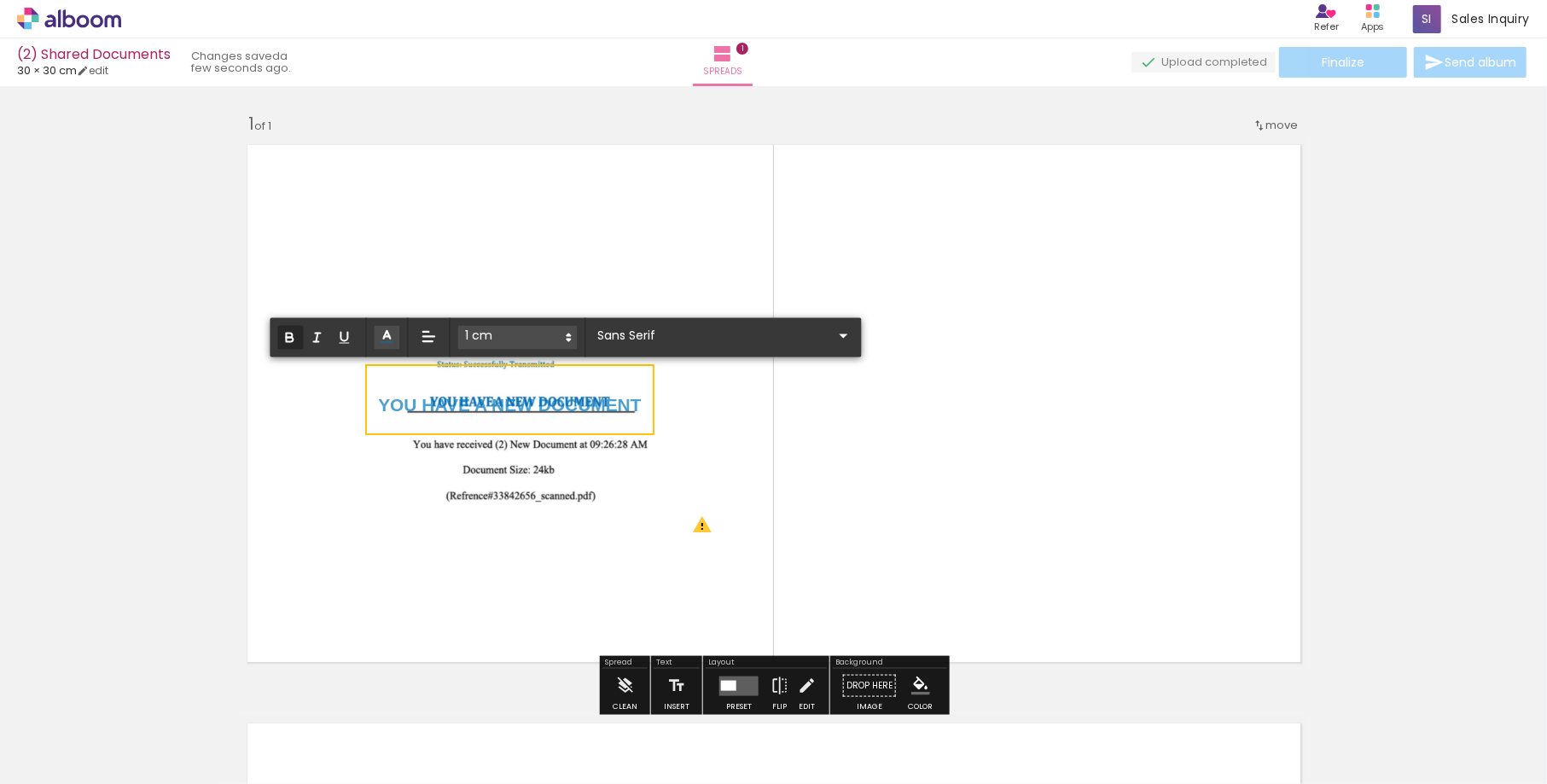
click at [611, 405] on strong "YOU HAVE A NEW DOCUMENT" at bounding box center [509, 406] width 263 height 20
click at [556, 340] on span at bounding box center [517, 337] width 119 height 23
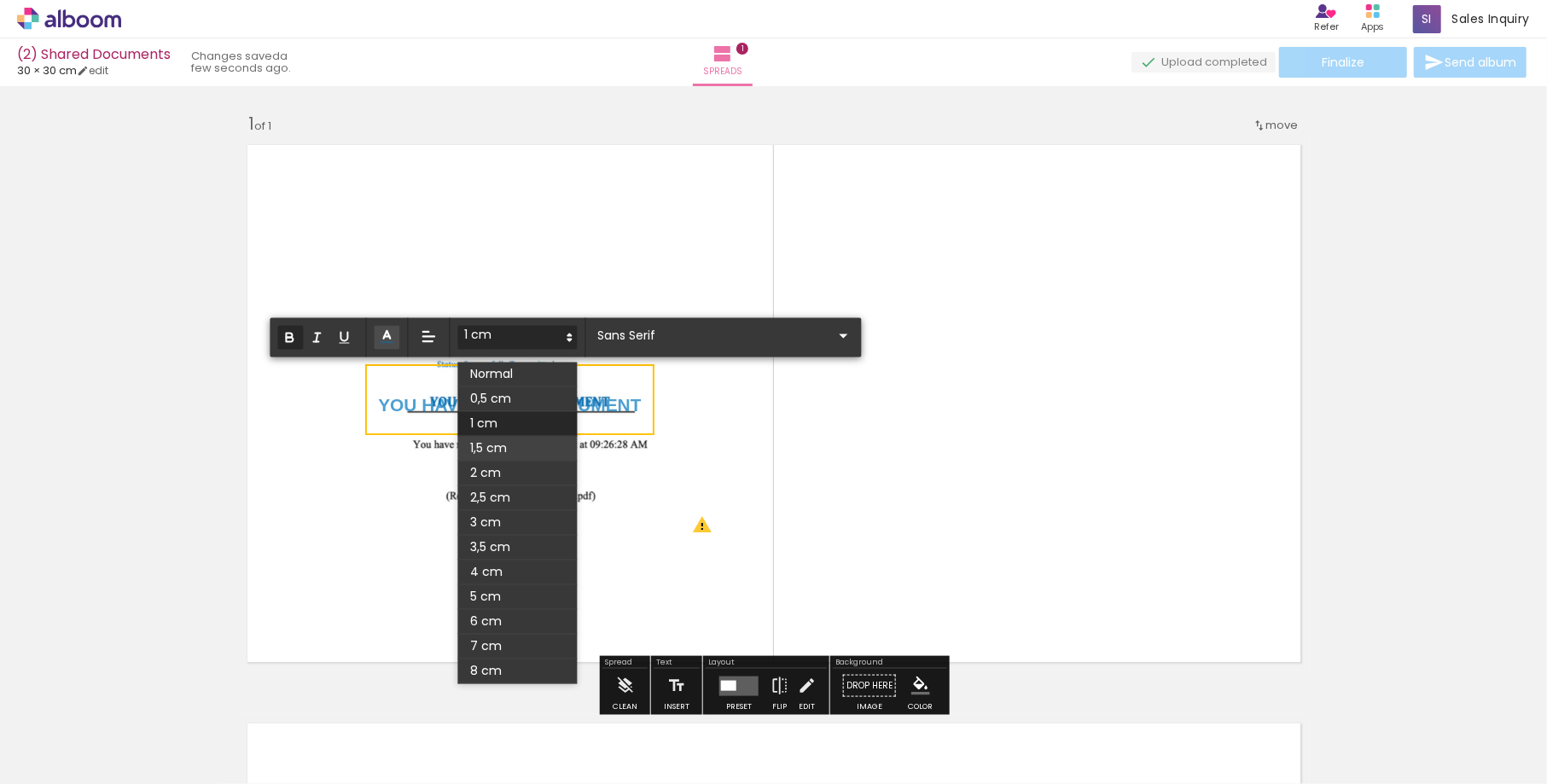
click at [515, 445] on span at bounding box center [517, 449] width 119 height 24
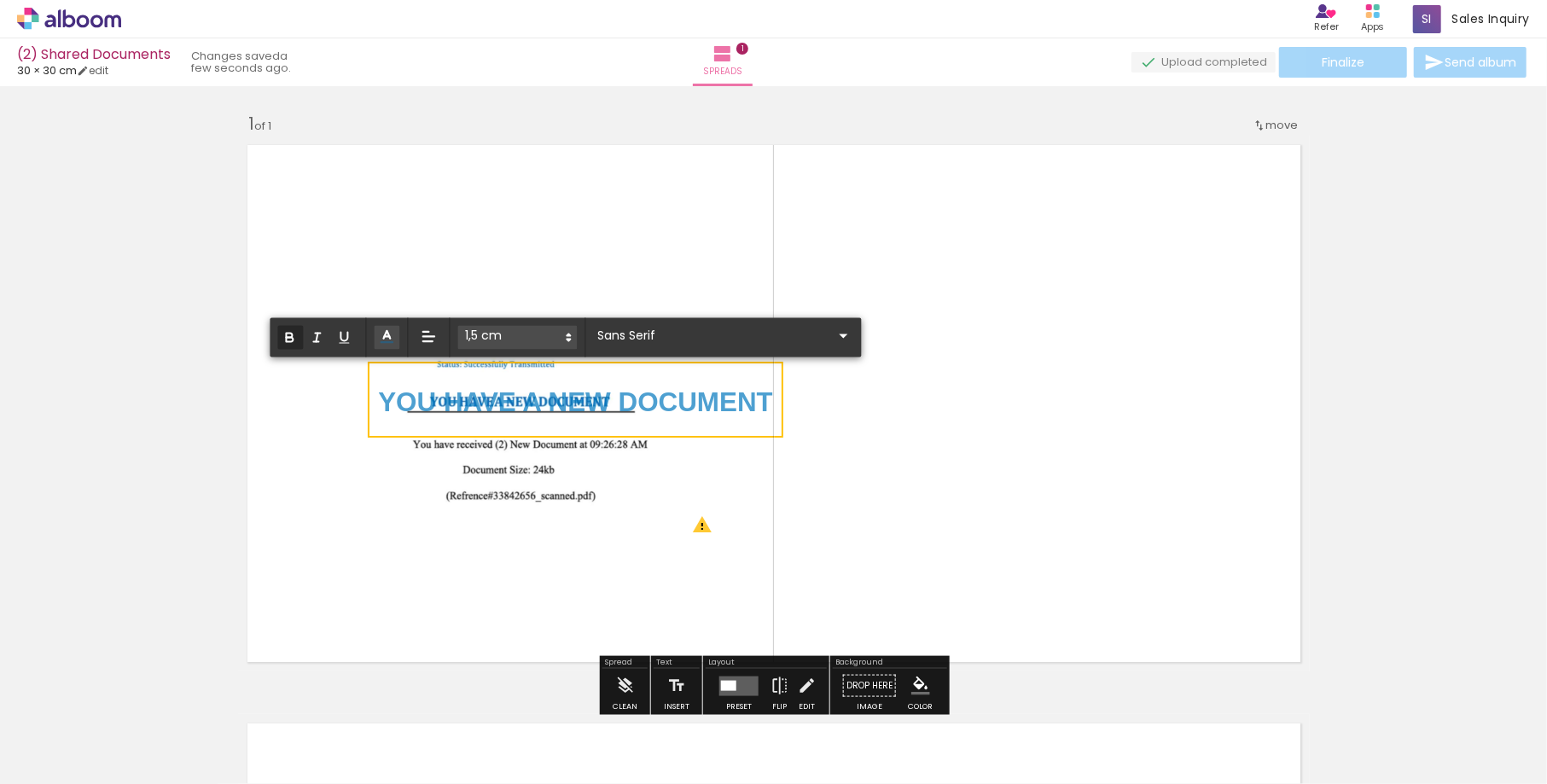
click at [801, 342] on quentale-layouter at bounding box center [774, 404] width 1072 height 536
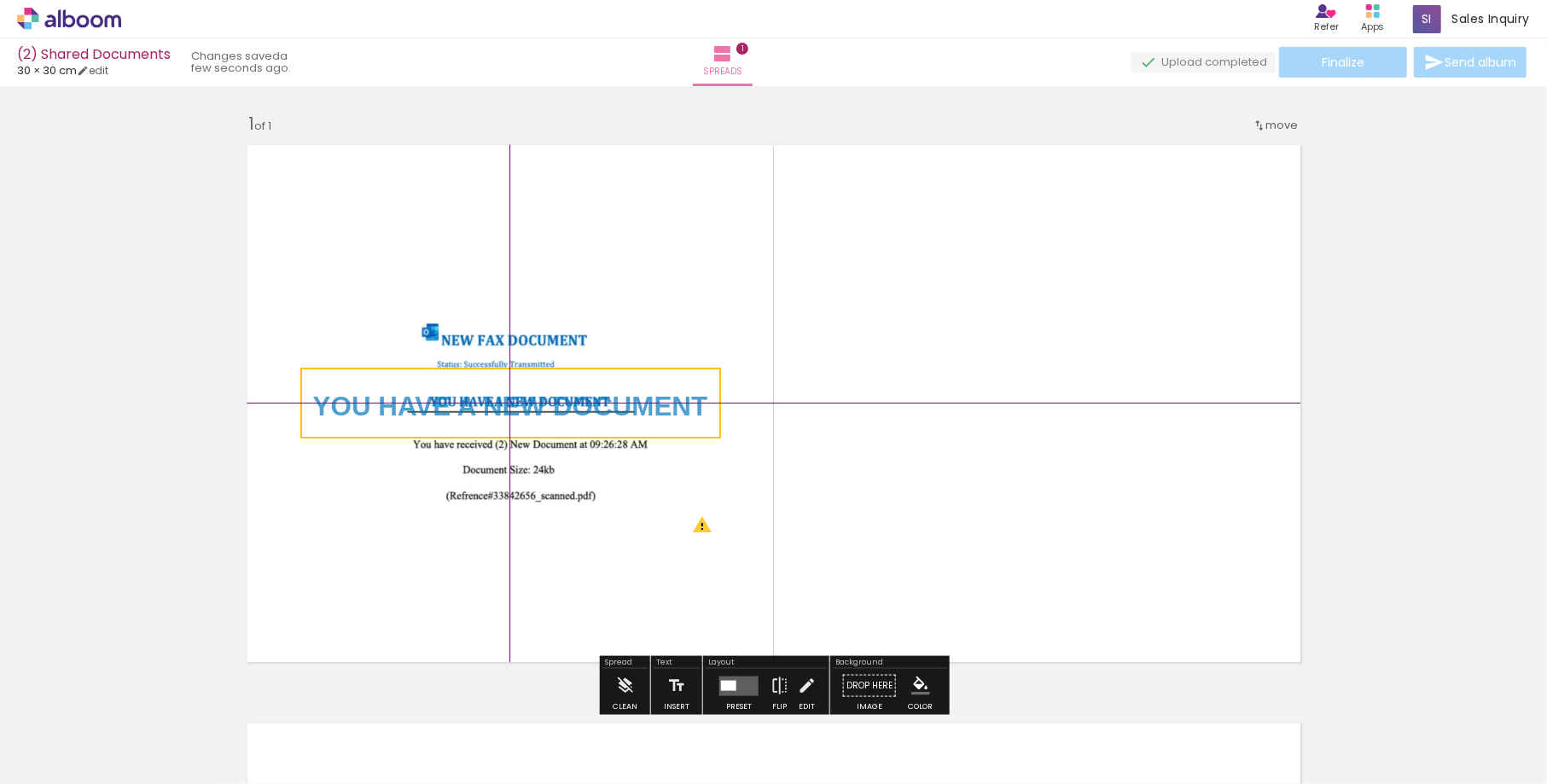
drag, startPoint x: 722, startPoint y: 409, endPoint x: 646, endPoint y: 407, distance: 76.0
click at [646, 405] on quentale-selection at bounding box center [510, 403] width 420 height 70
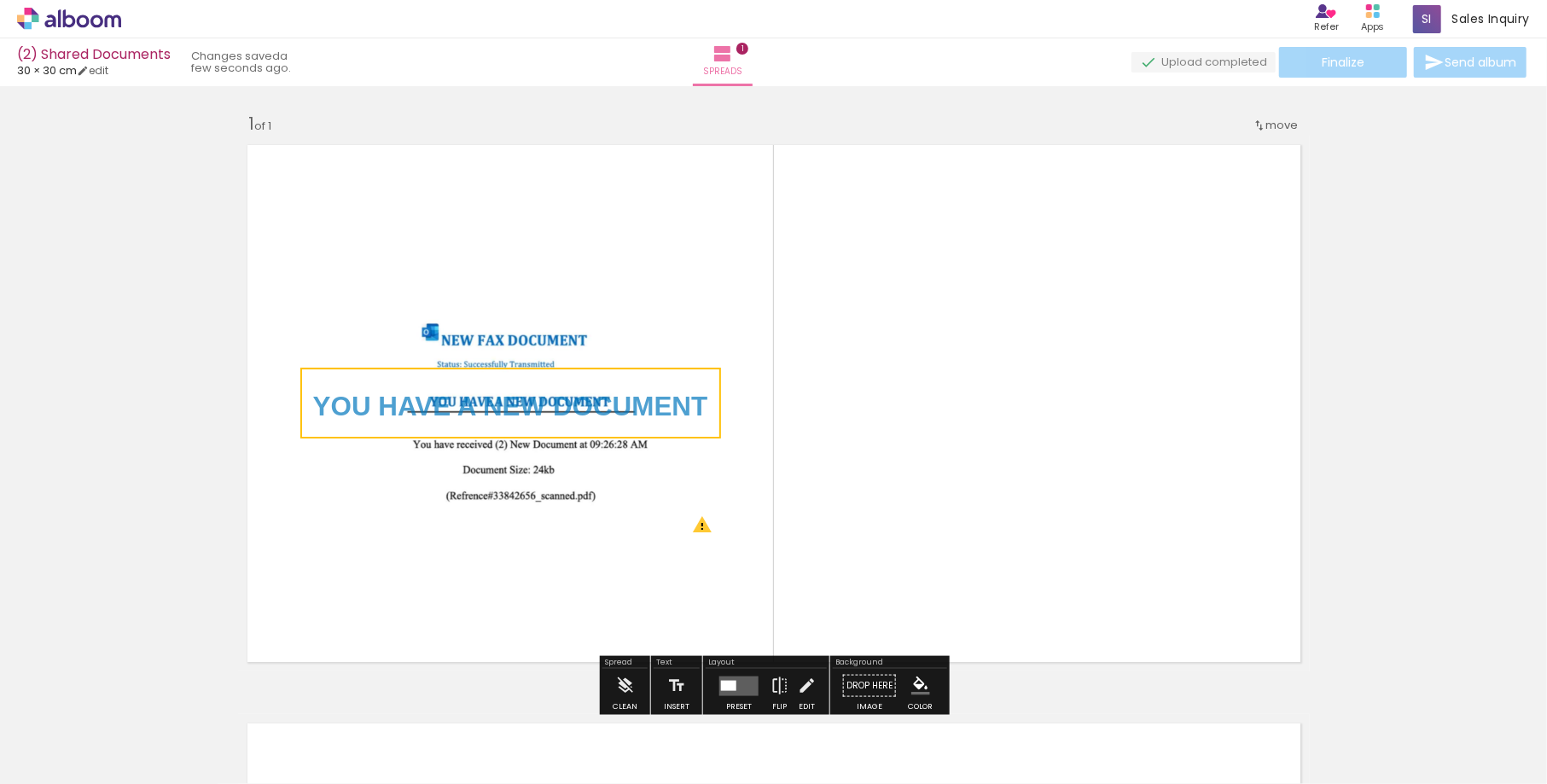
click at [778, 400] on quentale-layouter at bounding box center [774, 404] width 1072 height 536
click at [604, 388] on p "YOU HAVE A NEW DOCUMENT" at bounding box center [510, 403] width 395 height 50
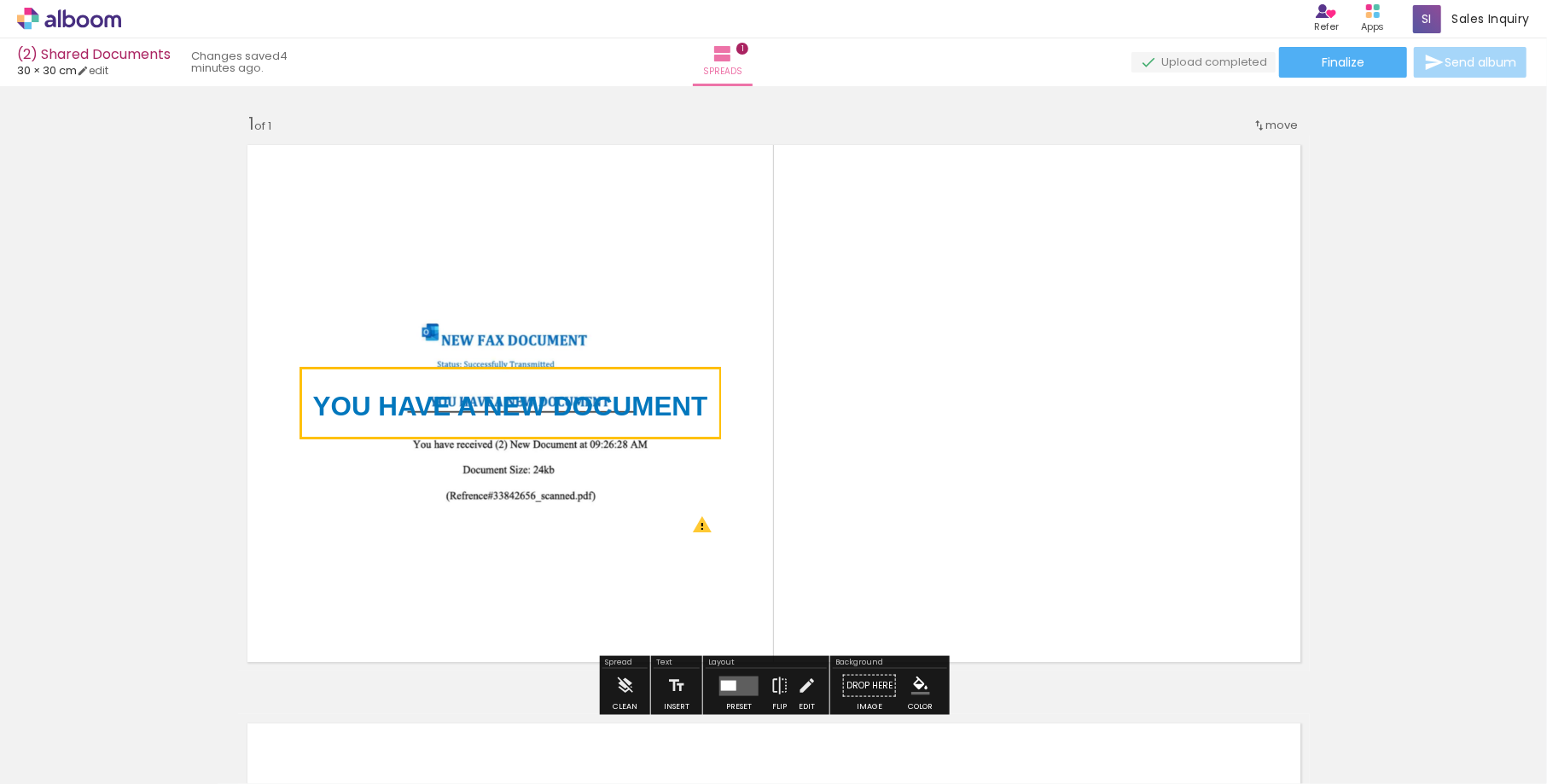
click at [561, 412] on quentale-selection at bounding box center [510, 403] width 420 height 70
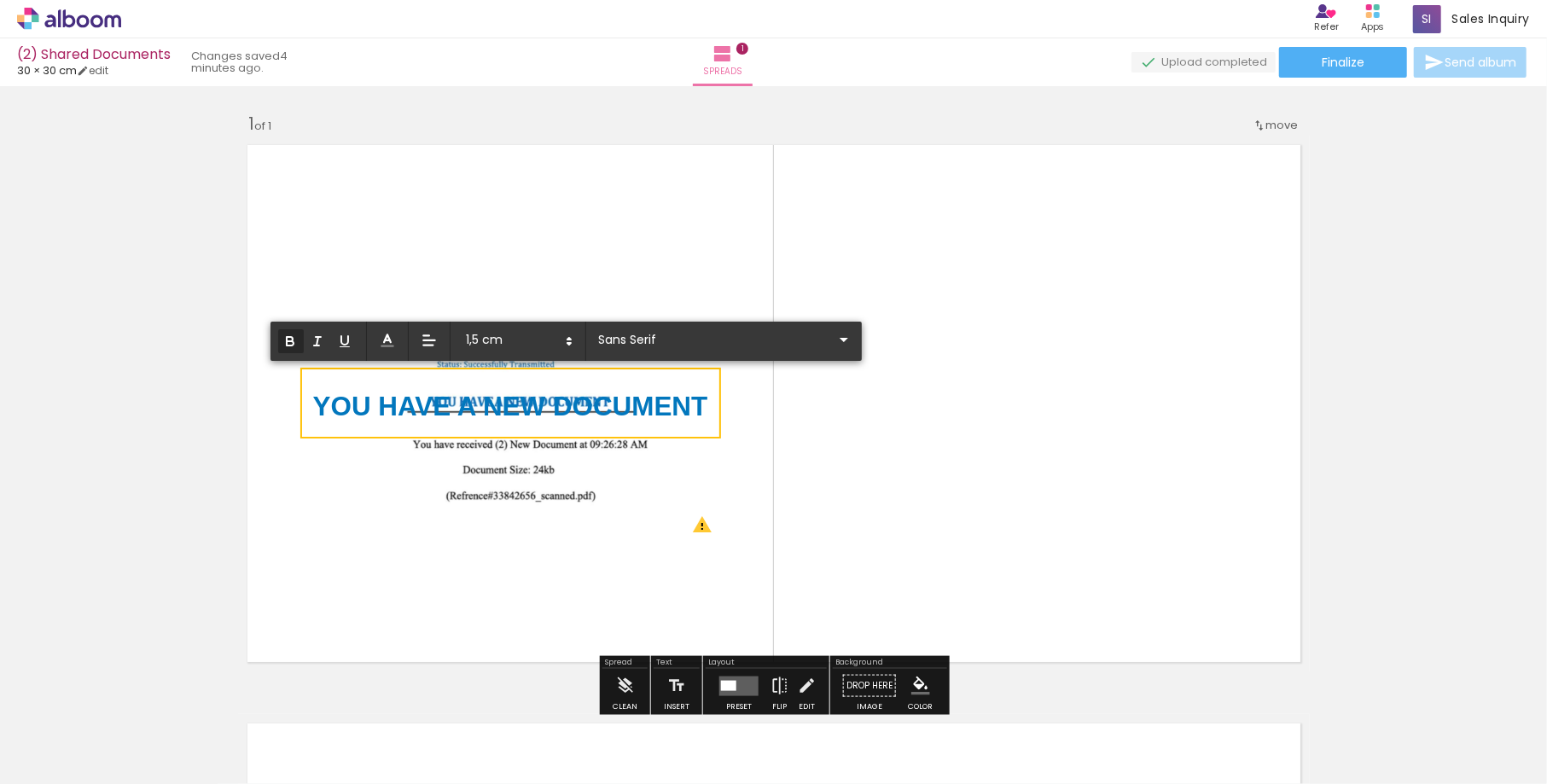
click at [561, 412] on strong "YOU HAVE A NEW DOCUMENT" at bounding box center [510, 406] width 395 height 30
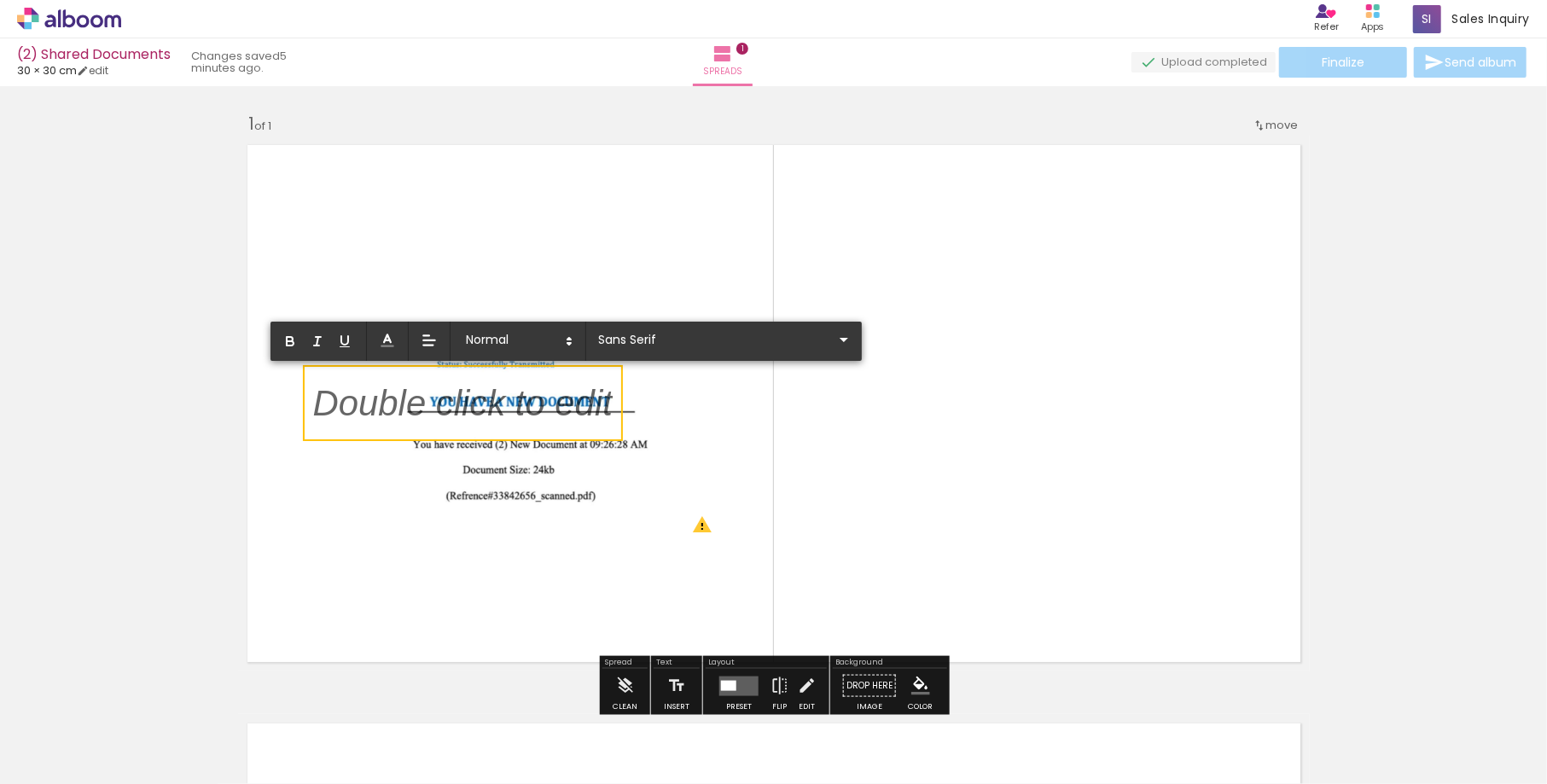
drag, startPoint x: 455, startPoint y: 416, endPoint x: 843, endPoint y: 398, distance: 388.4
click at [847, 399] on album-spread "1 of 1" at bounding box center [774, 404] width 1072 height 536
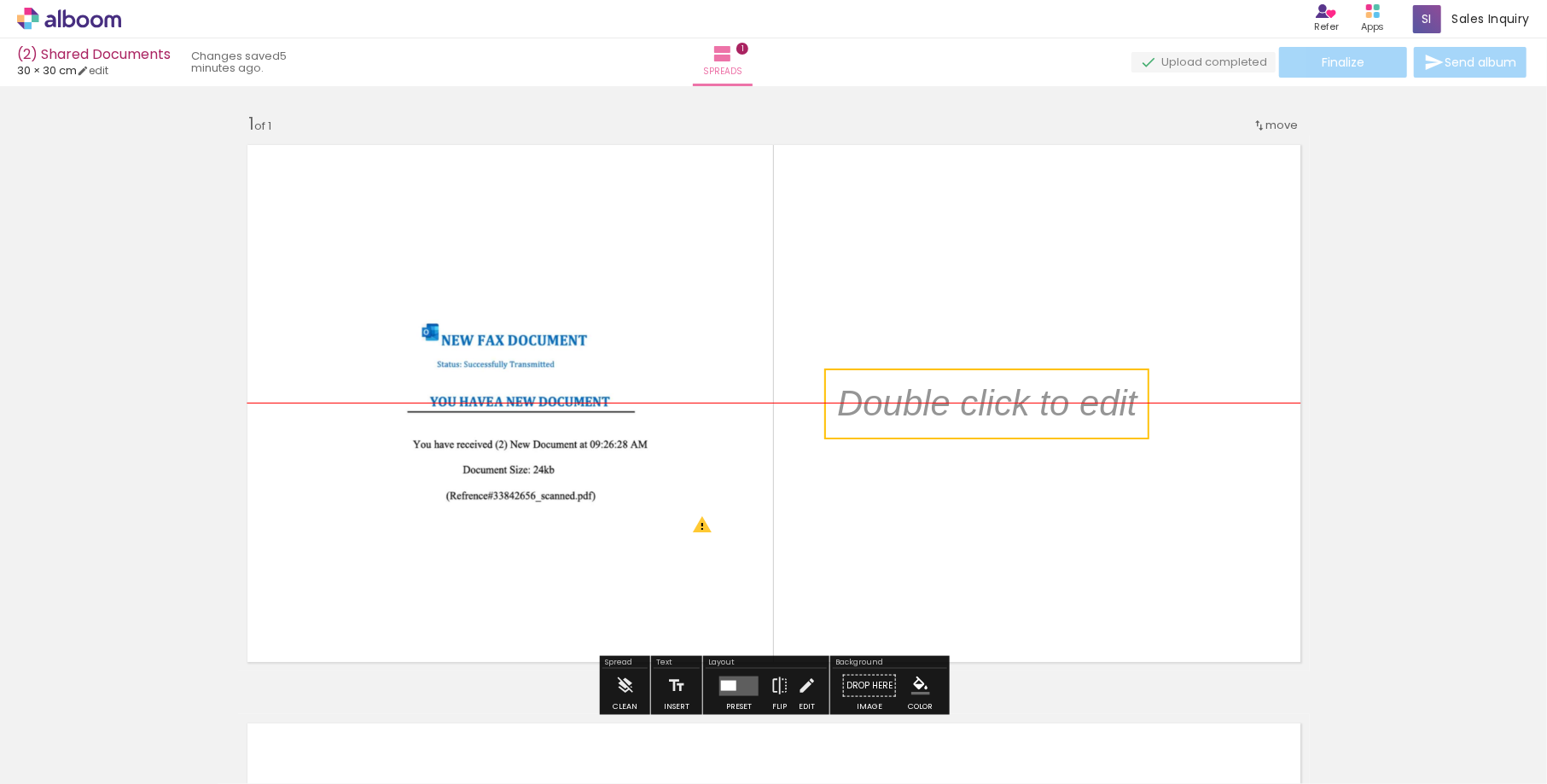
drag, startPoint x: 512, startPoint y: 391, endPoint x: 1030, endPoint y: 380, distance: 518.1
click at [1034, 380] on quentale-selection at bounding box center [987, 404] width 325 height 70
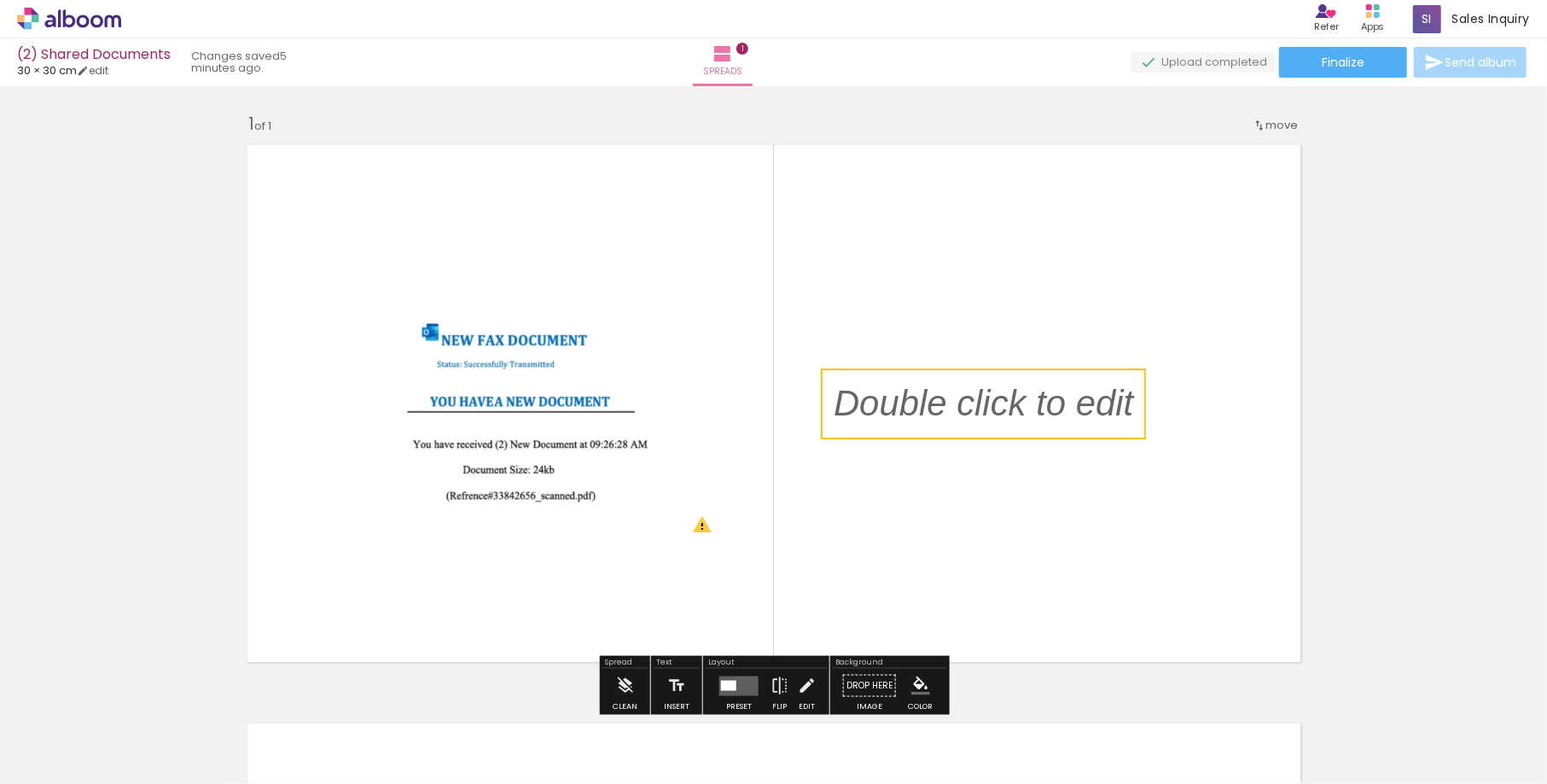
scroll to position [89, 0]
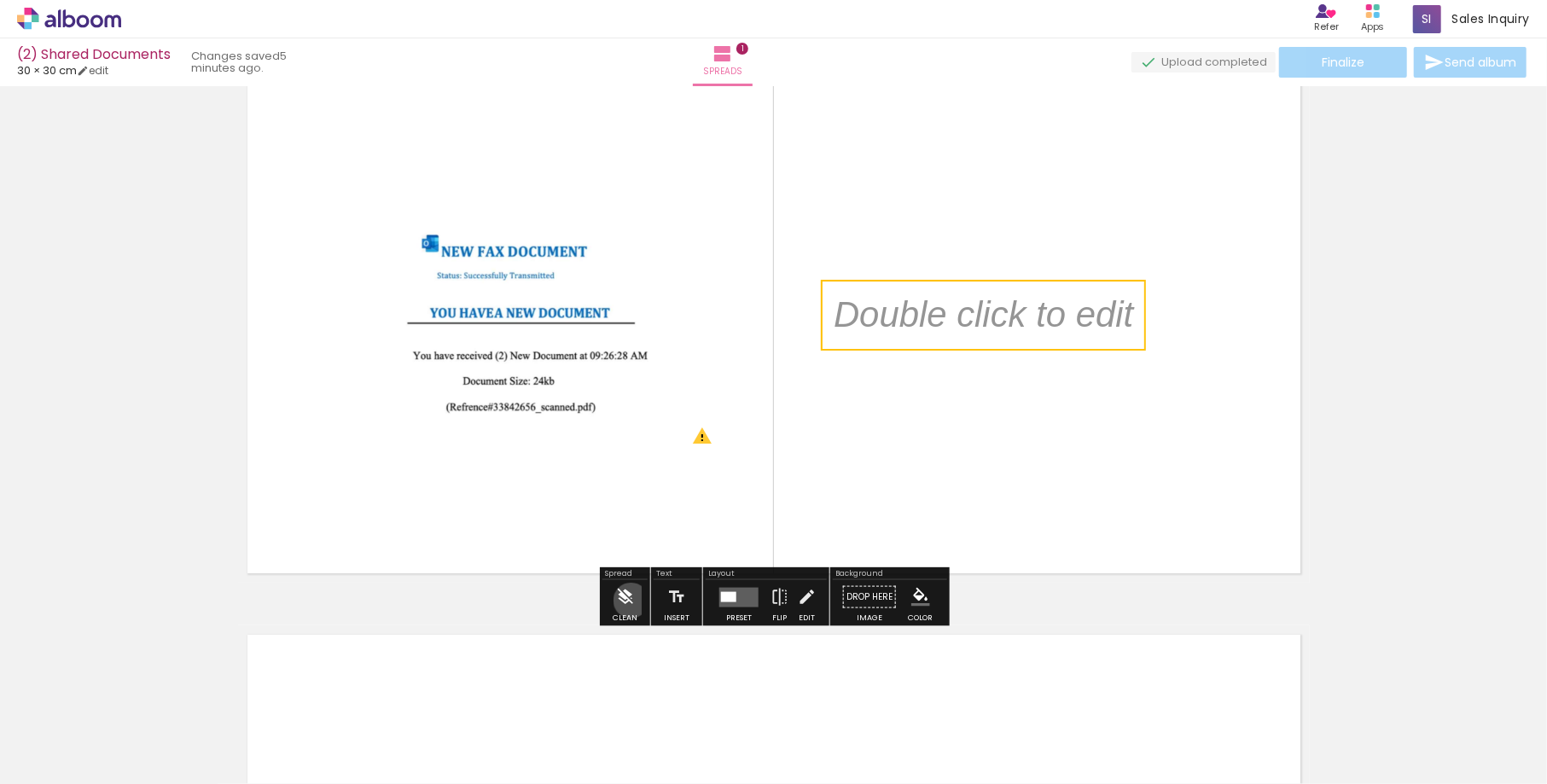
click at [632, 599] on iron-icon at bounding box center [624, 596] width 19 height 34
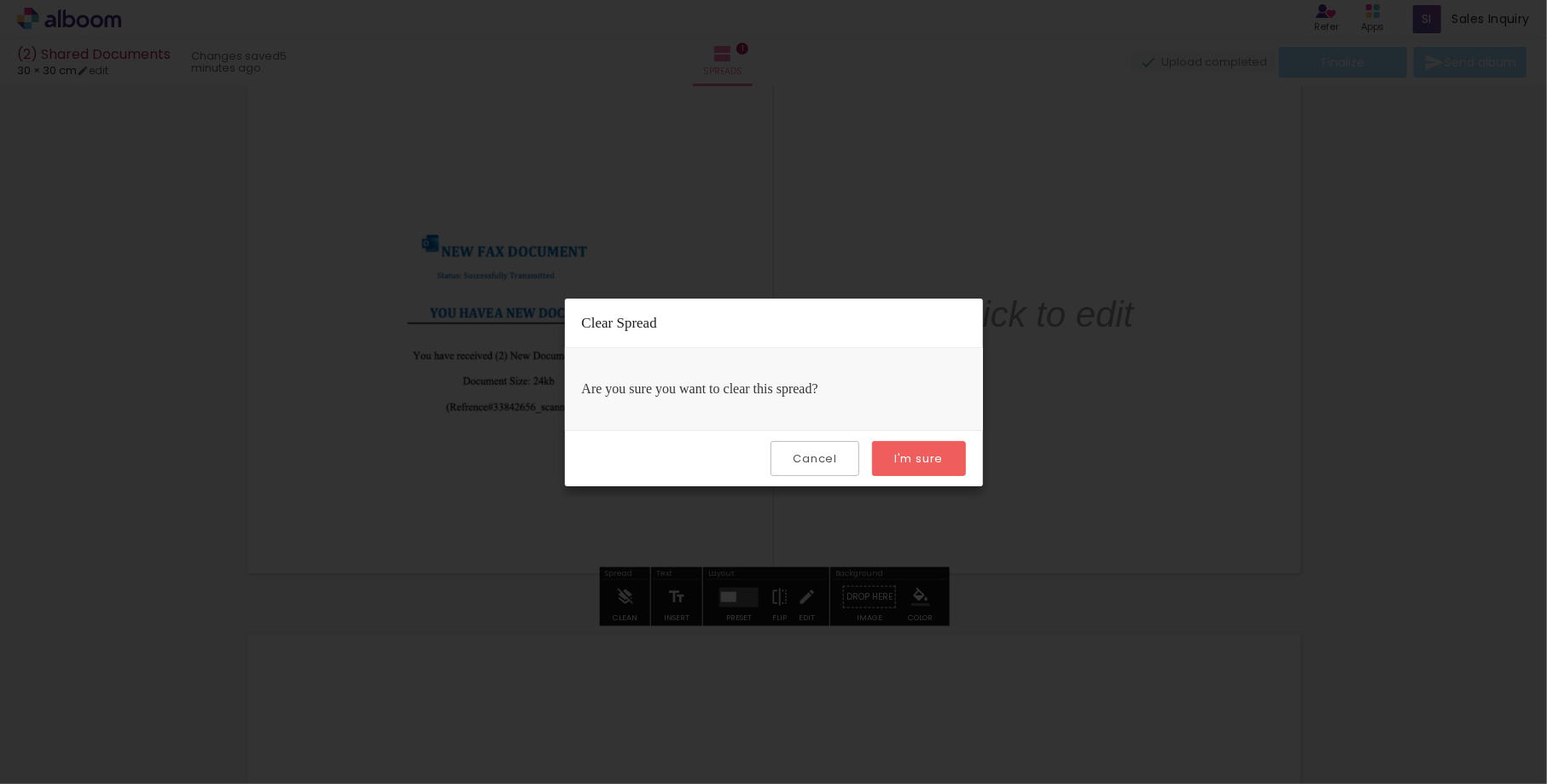
click at [939, 440] on div "Cancel I'm sure" at bounding box center [774, 458] width 419 height 57
click at [0, 0] on slot "I'm sure" at bounding box center [0, 0] width 0 height 0
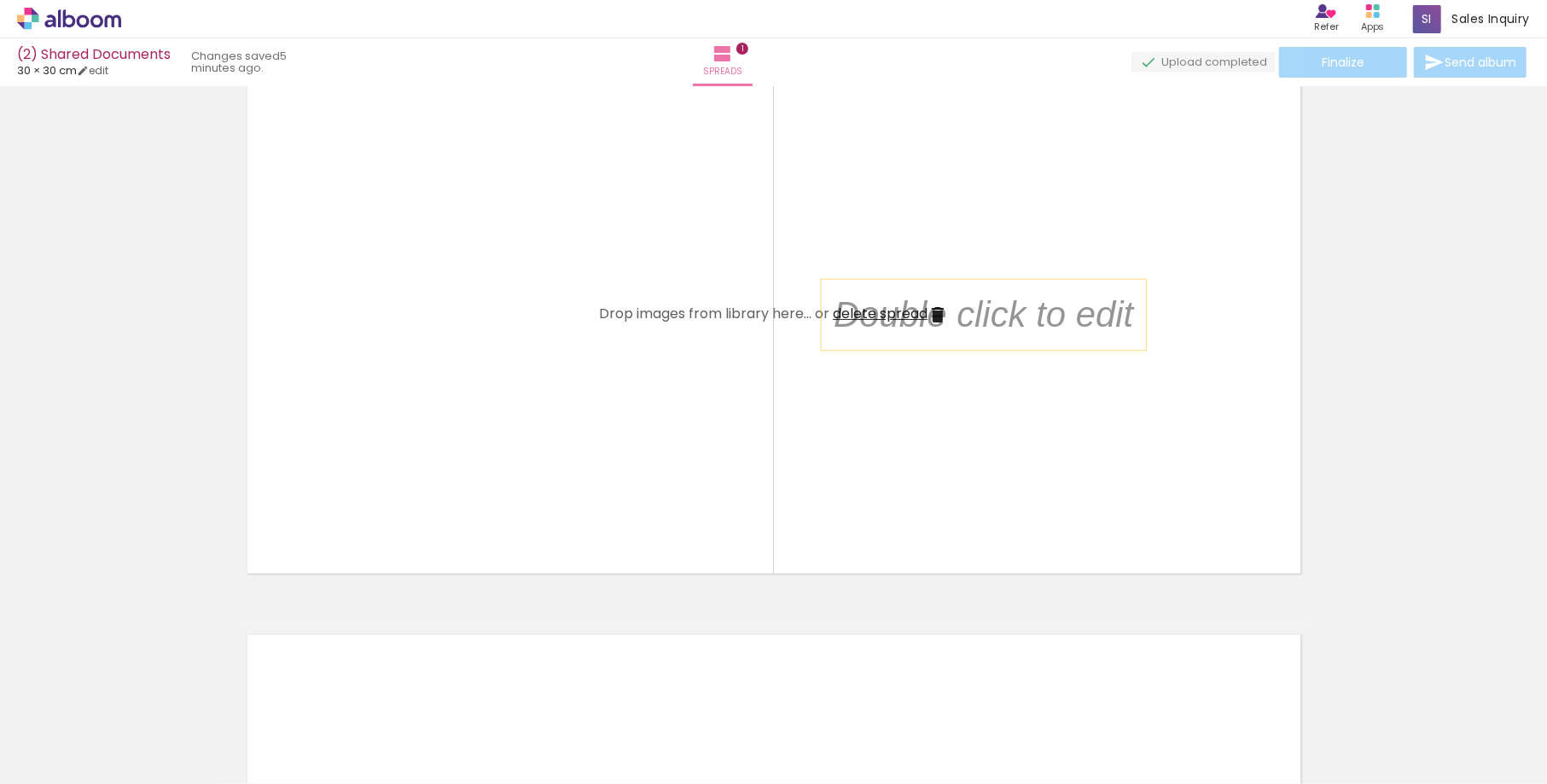
click at [996, 304] on p at bounding box center [995, 315] width 325 height 50
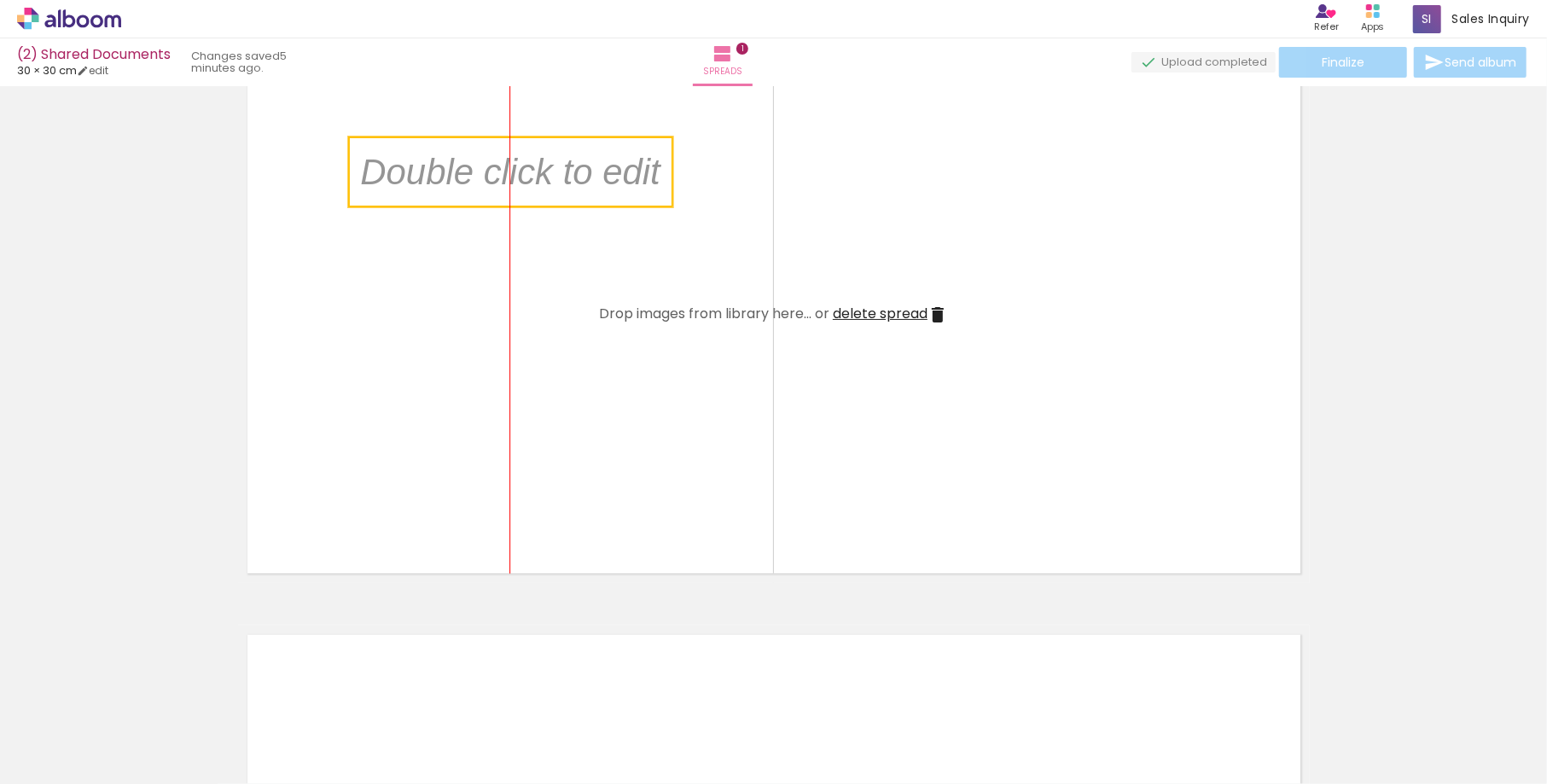
drag, startPoint x: 988, startPoint y: 321, endPoint x: 538, endPoint y: 177, distance: 472.5
click at [533, 177] on quentale-selection at bounding box center [510, 172] width 325 height 70
click at [538, 177] on quentale-selection at bounding box center [529, 172] width 325 height 70
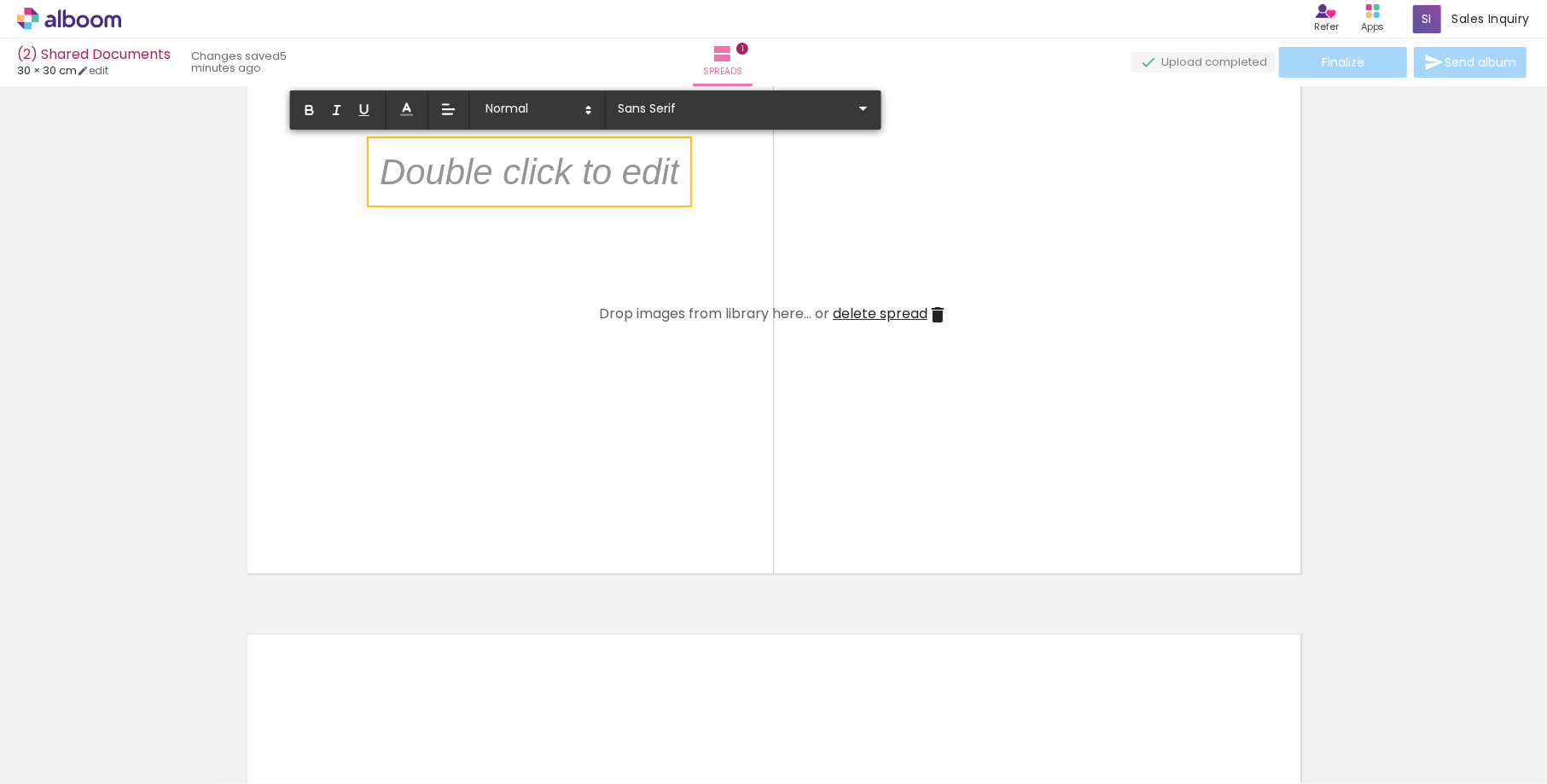
click at [538, 177] on p at bounding box center [529, 182] width 299 height 50
click at [535, 169] on p at bounding box center [529, 182] width 299 height 50
click at [529, 176] on p at bounding box center [529, 182] width 299 height 50
click at [515, 153] on div at bounding box center [529, 171] width 299 height 50
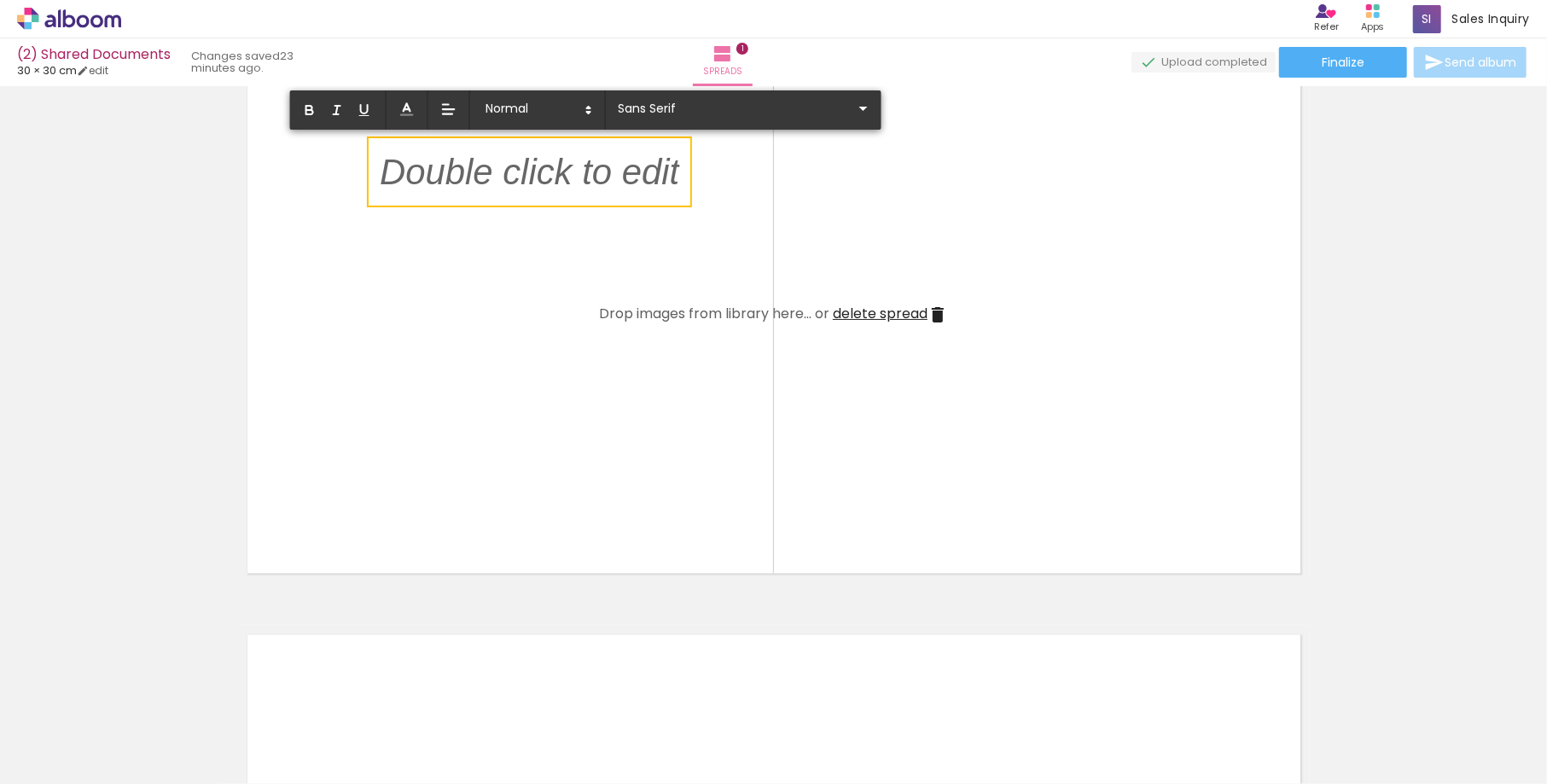
click at [1004, 117] on quentale-layouter at bounding box center [774, 315] width 1072 height 536
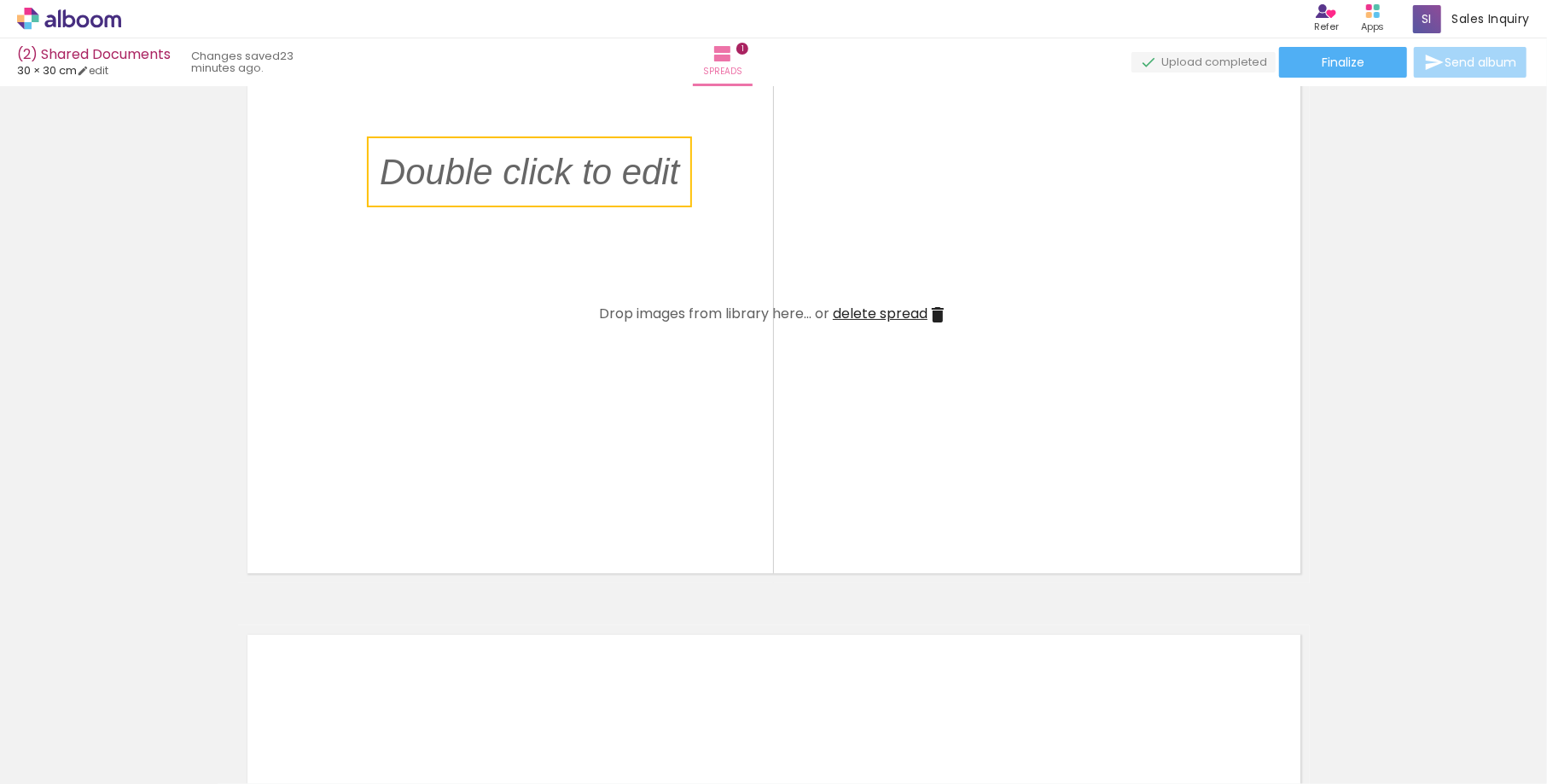
click at [517, 214] on quentale-layouter at bounding box center [774, 315] width 1072 height 536
click at [517, 184] on p at bounding box center [542, 171] width 325 height 50
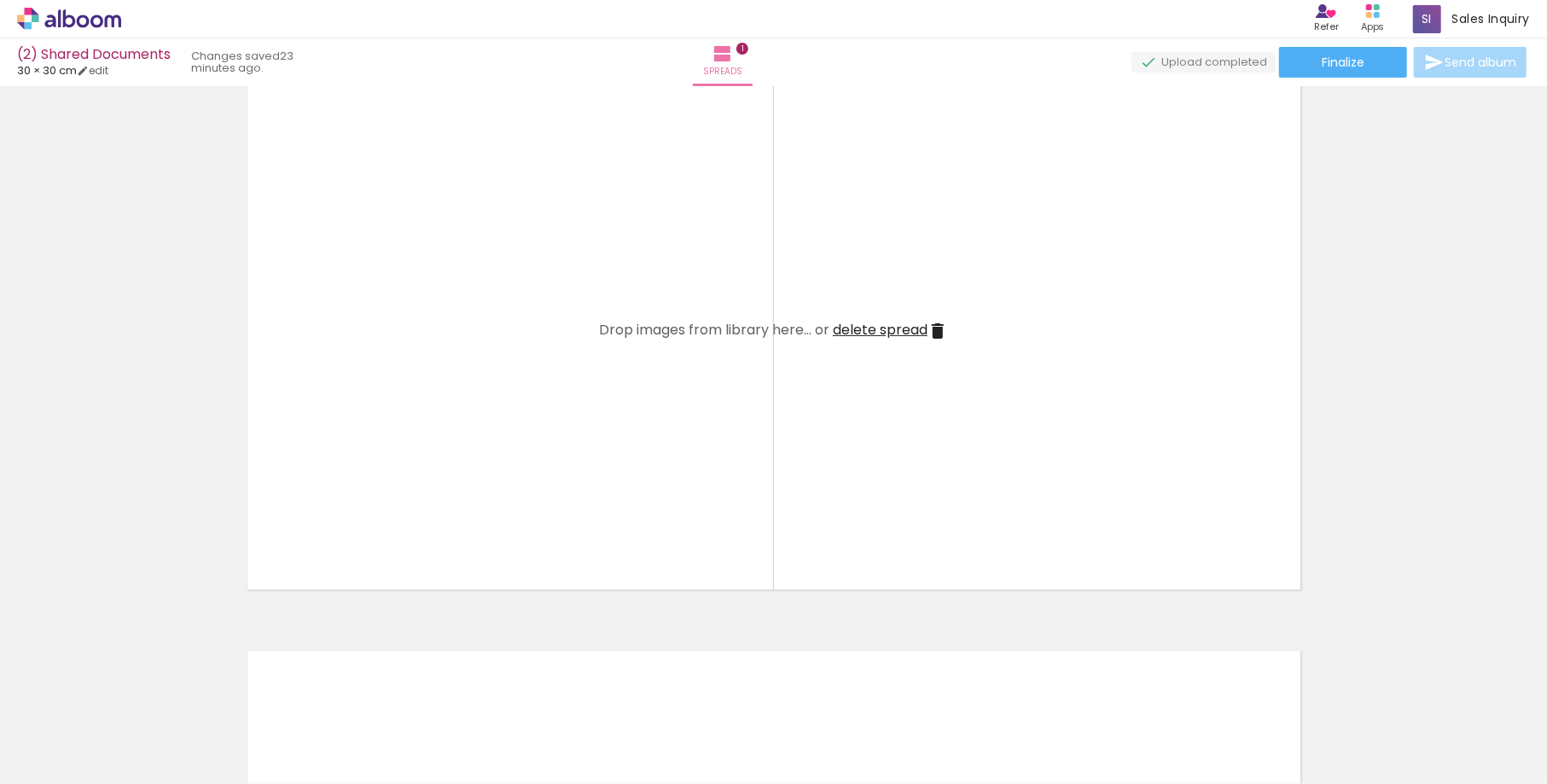
scroll to position [70, 0]
click at [472, 306] on quentale-layouter at bounding box center [774, 333] width 1072 height 536
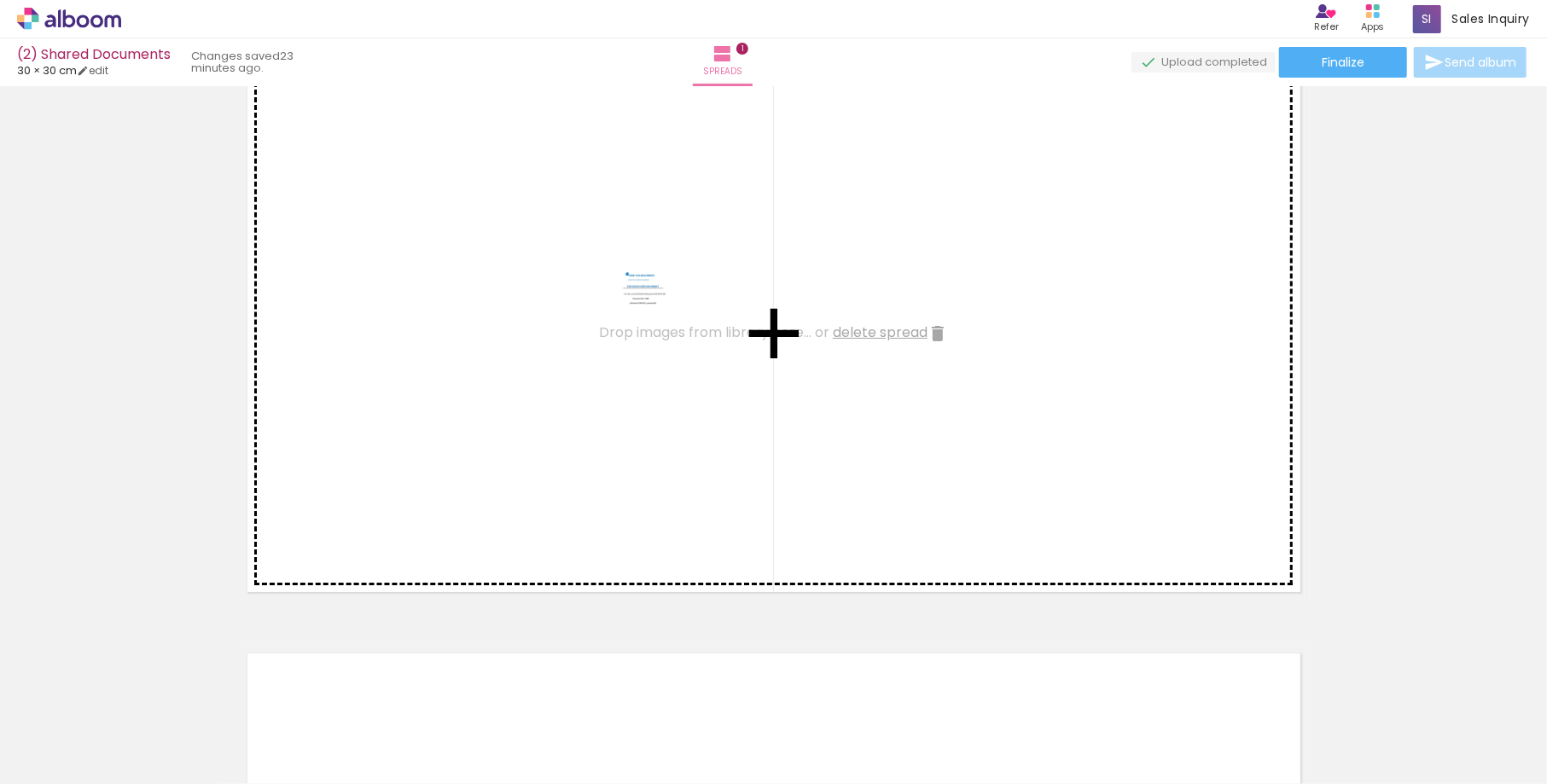
click at [654, 312] on quentale-workspace at bounding box center [774, 392] width 1547 height 784
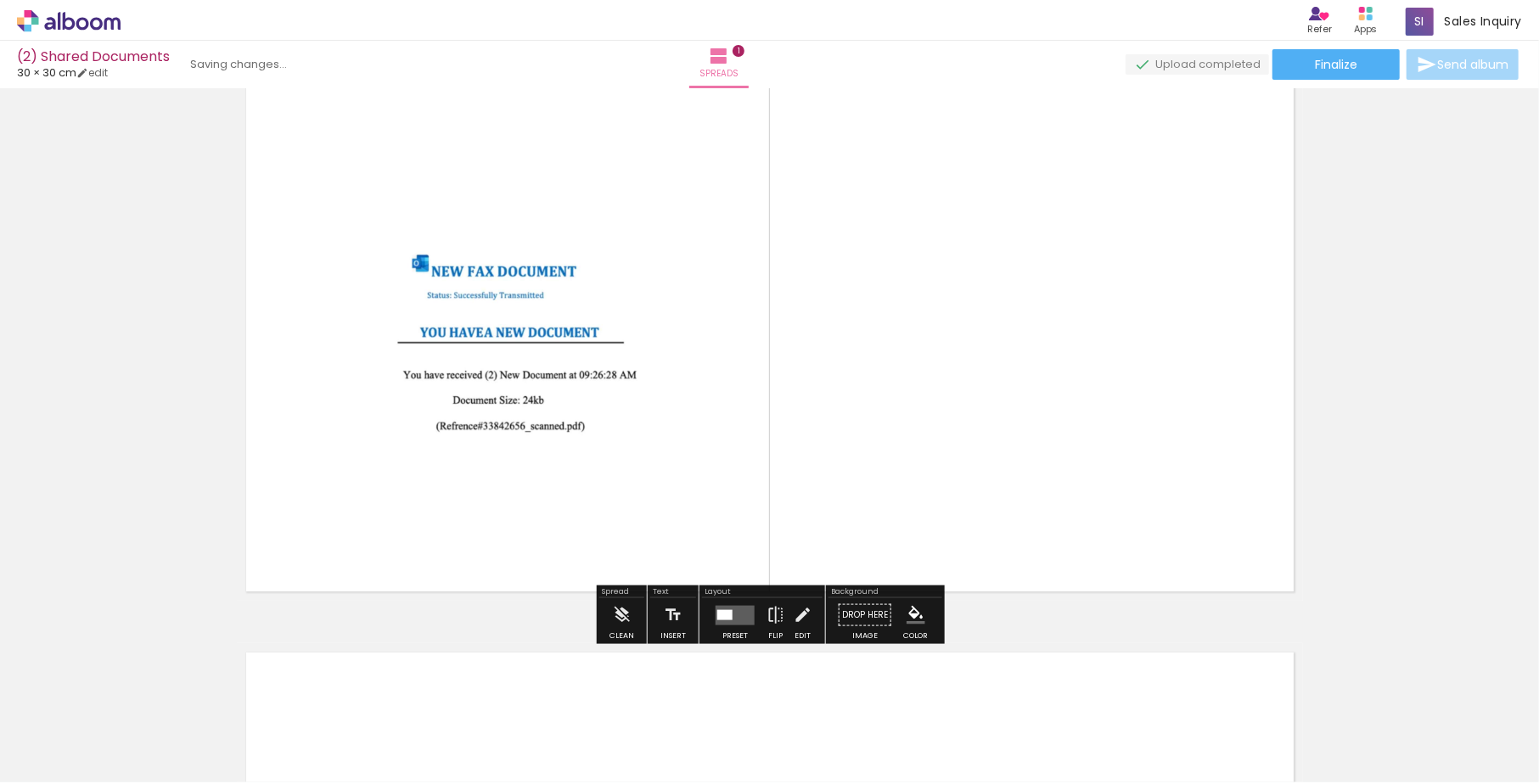
scroll to position [0, 0]
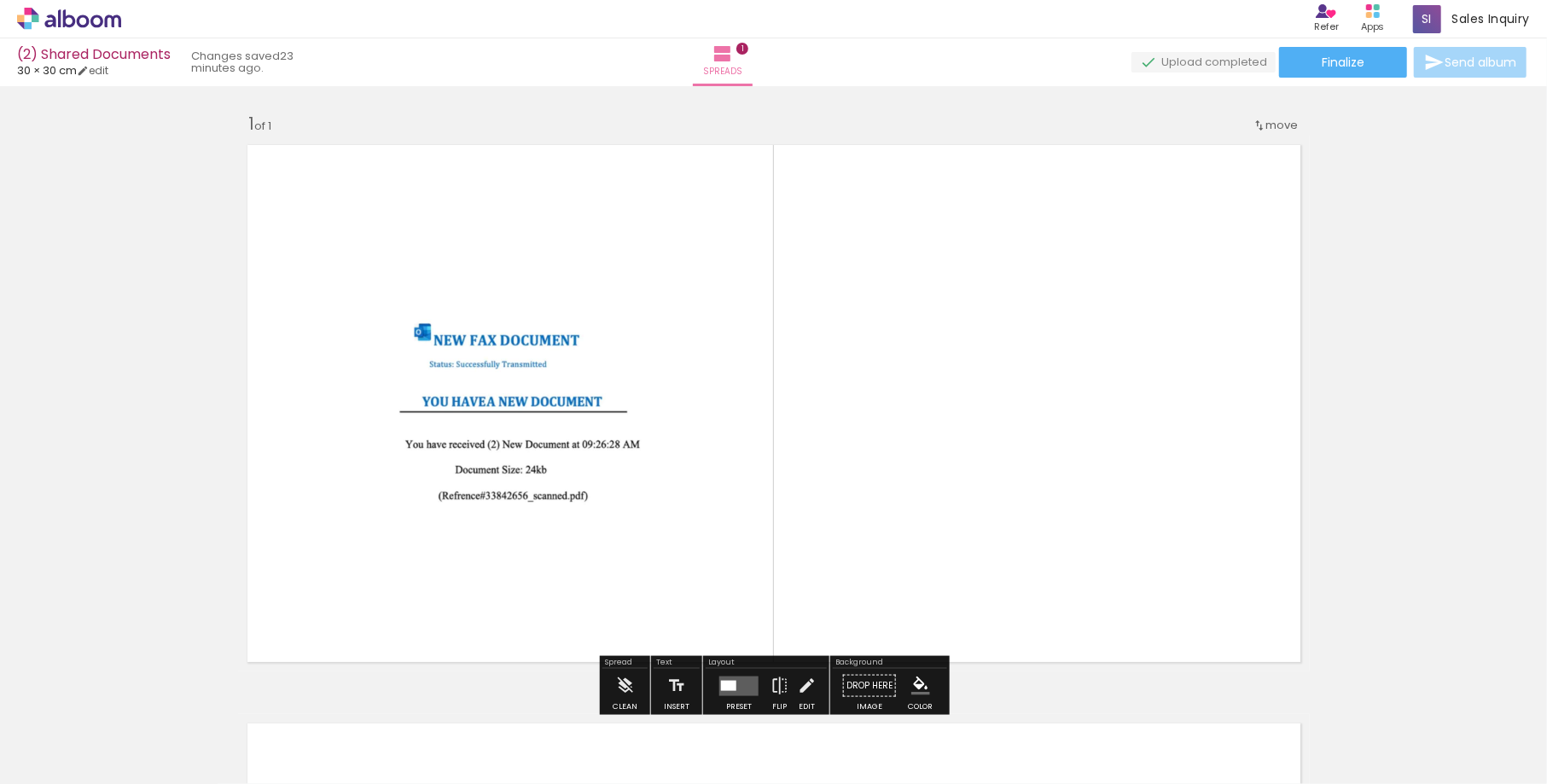
click at [532, 405] on quentale-photo at bounding box center [509, 403] width 421 height 281
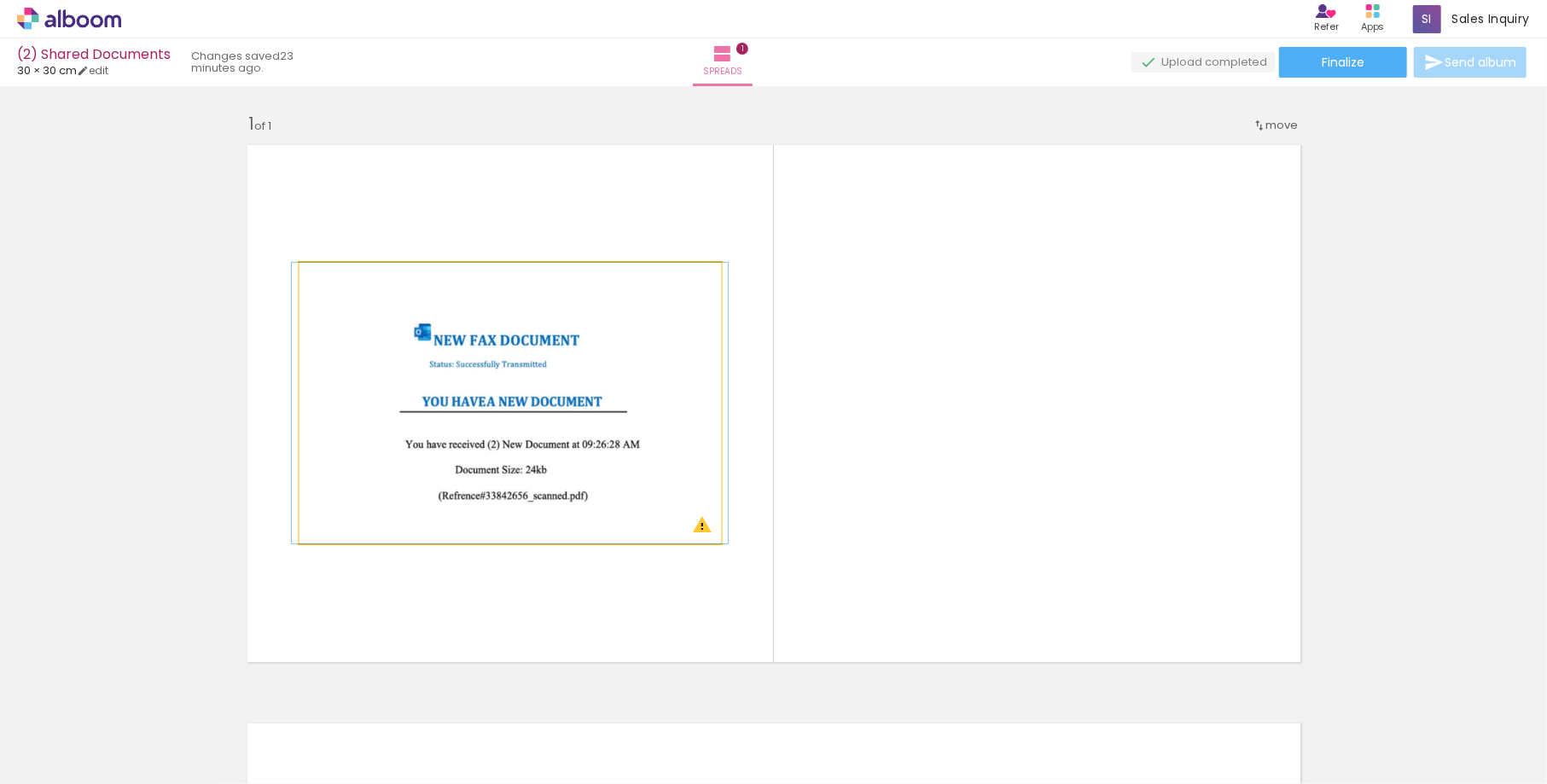
click at [539, 373] on quentale-photo at bounding box center [509, 403] width 421 height 281
drag, startPoint x: 338, startPoint y: 283, endPoint x: 315, endPoint y: 284, distance: 23.0
type paper-slider "100"
click at [315, 284] on div at bounding box center [363, 281] width 118 height 25
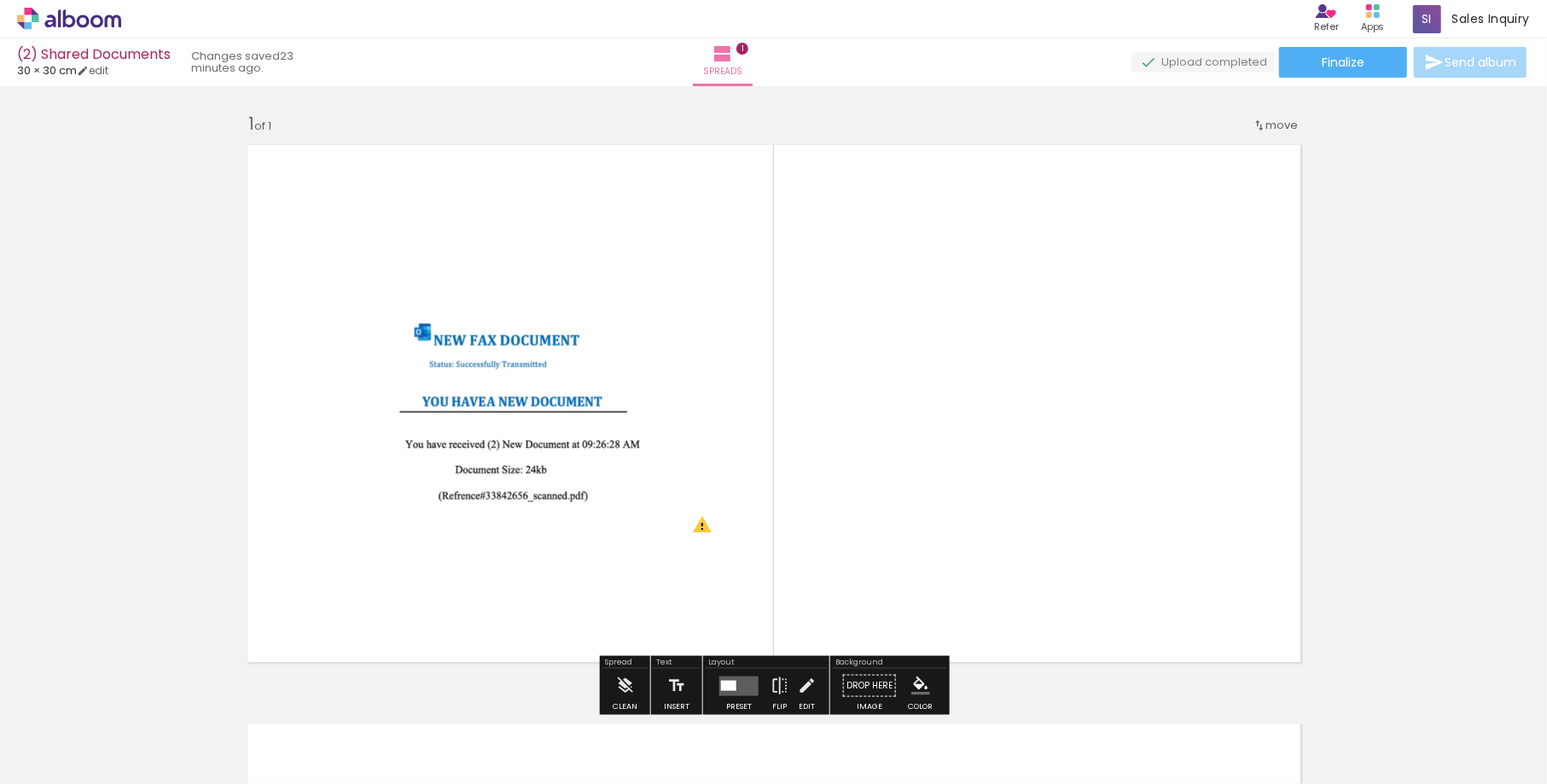
click at [237, 364] on div "Add spread 1 of 1 Designbox will upscale your image in 249% when exporting. Des…" at bounding box center [774, 671] width 1547 height 1157
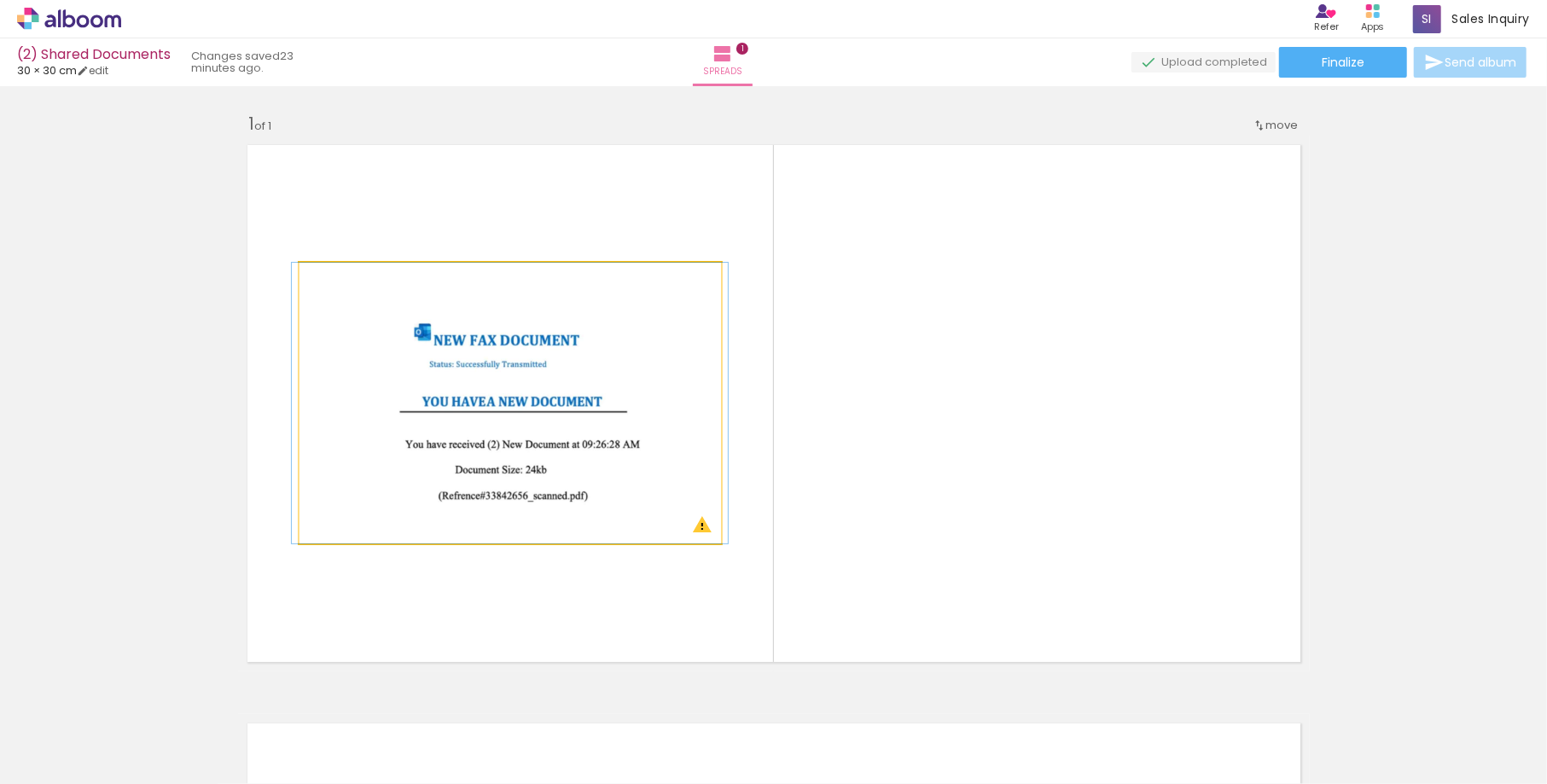
click at [705, 530] on quentale-photo at bounding box center [509, 403] width 421 height 281
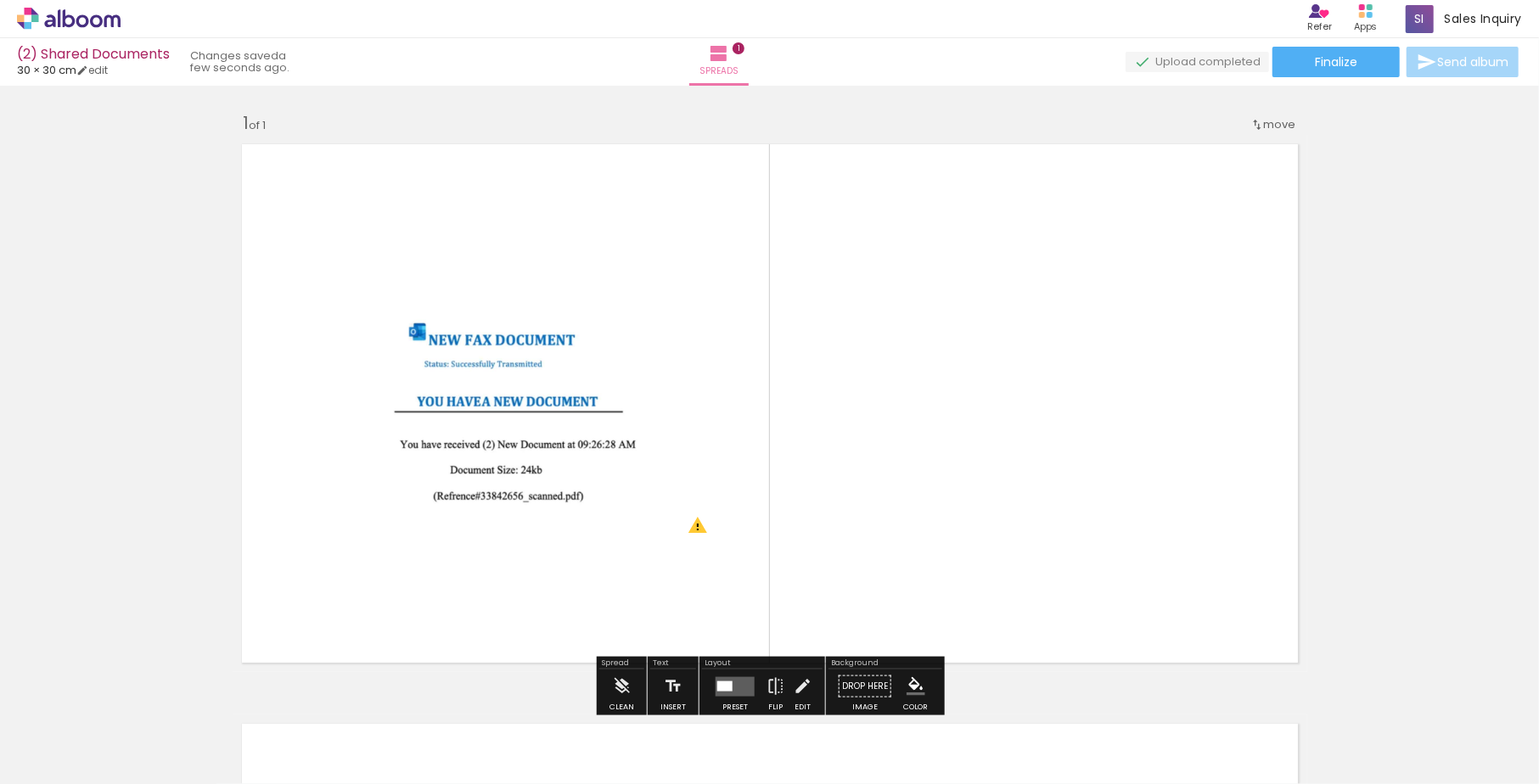
click at [763, 233] on quentale-layouter at bounding box center [770, 404] width 1075 height 537
